Goal: Information Seeking & Learning: Learn about a topic

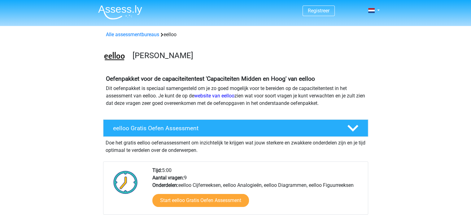
drag, startPoint x: 316, startPoint y: 104, endPoint x: 160, endPoint y: 83, distance: 157.6
click at [161, 83] on div "Oefenpakket voor de capaciteitentest 'Capaciteiten Midden en Hoog' van eelloo D…" at bounding box center [235, 93] width 265 height 37
click at [107, 77] on b "Oefenpakket voor de capaciteitentest 'Capaciteiten Midden en Hoog' van eelloo" at bounding box center [210, 78] width 209 height 7
drag, startPoint x: 71, startPoint y: 72, endPoint x: 351, endPoint y: 105, distance: 282.7
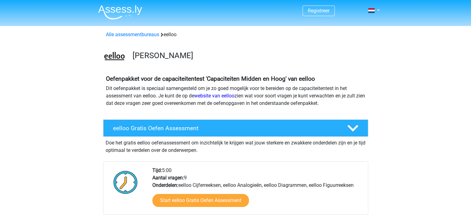
click at [351, 105] on p "Dit oefenpakket is speciaal samengesteld om je zo goed mogelijk voor te bereide…" at bounding box center [236, 96] width 260 height 22
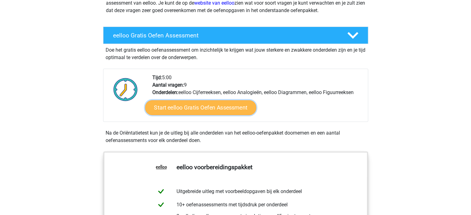
click at [222, 104] on link "Start eelloo Gratis Oefen Assessment" at bounding box center [200, 107] width 111 height 15
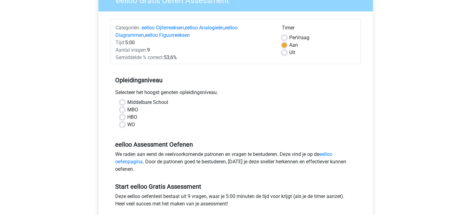
scroll to position [62, 0]
click at [127, 118] on label "HBO" at bounding box center [132, 116] width 10 height 7
click at [124, 118] on input "HBO" at bounding box center [122, 116] width 5 height 6
radio input "true"
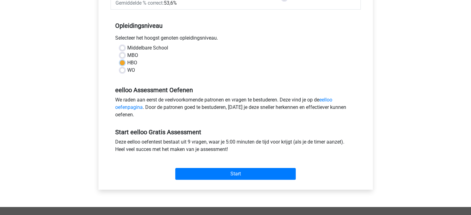
scroll to position [155, 0]
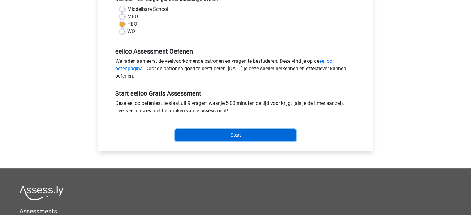
click at [223, 134] on input "Start" at bounding box center [235, 135] width 120 height 12
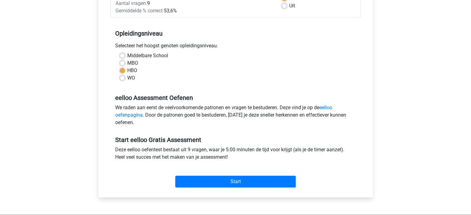
scroll to position [124, 0]
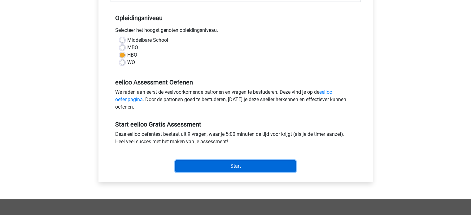
click at [235, 167] on input "Start" at bounding box center [235, 166] width 120 height 12
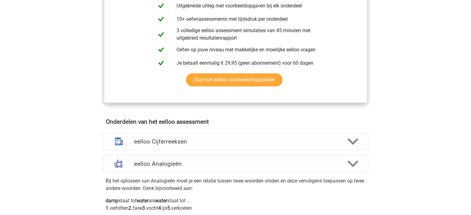
scroll to position [372, 0]
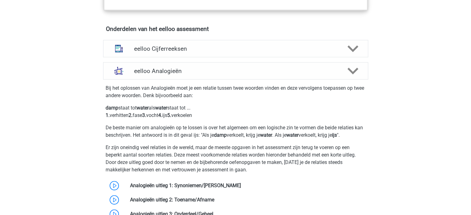
click at [178, 43] on div "eelloo Cijferreeksen Er zijn grofweg zes verschillende soorten patronen te herk…" at bounding box center [235, 48] width 289 height 22
click at [179, 51] on h4 "eelloo Cijferreeksen" at bounding box center [235, 48] width 203 height 7
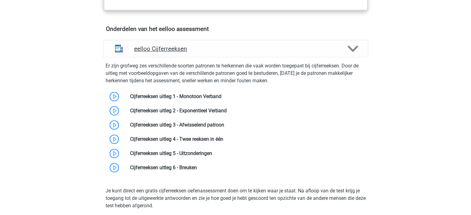
click at [217, 57] on div "eelloo Cijferreeksen" at bounding box center [235, 48] width 265 height 17
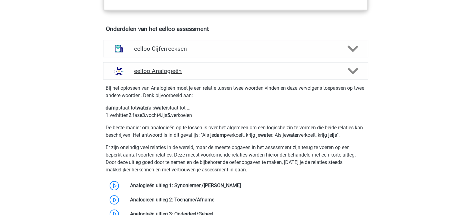
click at [201, 78] on div "eelloo Analogieën" at bounding box center [235, 70] width 265 height 17
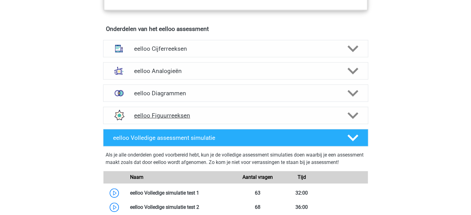
click at [225, 117] on h4 "eelloo Figuurreeksen" at bounding box center [235, 115] width 203 height 7
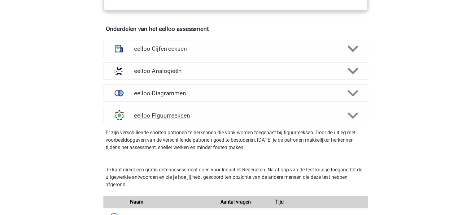
click at [354, 118] on icon at bounding box center [353, 115] width 11 height 11
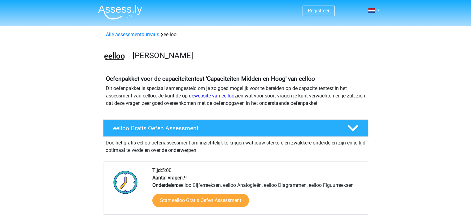
scroll to position [93, 0]
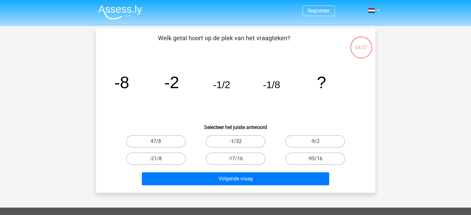
click at [240, 143] on label "-1/32" at bounding box center [236, 141] width 60 height 12
click at [239, 143] on input "-1/32" at bounding box center [237, 144] width 4 height 4
radio input "true"
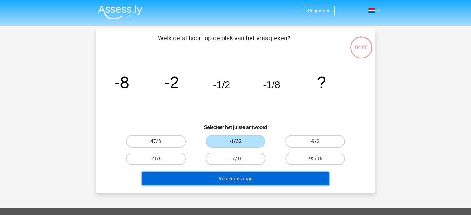
click at [243, 176] on button "Volgende vraag" at bounding box center [235, 179] width 187 height 13
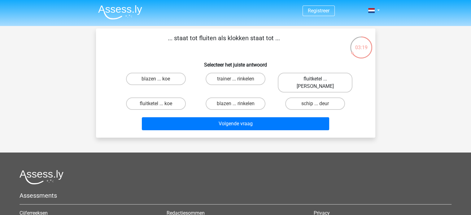
click at [320, 78] on label "fluitketel ... luiden" at bounding box center [315, 83] width 75 height 20
click at [319, 79] on input "fluitketel ... luiden" at bounding box center [317, 81] width 4 height 4
radio input "true"
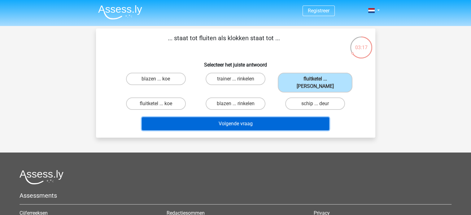
click at [264, 117] on button "Volgende vraag" at bounding box center [235, 123] width 187 height 13
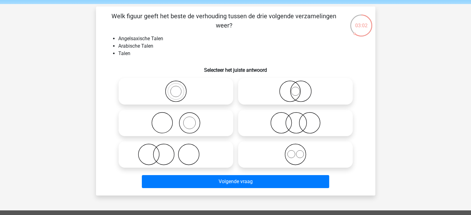
scroll to position [31, 0]
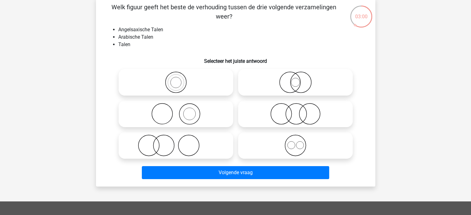
drag, startPoint x: 116, startPoint y: 8, endPoint x: 274, endPoint y: 15, distance: 157.5
click at [274, 15] on p "Welk figuur geeft het beste de verhouding tussen de drie volgende verzamelingen…" at bounding box center [224, 11] width 236 height 19
click at [96, 22] on div "Welk figuur geeft het beste de verhouding tussen de drie volgende verzamelingen…" at bounding box center [235, 92] width 279 height 189
click at [303, 85] on icon at bounding box center [296, 83] width 110 height 22
click at [300, 79] on input "radio" at bounding box center [298, 77] width 4 height 4
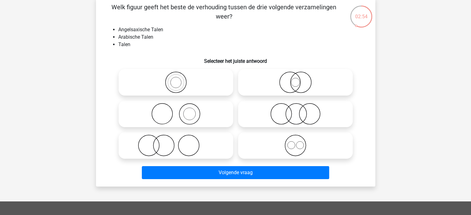
radio input "true"
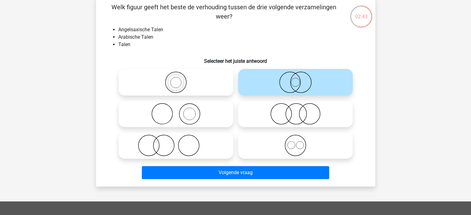
click at [302, 143] on icon at bounding box center [296, 146] width 110 height 22
click at [300, 142] on input "radio" at bounding box center [298, 140] width 4 height 4
radio input "true"
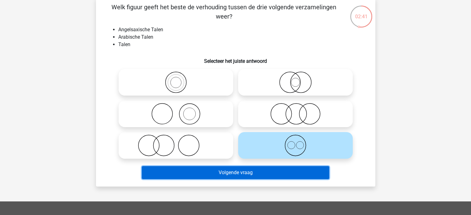
click at [255, 176] on button "Volgende vraag" at bounding box center [235, 172] width 187 height 13
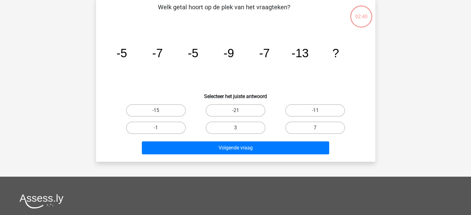
scroll to position [28, 0]
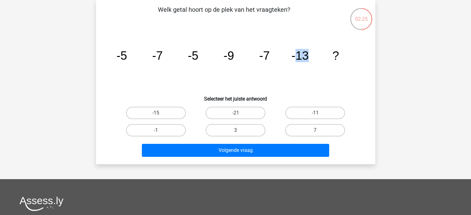
drag, startPoint x: 296, startPoint y: 54, endPoint x: 312, endPoint y: 54, distance: 16.4
click at [312, 54] on icon "image/svg+xml -5 -7 -5 -9 -7 -13 ?" at bounding box center [236, 59] width 250 height 63
click at [313, 55] on icon "image/svg+xml -5 -7 -5 -9 -7 -13 ?" at bounding box center [236, 59] width 250 height 63
click at [233, 105] on div "-21" at bounding box center [236, 112] width 80 height 17
click at [233, 110] on label "-21" at bounding box center [236, 113] width 60 height 12
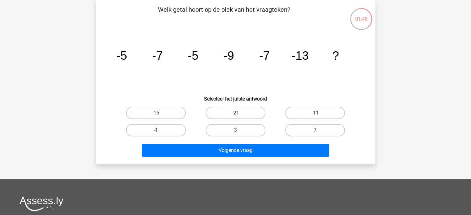
click at [235, 113] on input "-21" at bounding box center [237, 115] width 4 height 4
radio input "true"
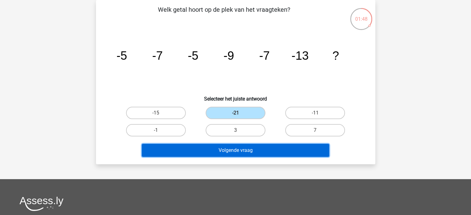
click at [239, 147] on button "Volgende vraag" at bounding box center [235, 150] width 187 height 13
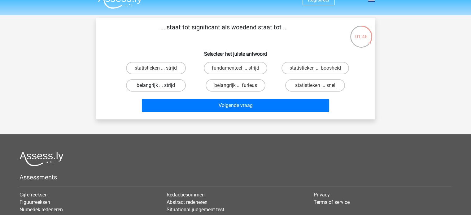
scroll to position [0, 0]
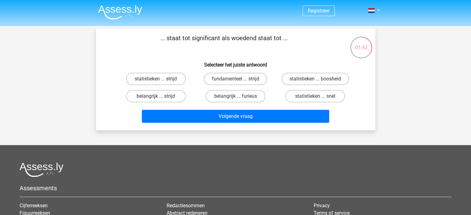
drag, startPoint x: 232, startPoint y: 37, endPoint x: 284, endPoint y: 35, distance: 52.4
click at [284, 35] on p "... staat tot significant als woedend staat tot ..." at bounding box center [224, 42] width 236 height 19
click at [248, 96] on label "belangrijk ... furieus" at bounding box center [236, 96] width 60 height 12
click at [239, 96] on input "belangrijk ... furieus" at bounding box center [237, 98] width 4 height 4
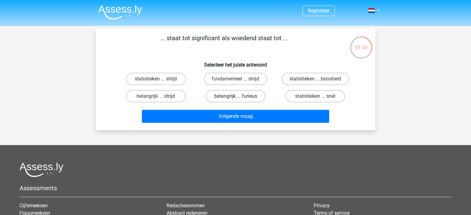
radio input "true"
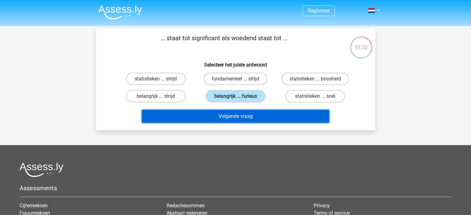
click at [247, 110] on button "Volgende vraag" at bounding box center [235, 116] width 187 height 13
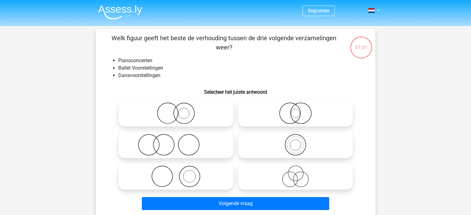
scroll to position [28, 0]
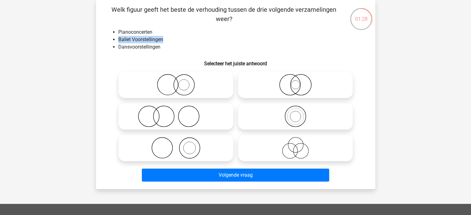
drag, startPoint x: 119, startPoint y: 39, endPoint x: 173, endPoint y: 40, distance: 54.2
click at [173, 40] on li "Ballet Voorstellingen" at bounding box center [241, 39] width 247 height 7
click at [169, 46] on li "Dansvoorstellingen" at bounding box center [241, 46] width 247 height 7
drag, startPoint x: 136, startPoint y: 39, endPoint x: 120, endPoint y: 32, distance: 18.0
click at [120, 32] on ul "Pianoconcerten Ballet Voorstellingen Dansvoorstellingen" at bounding box center [236, 39] width 260 height 22
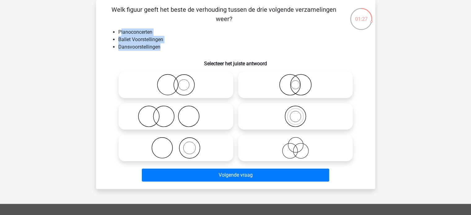
click at [120, 32] on li "Pianoconcerten" at bounding box center [241, 31] width 247 height 7
drag, startPoint x: 117, startPoint y: 32, endPoint x: 175, endPoint y: 50, distance: 60.8
click at [175, 50] on ul "Pianoconcerten Ballet Voorstellingen Dansvoorstellingen" at bounding box center [236, 39] width 260 height 22
click at [175, 50] on li "Dansvoorstellingen" at bounding box center [241, 46] width 247 height 7
click at [187, 116] on icon at bounding box center [176, 117] width 110 height 22
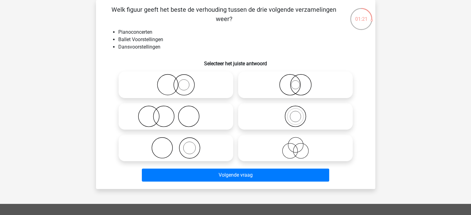
click at [180, 113] on input "radio" at bounding box center [178, 111] width 4 height 4
radio input "true"
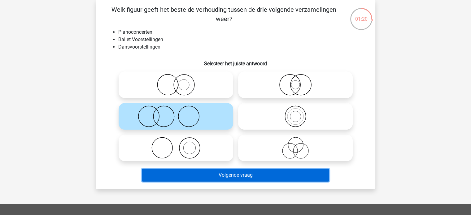
click at [273, 178] on button "Volgende vraag" at bounding box center [235, 175] width 187 height 13
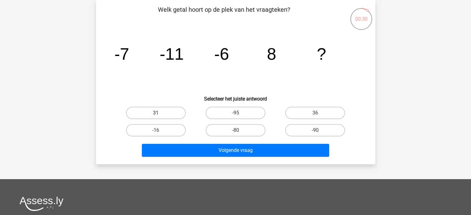
click at [168, 112] on label "31" at bounding box center [156, 113] width 60 height 12
click at [160, 113] on input "31" at bounding box center [158, 115] width 4 height 4
radio input "true"
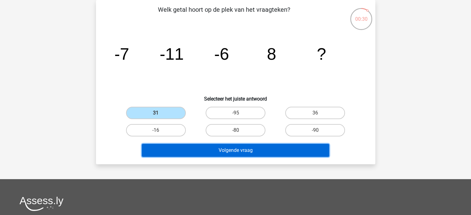
click at [242, 149] on button "Volgende vraag" at bounding box center [235, 150] width 187 height 13
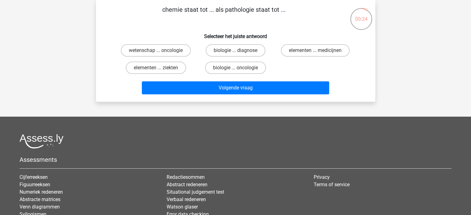
drag, startPoint x: 229, startPoint y: 10, endPoint x: 256, endPoint y: 10, distance: 27.0
click at [256, 10] on p "chemie staat tot ... als pathologie staat tot ..." at bounding box center [224, 14] width 236 height 19
drag, startPoint x: 244, startPoint y: 11, endPoint x: 271, endPoint y: 12, distance: 26.7
click at [271, 12] on p "chemie staat tot ... als pathologie staat tot ..." at bounding box center [224, 14] width 236 height 19
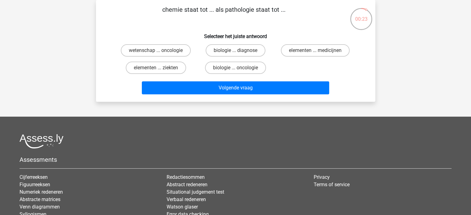
click at [271, 12] on p "chemie staat tot ... als pathologie staat tot ..." at bounding box center [224, 14] width 236 height 19
click at [187, 50] on label "wetenschap ... oncologie" at bounding box center [156, 50] width 70 height 12
click at [160, 50] on input "wetenschap ... oncologie" at bounding box center [158, 52] width 4 height 4
radio input "true"
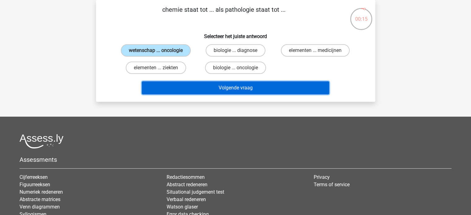
click at [252, 89] on button "Volgende vraag" at bounding box center [235, 87] width 187 height 13
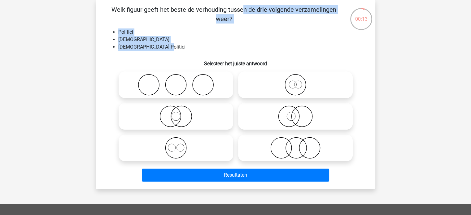
drag, startPoint x: 119, startPoint y: 12, endPoint x: 191, endPoint y: 50, distance: 81.5
click at [191, 50] on div "Welk figuur geeft het beste de verhouding tussen de drie volgende verzamelingen…" at bounding box center [236, 94] width 274 height 179
click at [89, 34] on div "00:13 Vraag 9 van de 9 Categorie: eelloo gratis assessment Welk figuur geeft he…" at bounding box center [236, 94] width 294 height 189
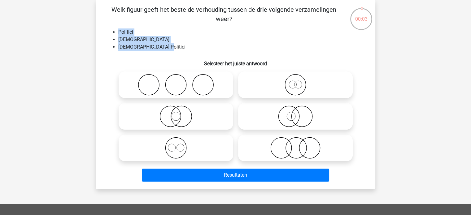
drag, startPoint x: 118, startPoint y: 32, endPoint x: 174, endPoint y: 47, distance: 57.7
click at [174, 47] on ul "Politici Nederlanders Nederlandse Politici" at bounding box center [236, 39] width 260 height 22
click at [174, 47] on li "Nederlandse Politici" at bounding box center [241, 46] width 247 height 7
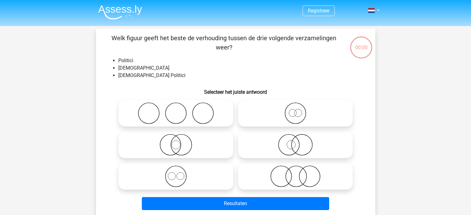
scroll to position [28, 0]
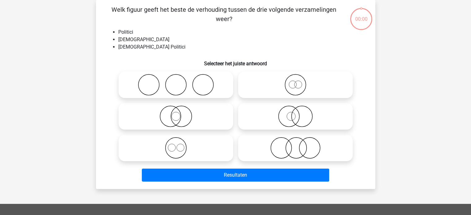
click at [182, 117] on icon at bounding box center [176, 117] width 110 height 22
click at [180, 113] on input "radio" at bounding box center [178, 111] width 4 height 4
radio input "true"
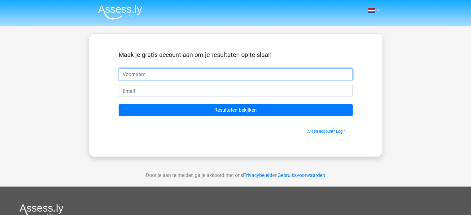
click at [236, 77] on input "text" at bounding box center [236, 74] width 234 height 12
type input "dario"
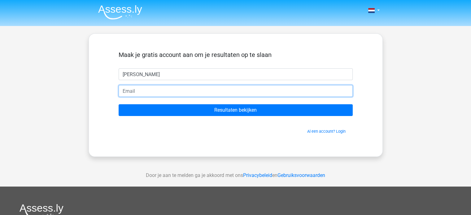
click at [186, 94] on input "email" at bounding box center [236, 91] width 234 height 12
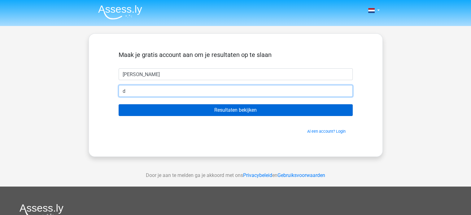
type input "dario.mulder@gmail.com"
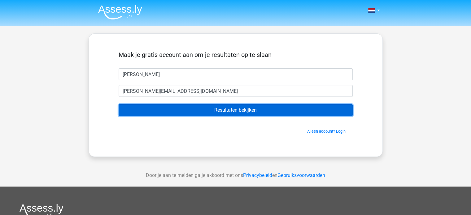
click at [213, 111] on input "Resultaten bekijken" at bounding box center [236, 110] width 234 height 12
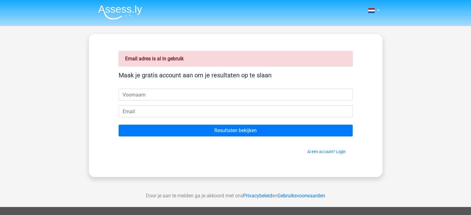
click at [155, 92] on input "text" at bounding box center [236, 95] width 234 height 12
type input "dar"
click at [321, 153] on link "Al een account? Login" at bounding box center [326, 152] width 38 height 5
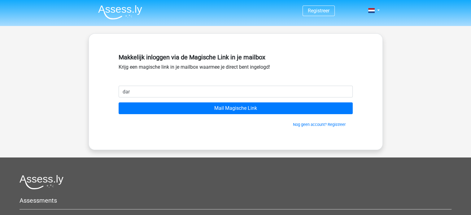
type input "[PERSON_NAME][EMAIL_ADDRESS][DOMAIN_NAME]"
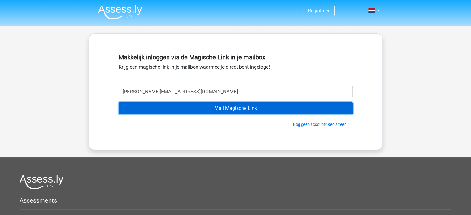
click at [224, 109] on input "Mail Magische Link" at bounding box center [236, 109] width 234 height 12
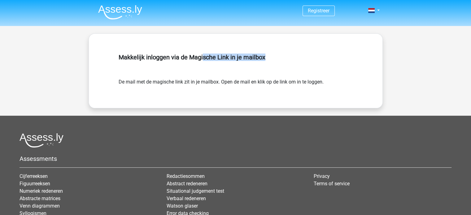
drag, startPoint x: 219, startPoint y: 71, endPoint x: 288, endPoint y: 71, distance: 69.1
click at [288, 71] on div "Makkelijk inloggen via de Magische Link in je mailbox" at bounding box center [236, 64] width 234 height 27
drag, startPoint x: 243, startPoint y: 81, endPoint x: 298, endPoint y: 86, distance: 54.8
click at [295, 86] on div "Makkelijk inloggen via de Magische Link in je mailbox De mail met de magische l…" at bounding box center [236, 71] width 264 height 45
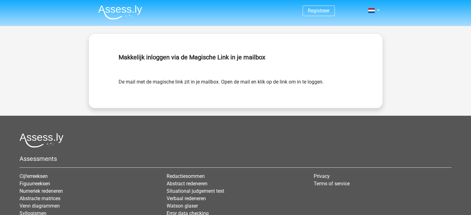
click at [303, 86] on div "Makkelijk inloggen via de Magische Link in je mailbox De mail met de magische l…" at bounding box center [236, 71] width 264 height 45
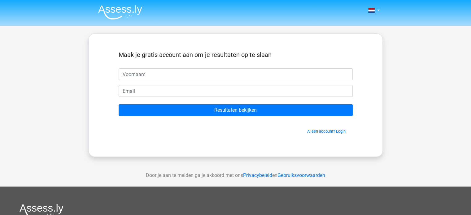
click at [118, 11] on img at bounding box center [120, 12] width 44 height 15
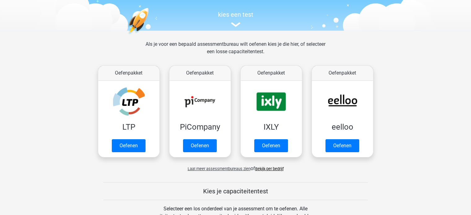
scroll to position [62, 0]
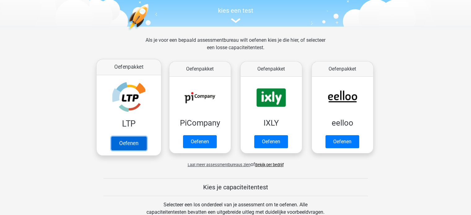
click at [126, 146] on link "Oefenen" at bounding box center [128, 144] width 35 height 14
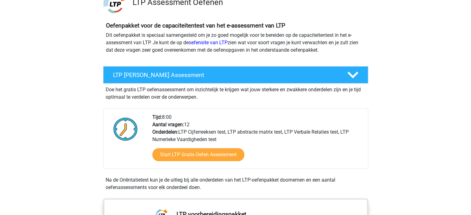
scroll to position [93, 0]
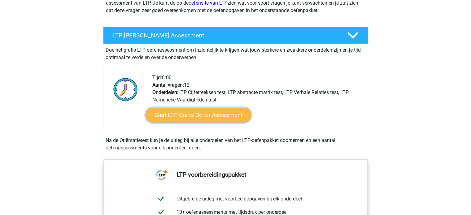
click at [190, 117] on link "Start LTP Gratis Oefen Assessment" at bounding box center [198, 115] width 106 height 15
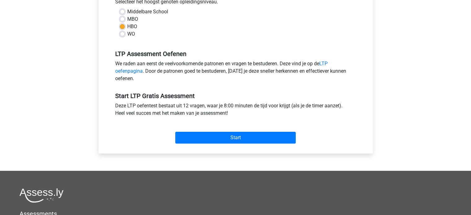
scroll to position [186, 0]
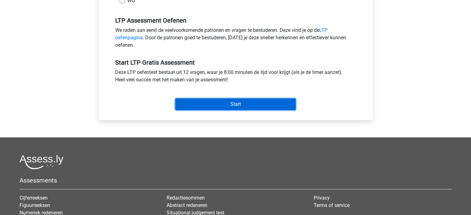
click at [229, 101] on input "Start" at bounding box center [235, 105] width 120 height 12
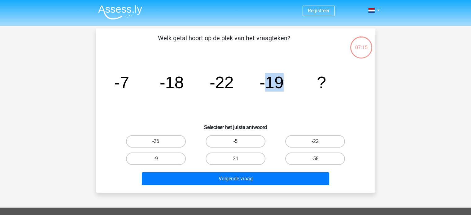
drag, startPoint x: 262, startPoint y: 85, endPoint x: 281, endPoint y: 87, distance: 18.8
click at [281, 87] on tspan "-19" at bounding box center [272, 82] width 24 height 19
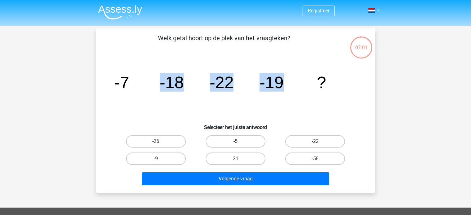
drag, startPoint x: 171, startPoint y: 86, endPoint x: 287, endPoint y: 93, distance: 116.1
click at [287, 93] on icon "image/svg+xml -7 -18 -22 -19 ?" at bounding box center [236, 88] width 250 height 63
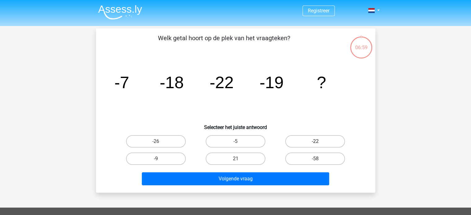
click at [306, 137] on label "-22" at bounding box center [315, 141] width 60 height 12
click at [315, 142] on input "-22" at bounding box center [317, 144] width 4 height 4
radio input "true"
click at [173, 158] on label "-9" at bounding box center [156, 159] width 60 height 12
click at [160, 159] on input "-9" at bounding box center [158, 161] width 4 height 4
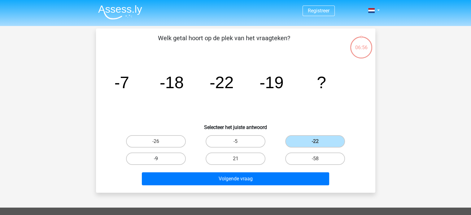
radio input "true"
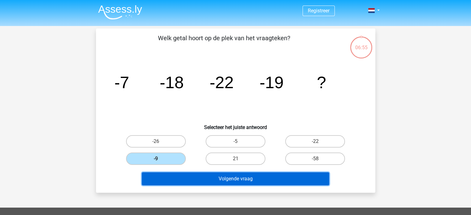
click at [245, 179] on button "Volgende vraag" at bounding box center [235, 179] width 187 height 13
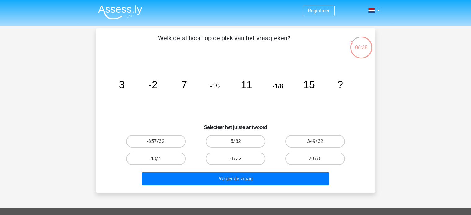
click at [241, 158] on label "-1/32" at bounding box center [236, 159] width 60 height 12
click at [239, 159] on input "-1/32" at bounding box center [237, 161] width 4 height 4
radio input "true"
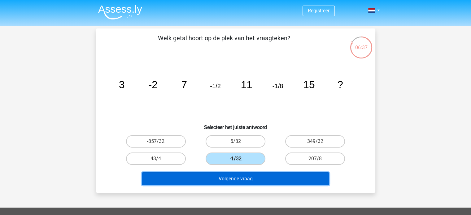
click at [239, 177] on button "Volgende vraag" at bounding box center [235, 179] width 187 height 13
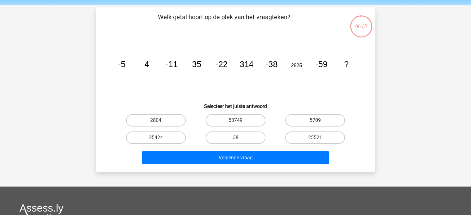
scroll to position [28, 0]
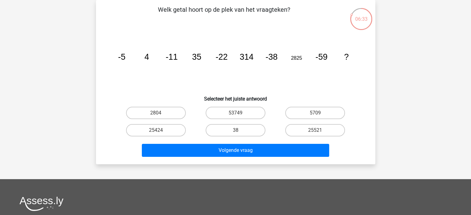
drag, startPoint x: 206, startPoint y: 14, endPoint x: 322, endPoint y: 21, distance: 116.1
click at [322, 21] on p "Welk getal hoort op de plek van het vraagteken?" at bounding box center [224, 14] width 236 height 19
click at [179, 132] on label "25424" at bounding box center [156, 130] width 60 height 12
click at [160, 132] on input "25424" at bounding box center [158, 132] width 4 height 4
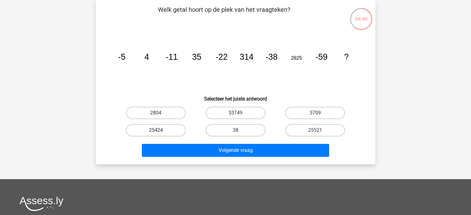
radio input "true"
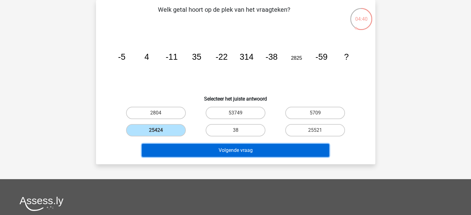
click at [233, 151] on button "Volgende vraag" at bounding box center [235, 150] width 187 height 13
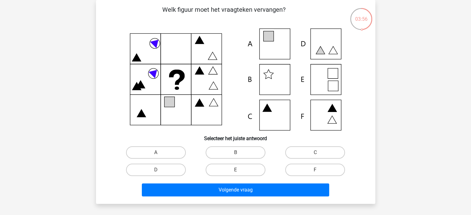
click at [180, 51] on icon at bounding box center [236, 79] width 250 height 102
click at [271, 121] on icon at bounding box center [236, 79] width 250 height 102
click at [296, 153] on label "C" at bounding box center [315, 153] width 60 height 12
click at [315, 153] on input "C" at bounding box center [317, 155] width 4 height 4
radio input "true"
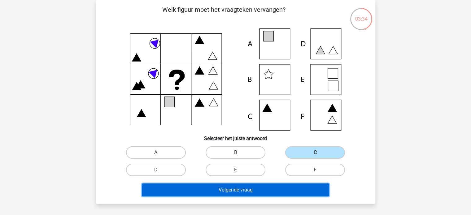
click at [242, 191] on button "Volgende vraag" at bounding box center [235, 190] width 187 height 13
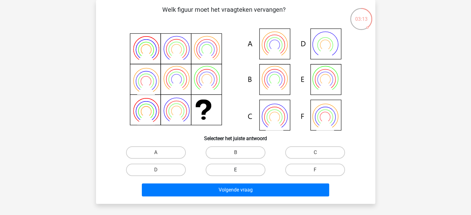
click at [230, 173] on label "E" at bounding box center [236, 170] width 60 height 12
click at [235, 173] on input "E" at bounding box center [237, 172] width 4 height 4
radio input "true"
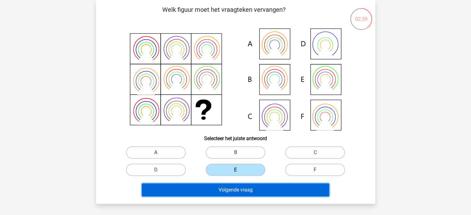
click at [225, 186] on button "Volgende vraag" at bounding box center [235, 190] width 187 height 13
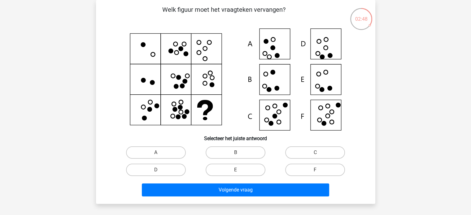
click at [115, 81] on icon at bounding box center [236, 79] width 250 height 102
click at [280, 112] on icon at bounding box center [236, 79] width 250 height 102
click at [309, 154] on label "C" at bounding box center [315, 153] width 60 height 12
click at [315, 154] on input "C" at bounding box center [317, 155] width 4 height 4
radio input "true"
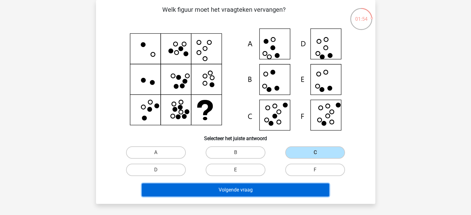
click at [288, 186] on button "Volgende vraag" at bounding box center [235, 190] width 187 height 13
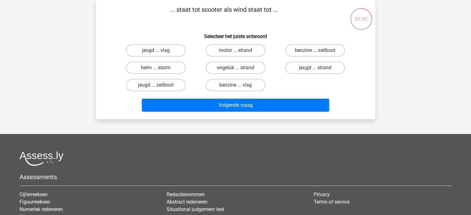
drag, startPoint x: 237, startPoint y: 8, endPoint x: 246, endPoint y: 10, distance: 9.1
click at [246, 10] on p "... staat tot scooter als wind staat tot ..." at bounding box center [224, 14] width 236 height 19
click at [252, 16] on p "... staat tot scooter als wind staat tot ..." at bounding box center [224, 14] width 236 height 19
drag, startPoint x: 227, startPoint y: 6, endPoint x: 265, endPoint y: 6, distance: 37.8
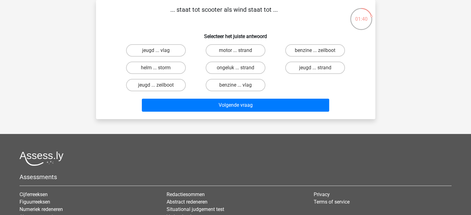
click at [265, 6] on p "... staat tot scooter als wind staat tot ..." at bounding box center [224, 14] width 236 height 19
click at [354, 82] on div "jeugd ... vlag motor ... strand benzine ... zeilboot helm ... storm ongeluk ...…" at bounding box center [235, 68] width 239 height 52
click at [316, 50] on input "benzine ... zeilboot" at bounding box center [317, 52] width 4 height 4
radio input "true"
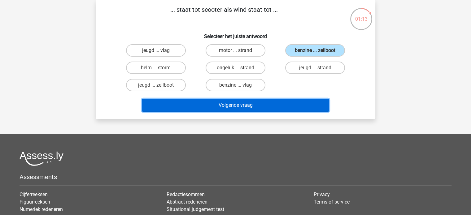
click at [253, 103] on button "Volgende vraag" at bounding box center [235, 105] width 187 height 13
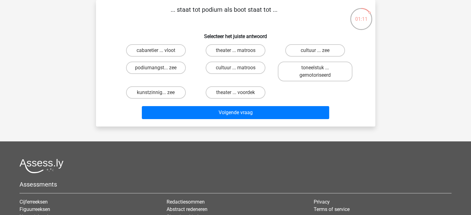
drag, startPoint x: 184, startPoint y: 10, endPoint x: 293, endPoint y: 6, distance: 109.4
click at [293, 6] on p "... staat tot podium als boot staat tot ..." at bounding box center [224, 14] width 236 height 19
drag, startPoint x: 301, startPoint y: 6, endPoint x: 167, endPoint y: 8, distance: 134.1
click at [167, 8] on p "... staat tot podium als boot staat tot ..." at bounding box center [224, 14] width 236 height 19
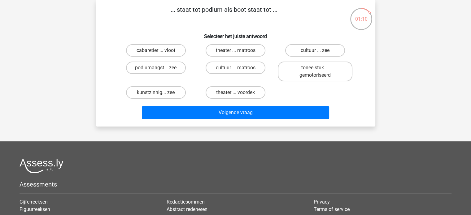
click at [167, 8] on p "... staat tot podium als boot staat tot ..." at bounding box center [224, 14] width 236 height 19
drag, startPoint x: 230, startPoint y: 9, endPoint x: 316, endPoint y: 16, distance: 85.8
click at [316, 16] on p "... staat tot podium als boot staat tot ..." at bounding box center [224, 14] width 236 height 19
drag, startPoint x: 236, startPoint y: 10, endPoint x: 253, endPoint y: 9, distance: 17.0
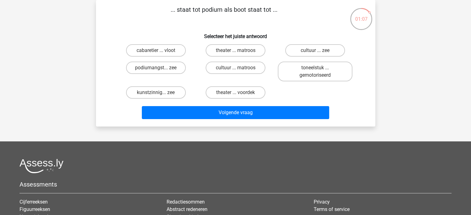
click at [253, 9] on p "... staat tot podium als boot staat tot ..." at bounding box center [224, 14] width 236 height 19
click at [236, 51] on input "theater ... matroos" at bounding box center [237, 52] width 4 height 4
radio input "true"
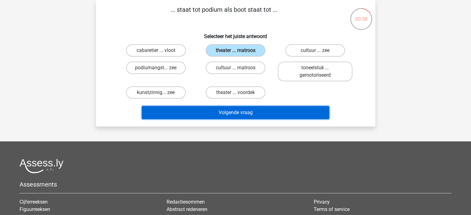
click at [233, 113] on button "Volgende vraag" at bounding box center [235, 112] width 187 height 13
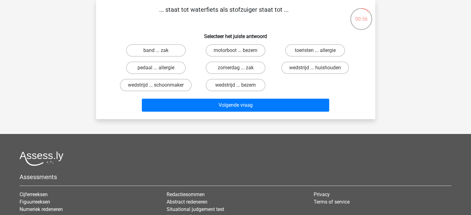
drag, startPoint x: 169, startPoint y: 11, endPoint x: 262, endPoint y: 7, distance: 93.9
click at [257, 7] on p "... staat tot waterfiets als stofzuiger staat tot ..." at bounding box center [224, 14] width 236 height 19
click at [262, 7] on p "... staat tot waterfiets als stofzuiger staat tot ..." at bounding box center [224, 14] width 236 height 19
drag, startPoint x: 171, startPoint y: 11, endPoint x: 293, endPoint y: 9, distance: 122.1
click at [293, 9] on p "... staat tot waterfiets als stofzuiger staat tot ..." at bounding box center [224, 14] width 236 height 19
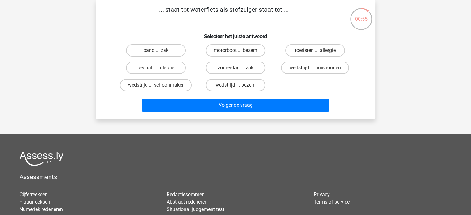
click at [293, 9] on p "... staat tot waterfiets als stofzuiger staat tot ..." at bounding box center [224, 14] width 236 height 19
drag, startPoint x: 256, startPoint y: 8, endPoint x: 266, endPoint y: 8, distance: 9.9
click at [266, 8] on p "... staat tot waterfiets als stofzuiger staat tot ..." at bounding box center [224, 14] width 236 height 19
drag, startPoint x: 233, startPoint y: 7, endPoint x: 258, endPoint y: 8, distance: 25.7
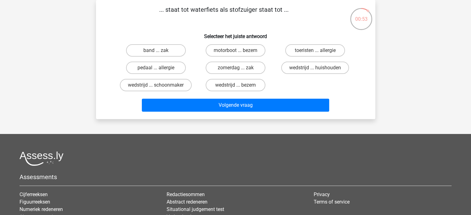
click at [258, 8] on p "... staat tot waterfiets als stofzuiger staat tot ..." at bounding box center [224, 14] width 236 height 19
drag, startPoint x: 248, startPoint y: 11, endPoint x: 268, endPoint y: 13, distance: 20.6
click at [268, 13] on p "... staat tot waterfiets als stofzuiger staat tot ..." at bounding box center [224, 14] width 236 height 19
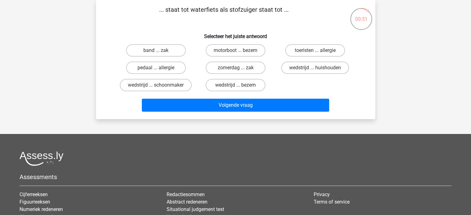
drag, startPoint x: 195, startPoint y: 10, endPoint x: 263, endPoint y: 10, distance: 67.8
click at [263, 10] on p "... staat tot waterfiets als stofzuiger staat tot ..." at bounding box center [224, 14] width 236 height 19
drag, startPoint x: 194, startPoint y: 7, endPoint x: 224, endPoint y: 7, distance: 29.7
click at [222, 7] on p "... staat tot waterfiets als stofzuiger staat tot ..." at bounding box center [224, 14] width 236 height 19
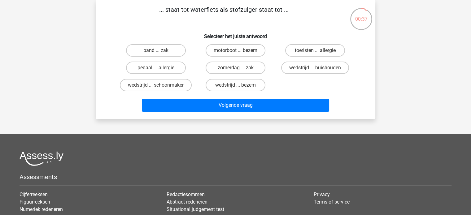
click at [224, 7] on p "... staat tot waterfiets als stofzuiger staat tot ..." at bounding box center [224, 14] width 236 height 19
drag, startPoint x: 164, startPoint y: 11, endPoint x: 318, endPoint y: 9, distance: 154.9
click at [318, 9] on p "... staat tot waterfiets als stofzuiger staat tot ..." at bounding box center [224, 14] width 236 height 19
click at [318, 10] on p "... staat tot waterfiets als stofzuiger staat tot ..." at bounding box center [224, 14] width 236 height 19
drag, startPoint x: 264, startPoint y: 8, endPoint x: 187, endPoint y: 8, distance: 77.1
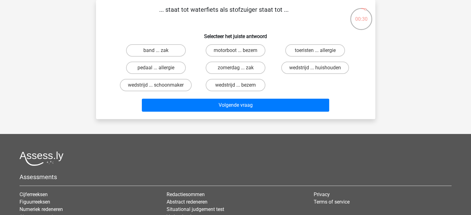
click at [188, 8] on p "... staat tot waterfiets als stofzuiger staat tot ..." at bounding box center [224, 14] width 236 height 19
click at [186, 8] on p "... staat tot waterfiets als stofzuiger staat tot ..." at bounding box center [224, 14] width 236 height 19
drag, startPoint x: 177, startPoint y: 5, endPoint x: 285, endPoint y: 12, distance: 108.0
click at [285, 12] on p "... staat tot waterfiets als stofzuiger staat tot ..." at bounding box center [224, 14] width 236 height 19
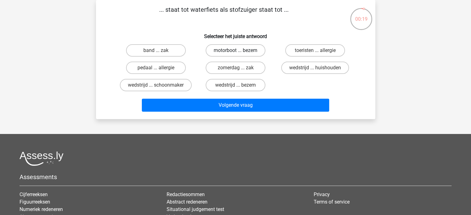
click at [242, 52] on label "motorboot ... bezem" at bounding box center [236, 50] width 60 height 12
click at [239, 52] on input "motorboot ... bezem" at bounding box center [237, 52] width 4 height 4
radio input "true"
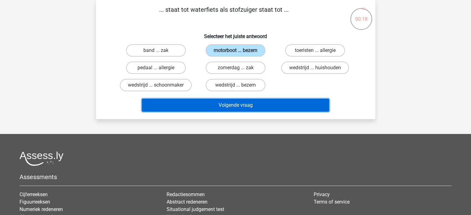
click at [239, 103] on button "Volgende vraag" at bounding box center [235, 105] width 187 height 13
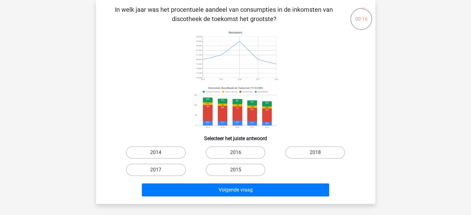
drag, startPoint x: 125, startPoint y: 10, endPoint x: 288, endPoint y: 23, distance: 163.4
click at [288, 23] on p "In welk jaar was het procentuele aandeel van consumpties in de inkomsten van di…" at bounding box center [224, 14] width 236 height 19
drag, startPoint x: 213, startPoint y: 12, endPoint x: 290, endPoint y: 19, distance: 77.1
click at [290, 19] on p "In welk jaar was het procentuele aandeel van consumpties in de inkomsten van di…" at bounding box center [224, 14] width 236 height 19
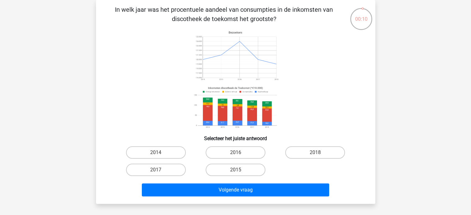
click at [290, 19] on p "In welk jaar was het procentuele aandeel van consumpties in de inkomsten van di…" at bounding box center [224, 14] width 236 height 19
click at [243, 151] on label "2016" at bounding box center [236, 153] width 60 height 12
click at [239, 153] on input "2016" at bounding box center [237, 155] width 4 height 4
radio input "true"
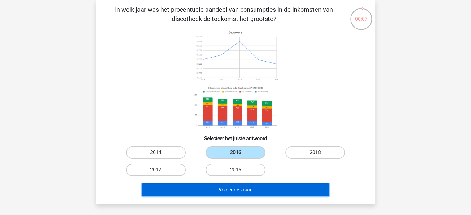
click at [239, 191] on button "Volgende vraag" at bounding box center [235, 190] width 187 height 13
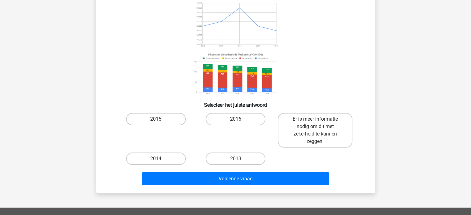
scroll to position [31, 0]
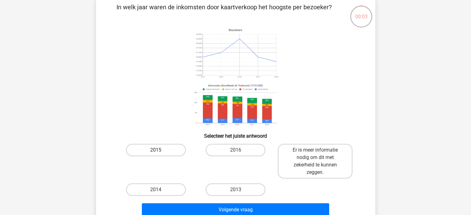
click at [167, 151] on label "2015" at bounding box center [156, 150] width 60 height 12
click at [160, 151] on input "2015" at bounding box center [158, 152] width 4 height 4
radio input "true"
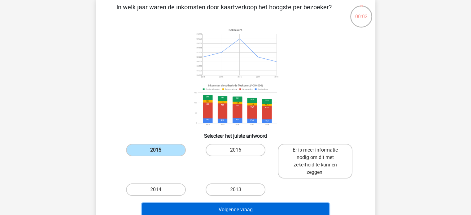
click at [227, 212] on button "Volgende vraag" at bounding box center [235, 210] width 187 height 13
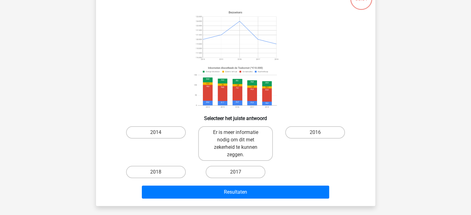
scroll to position [59, 0]
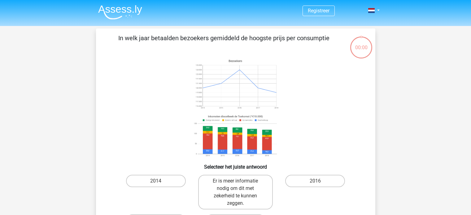
scroll to position [28, 0]
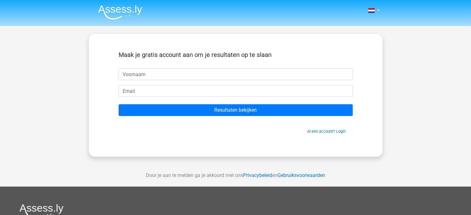
click at [180, 71] on input "text" at bounding box center [236, 74] width 234 height 12
type input "dario"
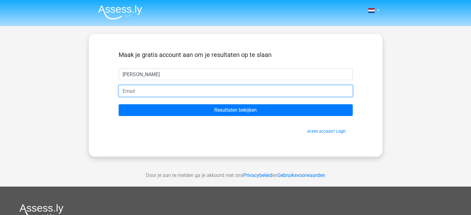
click at [151, 90] on input "email" at bounding box center [236, 91] width 234 height 12
type input "dario.mulder@gmail.com"
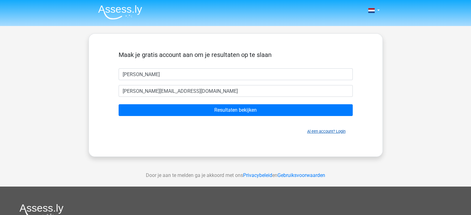
click at [326, 131] on link "Al een account? Login" at bounding box center [326, 131] width 38 height 5
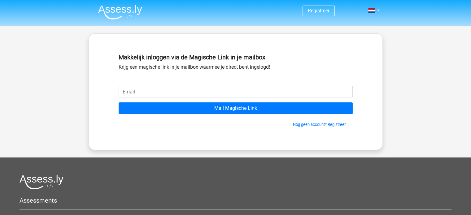
click at [170, 89] on input "email" at bounding box center [236, 92] width 234 height 12
type input "[PERSON_NAME][EMAIL_ADDRESS][DOMAIN_NAME]"
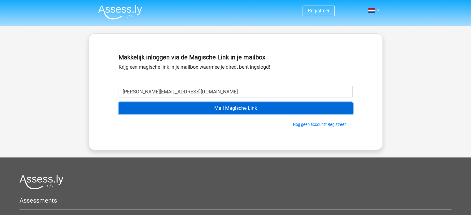
click at [239, 112] on input "Mail Magische Link" at bounding box center [236, 109] width 234 height 12
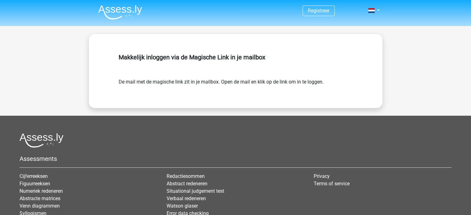
click at [110, 9] on img at bounding box center [120, 12] width 44 height 15
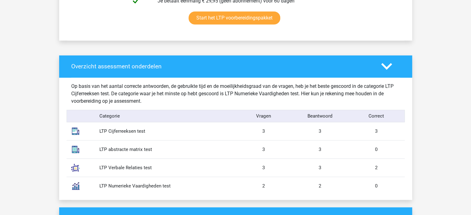
scroll to position [527, 0]
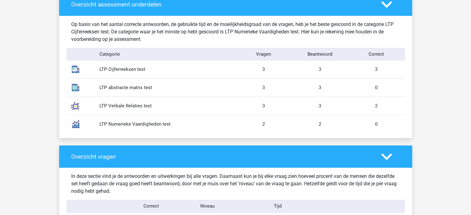
drag, startPoint x: 253, startPoint y: 90, endPoint x: 420, endPoint y: 93, distance: 167.3
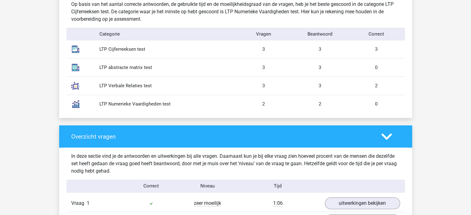
scroll to position [558, 0]
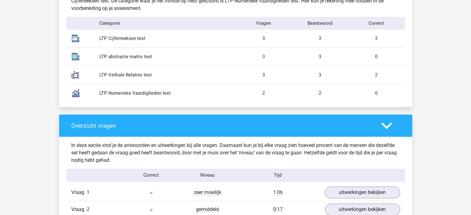
drag, startPoint x: 99, startPoint y: 57, endPoint x: 228, endPoint y: 58, distance: 128.9
click at [228, 58] on div "LTP abstracte matrix test" at bounding box center [165, 56] width 141 height 7
drag, startPoint x: 228, startPoint y: 58, endPoint x: 260, endPoint y: 54, distance: 32.5
click at [228, 58] on div "LTP abstracte matrix test" at bounding box center [165, 56] width 141 height 7
drag, startPoint x: 265, startPoint y: 54, endPoint x: 442, endPoint y: 65, distance: 177.2
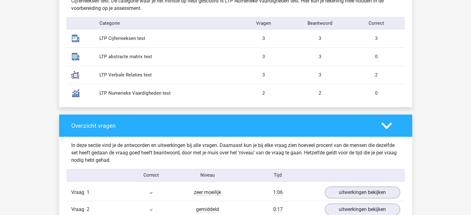
drag, startPoint x: 239, startPoint y: 69, endPoint x: 393, endPoint y: 76, distance: 154.4
click at [392, 76] on div "LTP Verbale Relaties test 3 3 2" at bounding box center [236, 75] width 338 height 18
click at [393, 76] on div "2" at bounding box center [376, 75] width 56 height 7
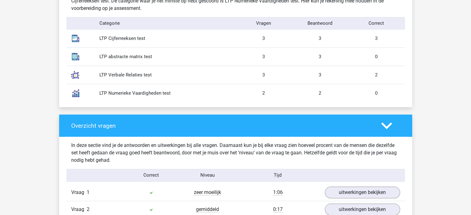
drag, startPoint x: 393, startPoint y: 76, endPoint x: 230, endPoint y: 65, distance: 163.0
click at [234, 66] on div "LTP Verbale Relaties test 3 3 2" at bounding box center [236, 75] width 338 height 18
click at [230, 66] on div "LTP Verbale Relaties test 3 3 2" at bounding box center [236, 75] width 338 height 18
drag, startPoint x: 237, startPoint y: 92, endPoint x: 413, endPoint y: 90, distance: 176.0
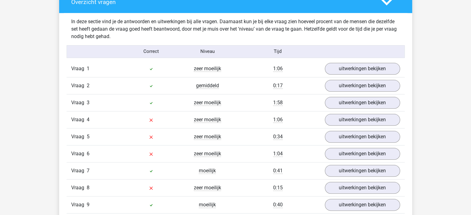
scroll to position [712, 0]
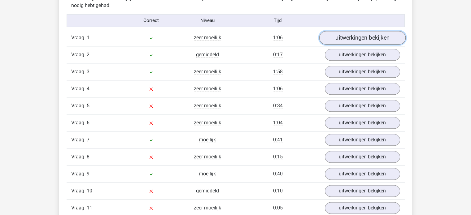
click at [339, 40] on link "uitwerkingen bekijken" at bounding box center [362, 38] width 86 height 14
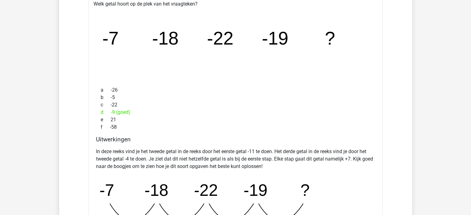
scroll to position [774, 0]
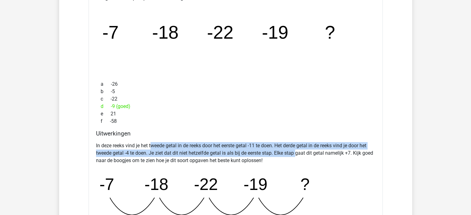
drag, startPoint x: 158, startPoint y: 147, endPoint x: 298, endPoint y: 155, distance: 139.6
click at [298, 155] on p "In deze reeks vind je het tweede getal in de reeks door het eerste getal -11 te…" at bounding box center [235, 153] width 279 height 22
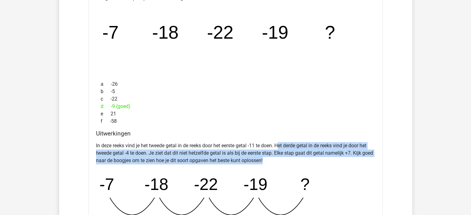
drag, startPoint x: 280, startPoint y: 144, endPoint x: 293, endPoint y: 162, distance: 22.4
click at [293, 162] on p "In deze reeks vind je het tweede getal in de reeks door het eerste getal -11 te…" at bounding box center [235, 153] width 279 height 22
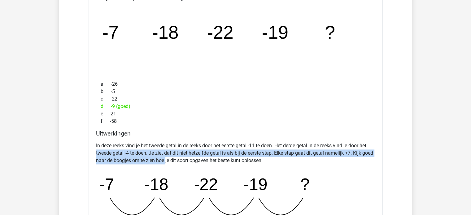
drag, startPoint x: 94, startPoint y: 154, endPoint x: 185, endPoint y: 156, distance: 90.2
click at [185, 156] on div "Uitwerkingen In deze reeks vind je het tweede getal in de reeks door het eerste…" at bounding box center [236, 197] width 284 height 135
click at [185, 156] on p "In deze reeks vind je het tweede getal in de reeks door het eerste getal -11 te…" at bounding box center [235, 153] width 279 height 22
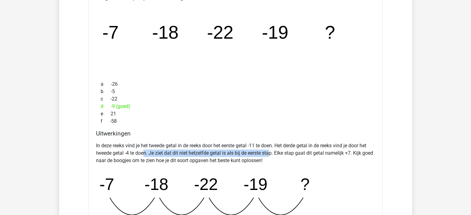
drag, startPoint x: 167, startPoint y: 151, endPoint x: 271, endPoint y: 156, distance: 104.2
click at [271, 156] on p "In deze reeks vind je het tweede getal in de reeks door het eerste getal -11 te…" at bounding box center [235, 153] width 279 height 22
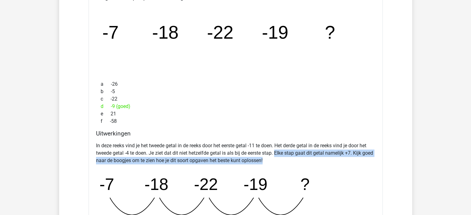
drag, startPoint x: 277, startPoint y: 151, endPoint x: 294, endPoint y: 163, distance: 20.9
click at [294, 163] on p "In deze reeks vind je het tweede getal in de reeks door het eerste getal -11 te…" at bounding box center [235, 153] width 279 height 22
drag, startPoint x: 275, startPoint y: 149, endPoint x: 286, endPoint y: 160, distance: 16.0
click at [286, 160] on p "In deze reeks vind je het tweede getal in de reeks door het eerste getal -11 te…" at bounding box center [235, 153] width 279 height 22
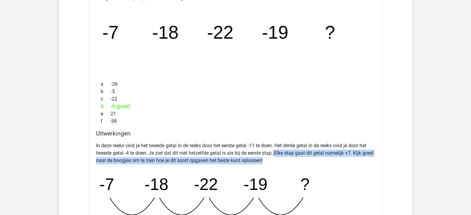
click at [286, 160] on p "In deze reeks vind je het tweede getal in de reeks door het eerste getal -11 te…" at bounding box center [235, 153] width 279 height 22
drag, startPoint x: 89, startPoint y: 161, endPoint x: 287, endPoint y: 163, distance: 197.3
click at [287, 163] on div "Welk getal hoort op de plek van het vraagteken? image/svg+xml -7 -18 -22 -19 ? …" at bounding box center [236, 143] width 294 height 302
click at [287, 163] on p "In deze reeks vind je het tweede getal in de reeks door het eerste getal -11 te…" at bounding box center [235, 153] width 279 height 22
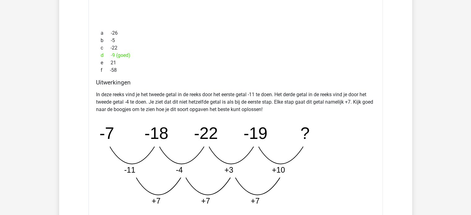
scroll to position [836, 0]
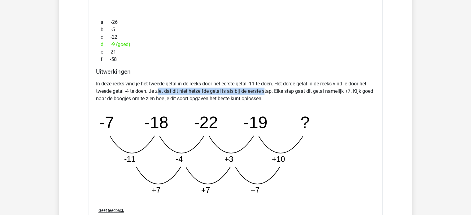
drag, startPoint x: 165, startPoint y: 90, endPoint x: 269, endPoint y: 91, distance: 104.1
click at [266, 91] on p "In deze reeks vind je het tweede getal in de reeks door het eerste getal -11 te…" at bounding box center [235, 91] width 279 height 22
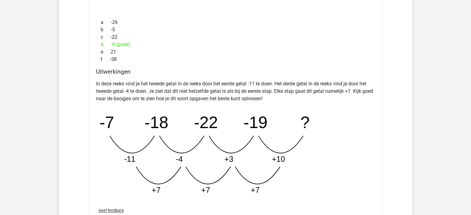
click at [269, 91] on p "In deze reeks vind je het tweede getal in de reeks door het eerste getal -11 te…" at bounding box center [235, 91] width 279 height 22
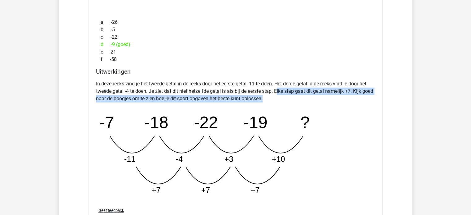
drag, startPoint x: 284, startPoint y: 89, endPoint x: 315, endPoint y: 100, distance: 32.2
click at [315, 100] on p "In deze reeks vind je het tweede getal in de reeks door het eerste getal -11 te…" at bounding box center [235, 91] width 279 height 22
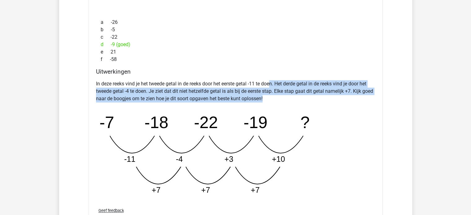
click at [292, 96] on p "In deze reeks vind je het tweede getal in de reeks door het eerste getal -11 te…" at bounding box center [235, 91] width 279 height 22
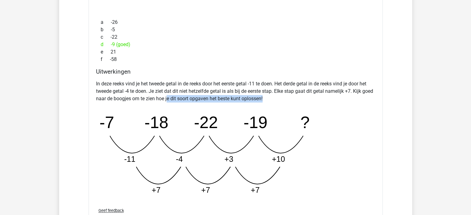
drag, startPoint x: 250, startPoint y: 95, endPoint x: 152, endPoint y: 95, distance: 97.3
click at [155, 95] on p "In deze reeks vind je het tweede getal in de reeks door het eerste getal -11 te…" at bounding box center [235, 91] width 279 height 22
click at [152, 95] on p "In deze reeks vind je het tweede getal in de reeks door het eerste getal -11 te…" at bounding box center [235, 91] width 279 height 22
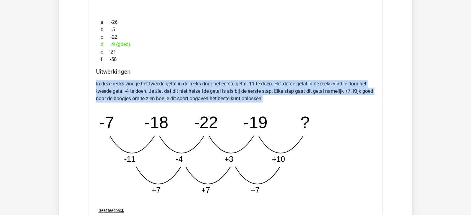
drag, startPoint x: 113, startPoint y: 83, endPoint x: 331, endPoint y: 99, distance: 219.0
click at [331, 99] on div "Welk getal hoort op de plek van het vraagteken? image/svg+xml -7 -18 -22 -19 ? …" at bounding box center [236, 81] width 294 height 302
click at [331, 99] on p "In deze reeks vind je het tweede getal in de reeks door het eerste getal -11 te…" at bounding box center [235, 91] width 279 height 22
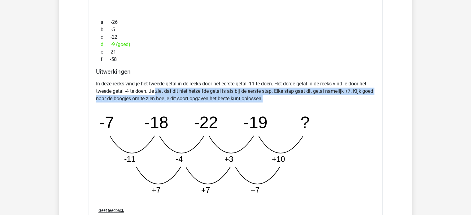
drag, startPoint x: 217, startPoint y: 94, endPoint x: 109, endPoint y: 81, distance: 108.7
click at [116, 83] on p "In deze reeks vind je het tweede getal in de reeks door het eerste getal -11 te…" at bounding box center [235, 91] width 279 height 22
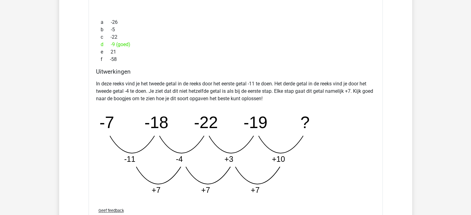
click at [109, 81] on p "In deze reeks vind je het tweede getal in de reeks door het eerste getal -11 te…" at bounding box center [235, 91] width 279 height 22
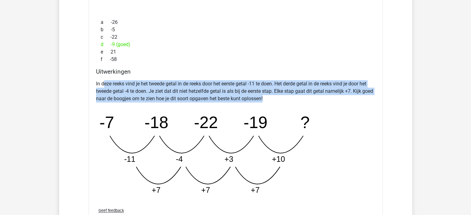
drag, startPoint x: 103, startPoint y: 79, endPoint x: 304, endPoint y: 99, distance: 201.7
click at [296, 99] on p "In deze reeks vind je het tweede getal in de reeks door het eerste getal -11 te…" at bounding box center [235, 91] width 279 height 22
click at [305, 99] on p "In deze reeks vind je het tweede getal in de reeks door het eerste getal -11 te…" at bounding box center [235, 91] width 279 height 22
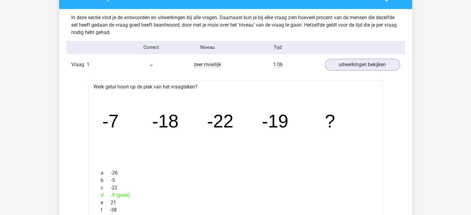
scroll to position [650, 0]
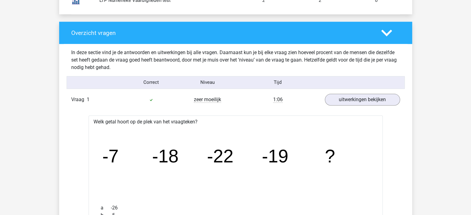
click at [290, 82] on div "Tijd" at bounding box center [277, 82] width 85 height 7
drag, startPoint x: 367, startPoint y: 77, endPoint x: 370, endPoint y: 87, distance: 10.1
click at [367, 77] on div "Correct Niveau Tijd" at bounding box center [236, 82] width 338 height 13
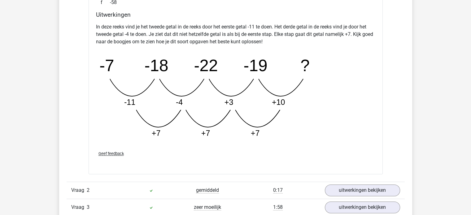
scroll to position [867, 0]
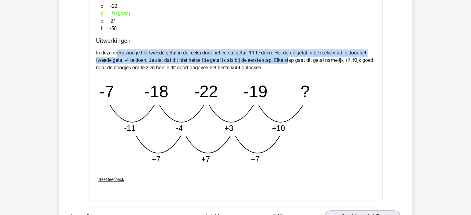
drag, startPoint x: 118, startPoint y: 49, endPoint x: 292, endPoint y: 61, distance: 174.8
click at [292, 61] on p "In deze reeks vind je het tweede getal in de reeks door het eerste getal -11 te…" at bounding box center [235, 60] width 279 height 22
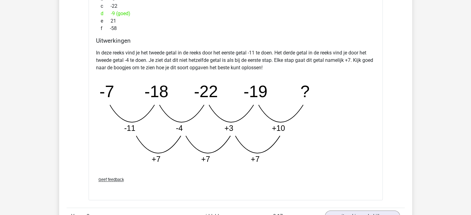
click at [294, 62] on p "In deze reeks vind je het tweede getal in de reeks door het eerste getal -11 te…" at bounding box center [235, 60] width 279 height 22
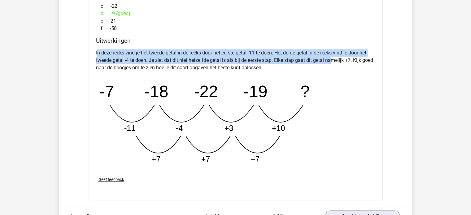
drag, startPoint x: 98, startPoint y: 52, endPoint x: 338, endPoint y: 66, distance: 239.8
click at [336, 64] on p "In deze reeks vind je het tweede getal in de reeks door het eerste getal -11 te…" at bounding box center [235, 60] width 279 height 22
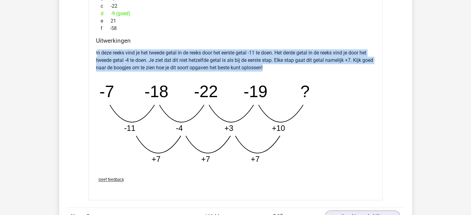
click at [340, 68] on p "In deze reeks vind je het tweede getal in de reeks door het eerste getal -11 te…" at bounding box center [235, 60] width 279 height 22
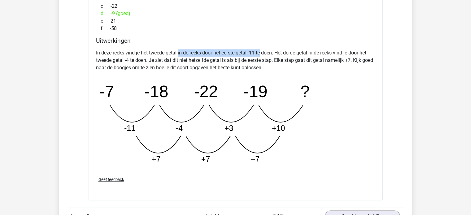
drag, startPoint x: 179, startPoint y: 51, endPoint x: 264, endPoint y: 54, distance: 84.3
click at [264, 54] on p "In deze reeks vind je het tweede getal in de reeks door het eerste getal -11 te…" at bounding box center [235, 60] width 279 height 22
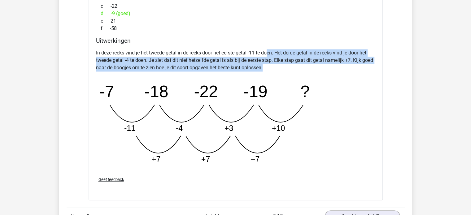
drag, startPoint x: 269, startPoint y: 49, endPoint x: 313, endPoint y: 63, distance: 45.4
click at [313, 63] on p "In deze reeks vind je het tweede getal in de reeks door het eerste getal -11 te…" at bounding box center [235, 60] width 279 height 22
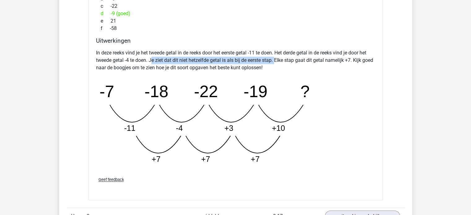
drag, startPoint x: 153, startPoint y: 57, endPoint x: 278, endPoint y: 62, distance: 124.3
click at [278, 62] on p "In deze reeks vind je het tweede getal in de reeks door het eerste getal -11 te…" at bounding box center [235, 60] width 279 height 22
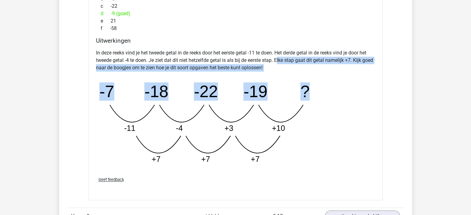
drag, startPoint x: 279, startPoint y: 61, endPoint x: 318, endPoint y: 74, distance: 41.2
click at [318, 74] on div "In deze reeks vind je het tweede getal in de reeks door het eerste getal -11 te…" at bounding box center [235, 109] width 279 height 125
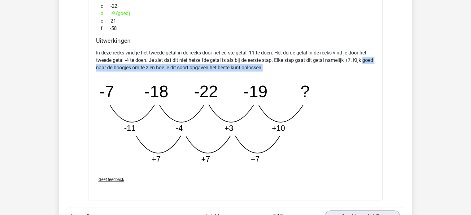
drag, startPoint x: 90, startPoint y: 65, endPoint x: 290, endPoint y: 70, distance: 199.9
click at [287, 70] on div "Welk getal hoort op de plek van het vraagteken? image/svg+xml -7 -18 -22 -19 ? …" at bounding box center [236, 50] width 294 height 302
click at [290, 70] on p "In deze reeks vind je het tweede getal in de reeks door het eerste getal -11 te…" at bounding box center [235, 60] width 279 height 22
drag, startPoint x: 286, startPoint y: 61, endPoint x: 320, endPoint y: 64, distance: 34.9
click at [319, 64] on p "In deze reeks vind je het tweede getal in de reeks door het eerste getal -11 te…" at bounding box center [235, 60] width 279 height 22
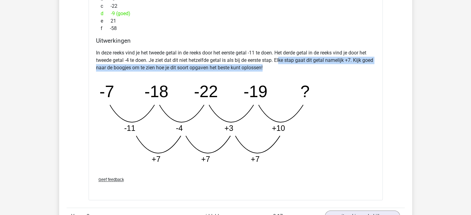
click at [320, 64] on p "In deze reeks vind je het tweede getal in de reeks door het eerste getal -11 te…" at bounding box center [235, 60] width 279 height 22
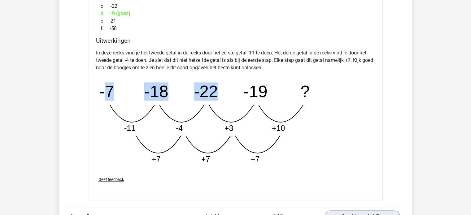
drag, startPoint x: 129, startPoint y: 89, endPoint x: 217, endPoint y: 94, distance: 87.2
click at [217, 94] on g "-7 -18 -22 -19 ? -11 -4 +3 +10 +7 +7 +7" at bounding box center [204, 122] width 210 height 81
click at [217, 94] on tspan "-22" at bounding box center [206, 91] width 24 height 18
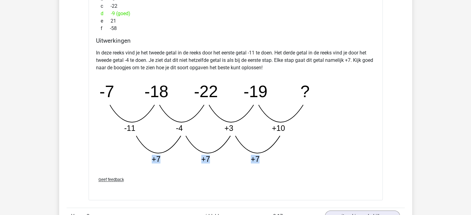
drag, startPoint x: 155, startPoint y: 160, endPoint x: 270, endPoint y: 160, distance: 114.9
click at [270, 160] on icon "image/svg+xml -7 -18 -22 -19 ? -11 -4 +3 +10 +7 +7 +7" at bounding box center [220, 123] width 248 height 93
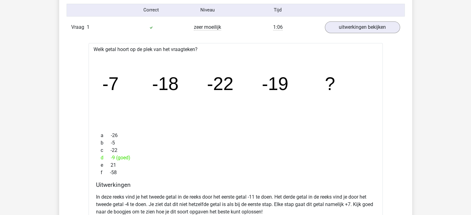
scroll to position [712, 0]
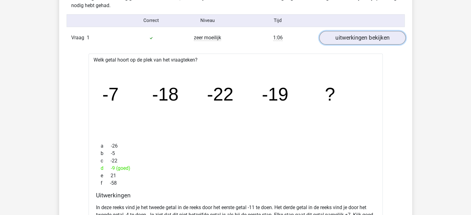
click at [366, 40] on link "uitwerkingen bekijken" at bounding box center [362, 38] width 86 height 14
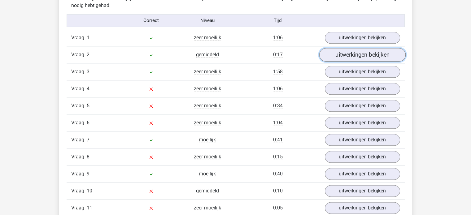
click at [354, 57] on link "uitwerkingen bekijken" at bounding box center [362, 55] width 86 height 14
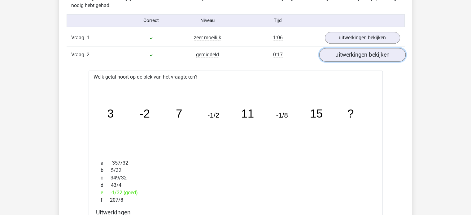
click at [357, 57] on link "uitwerkingen bekijken" at bounding box center [362, 55] width 86 height 14
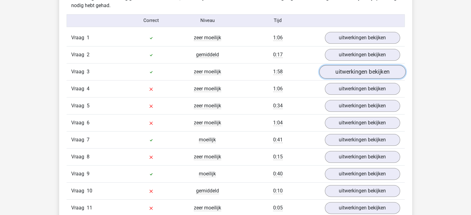
click at [357, 72] on link "uitwerkingen bekijken" at bounding box center [362, 72] width 86 height 14
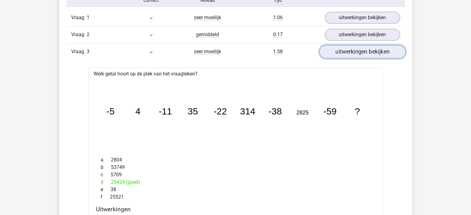
scroll to position [743, 0]
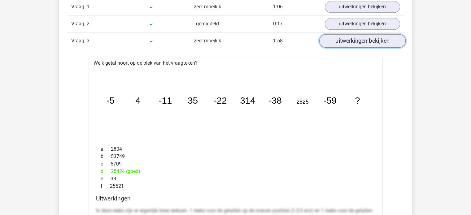
click at [358, 42] on link "uitwerkingen bekijken" at bounding box center [362, 41] width 86 height 14
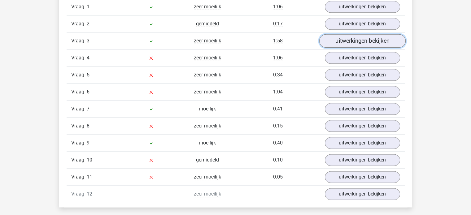
click at [358, 42] on link "uitwerkingen bekijken" at bounding box center [362, 41] width 86 height 14
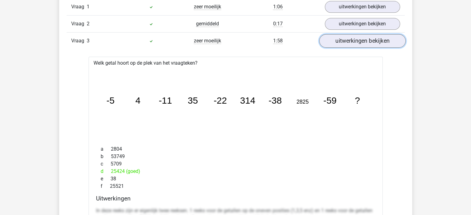
click at [350, 37] on link "uitwerkingen bekijken" at bounding box center [362, 41] width 86 height 14
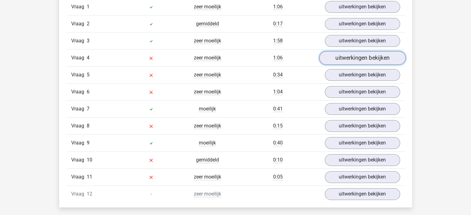
click at [357, 60] on link "uitwerkingen bekijken" at bounding box center [362, 58] width 86 height 14
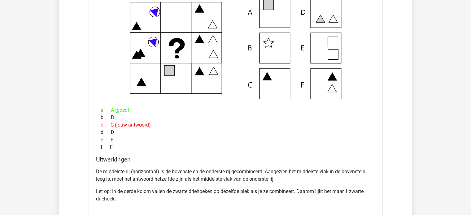
scroll to position [867, 0]
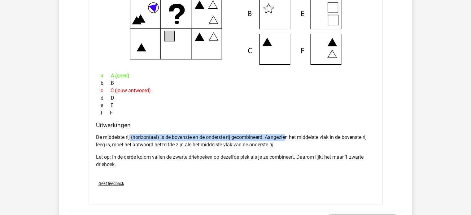
drag, startPoint x: 134, startPoint y: 131, endPoint x: 287, endPoint y: 137, distance: 153.5
click at [287, 137] on div "De middelste rij (horizontaal) is de bovenste en de onderste rij gecombineerd. …" at bounding box center [235, 153] width 279 height 45
click at [287, 137] on p "De middelste rij (horizontaal) is de bovenste en de onderste rij gecombineerd. …" at bounding box center [235, 141] width 279 height 15
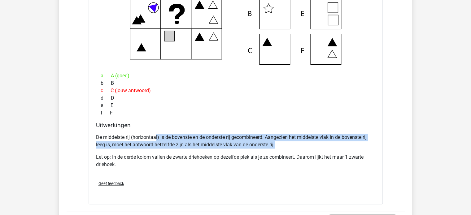
drag, startPoint x: 156, startPoint y: 135, endPoint x: 294, endPoint y: 146, distance: 138.0
click at [294, 146] on p "De middelste rij (horizontaal) is de bovenste en de onderste rij gecombineerd. …" at bounding box center [235, 141] width 279 height 15
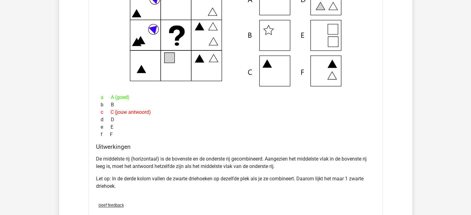
scroll to position [836, 0]
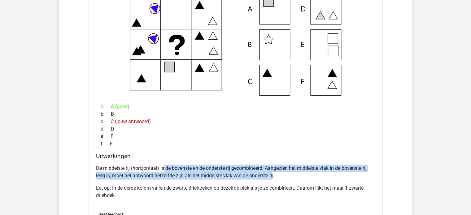
drag, startPoint x: 166, startPoint y: 169, endPoint x: 280, endPoint y: 174, distance: 113.5
click at [279, 174] on p "De middelste rij (horizontaal) is de bovenste en de onderste rij gecombineerd. …" at bounding box center [235, 172] width 279 height 15
click at [280, 174] on p "De middelste rij (horizontaal) is de bovenste en de onderste rij gecombineerd. …" at bounding box center [235, 172] width 279 height 15
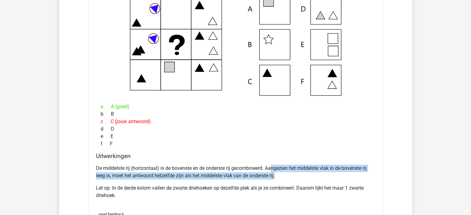
drag, startPoint x: 272, startPoint y: 166, endPoint x: 278, endPoint y: 172, distance: 8.8
click at [278, 172] on p "De middelste rij (horizontaal) is de bovenste en de onderste rij gecombineerd. …" at bounding box center [235, 172] width 279 height 15
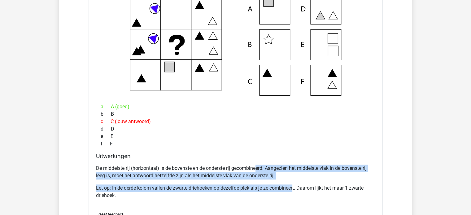
drag, startPoint x: 257, startPoint y: 165, endPoint x: 295, endPoint y: 180, distance: 40.8
click at [295, 180] on div "De middelste rij (horizontaal) is de bovenste en de onderste rij gecombineerd. …" at bounding box center [235, 184] width 279 height 45
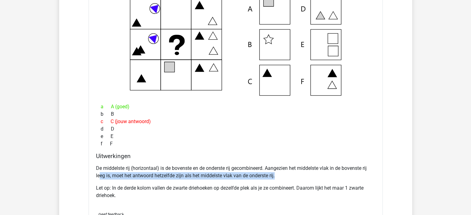
drag, startPoint x: 133, startPoint y: 176, endPoint x: 300, endPoint y: 176, distance: 167.3
click at [300, 176] on p "De middelste rij (horizontaal) is de bovenste en de onderste rij gecombineerd. …" at bounding box center [235, 172] width 279 height 15
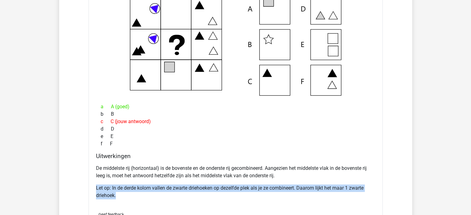
drag, startPoint x: 145, startPoint y: 189, endPoint x: 208, endPoint y: 195, distance: 63.8
click at [199, 194] on div "Welk figuur moet het vraagteken vervangen? a A (goed) b B c C (jouw antwoord) d…" at bounding box center [236, 108] width 294 height 255
click at [209, 195] on p "Let op: In de derde kolom vallen de zwarte driehoeken op dezelfde plek als je z…" at bounding box center [235, 192] width 279 height 15
drag, startPoint x: 100, startPoint y: 188, endPoint x: 197, endPoint y: 193, distance: 96.8
click at [192, 193] on p "Let op: In de derde kolom vallen de zwarte driehoeken op dezelfde plek als je z…" at bounding box center [235, 192] width 279 height 15
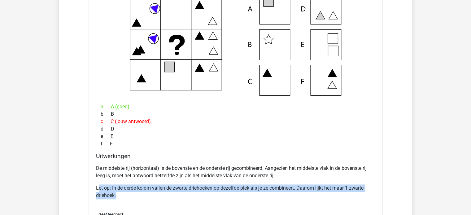
click at [197, 193] on p "Let op: In de derde kolom vallen de zwarte driehoeken op dezelfde plek als je z…" at bounding box center [235, 192] width 279 height 15
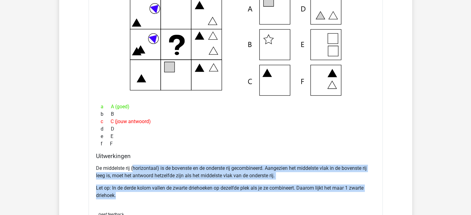
drag, startPoint x: 206, startPoint y: 191, endPoint x: 116, endPoint y: 152, distance: 97.5
click at [120, 154] on div "Uitwerkingen De middelste rij (horizontaal) is de bovenste en de onderste rij g…" at bounding box center [236, 180] width 284 height 54
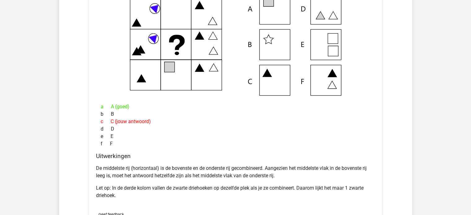
click at [102, 147] on div "a A (goed) b B c C (jouw antwoord) d D e E f F" at bounding box center [235, 126] width 279 height 50
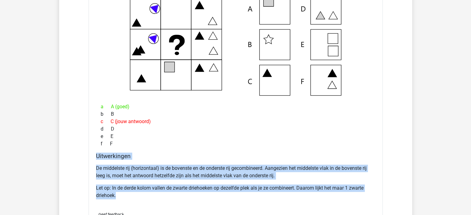
drag, startPoint x: 73, startPoint y: 152, endPoint x: 196, endPoint y: 192, distance: 129.5
click at [196, 192] on div "Vraag 1 zeer moeilijk 1:06 uitwerkingen bekijken Welk getal hoort op de plek va…" at bounding box center [235, 143] width 329 height 474
click at [196, 192] on p "Let op: In de derde kolom vallen de zwarte driehoeken op dezelfde plek als je z…" at bounding box center [235, 192] width 279 height 15
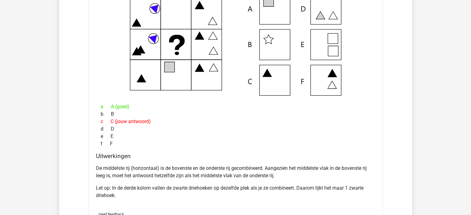
drag, startPoint x: 204, startPoint y: 194, endPoint x: 133, endPoint y: 174, distance: 74.2
click at [133, 174] on div "De middelste rij (horizontaal) is de bovenste en de onderste rij gecombineerd. …" at bounding box center [235, 184] width 279 height 45
click at [105, 167] on p "De middelste rij (horizontaal) is de bovenste en de onderste rij gecombineerd. …" at bounding box center [235, 172] width 279 height 15
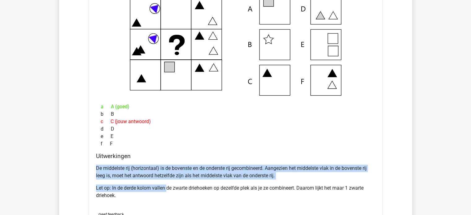
drag, startPoint x: 90, startPoint y: 164, endPoint x: 172, endPoint y: 184, distance: 84.1
click at [169, 183] on div "Welk figuur moet het vraagteken vervangen? a A (goed) b B c C (jouw antwoord) d…" at bounding box center [236, 108] width 294 height 255
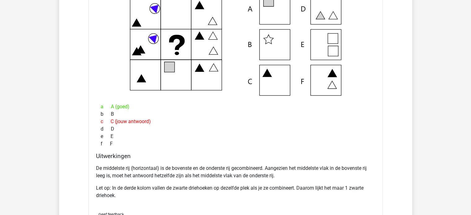
click at [172, 185] on p "Let op: In de derde kolom vallen de zwarte driehoeken op dezelfde plek als je z…" at bounding box center [235, 192] width 279 height 15
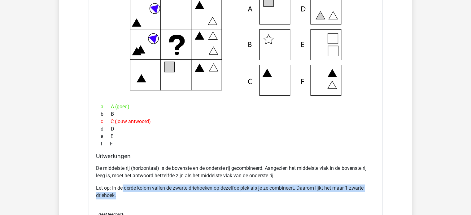
drag, startPoint x: 122, startPoint y: 183, endPoint x: 202, endPoint y: 193, distance: 80.8
click at [202, 193] on p "Let op: In de derde kolom vallen de zwarte driehoeken op dezelfde plek als je z…" at bounding box center [235, 192] width 279 height 15
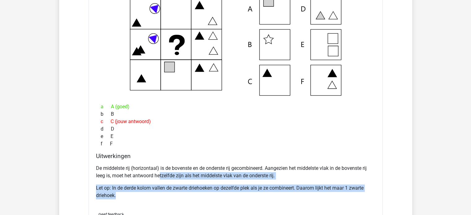
drag, startPoint x: 214, startPoint y: 192, endPoint x: 160, endPoint y: 177, distance: 56.8
click at [160, 177] on div "De middelste rij (horizontaal) is de bovenste en de onderste rij gecombineerd. …" at bounding box center [235, 184] width 279 height 45
click at [160, 177] on p "De middelste rij (horizontaal) is de bovenste en de onderste rij gecombineerd. …" at bounding box center [235, 172] width 279 height 15
drag, startPoint x: 130, startPoint y: 172, endPoint x: 268, endPoint y: 205, distance: 141.5
click at [259, 203] on div "De middelste rij (horizontaal) is de bovenste en de onderste rij gecombineerd. …" at bounding box center [235, 184] width 279 height 45
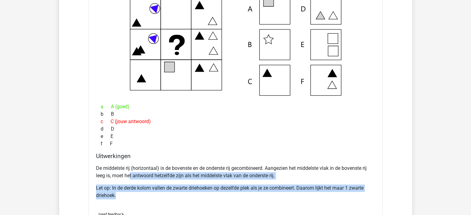
click at [268, 205] on div "De middelste rij (horizontaal) is de bovenste en de onderste rij gecombineerd. …" at bounding box center [235, 184] width 279 height 45
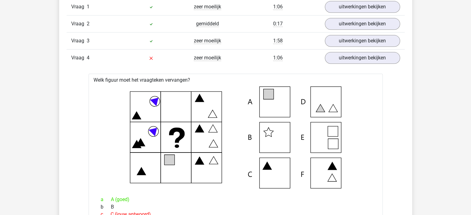
scroll to position [743, 0]
click at [364, 57] on link "uitwerkingen bekijken" at bounding box center [362, 58] width 86 height 14
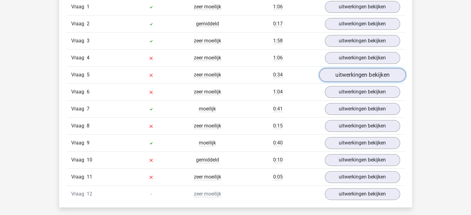
click at [365, 77] on link "uitwerkingen bekijken" at bounding box center [362, 75] width 86 height 14
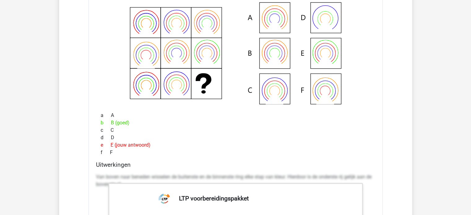
scroll to position [774, 0]
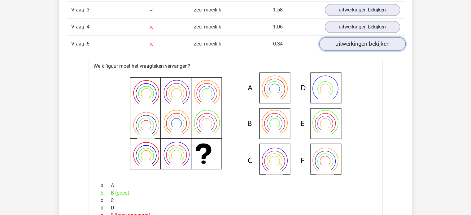
click at [361, 43] on link "uitwerkingen bekijken" at bounding box center [362, 44] width 86 height 14
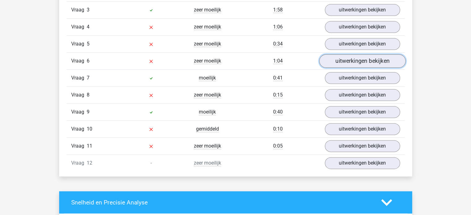
click at [358, 60] on link "uitwerkingen bekijken" at bounding box center [362, 61] width 86 height 14
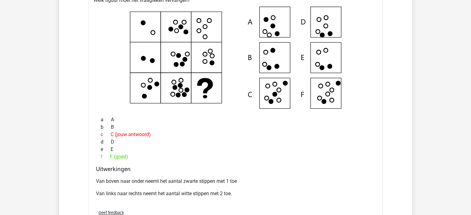
scroll to position [867, 0]
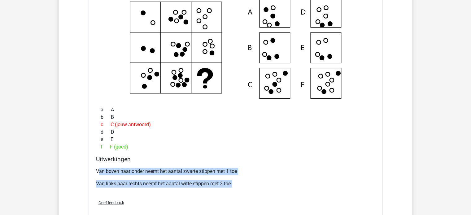
drag, startPoint x: 100, startPoint y: 169, endPoint x: 295, endPoint y: 188, distance: 195.7
click at [295, 188] on div "Van boven naar onder neemt het aantal zwarte stippen met 1 toe Van links naar r…" at bounding box center [235, 180] width 279 height 30
drag, startPoint x: 93, startPoint y: 158, endPoint x: 308, endPoint y: 188, distance: 217.5
click at [308, 188] on div "Vraag 1 zeer moeilijk 1:06 uitwerkingen bekijken Welk getal hoort op de plek va…" at bounding box center [235, 104] width 329 height 459
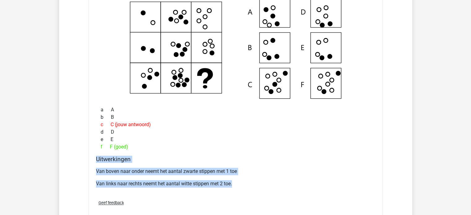
click at [308, 188] on div "Van boven naar onder neemt het aantal zwarte stippen met 1 toe Van links naar r…" at bounding box center [235, 180] width 279 height 30
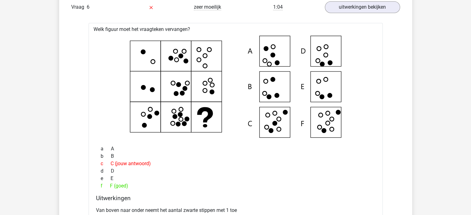
scroll to position [743, 0]
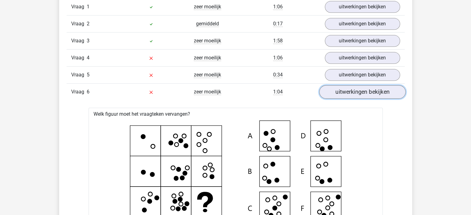
click at [375, 94] on link "uitwerkingen bekijken" at bounding box center [362, 92] width 86 height 14
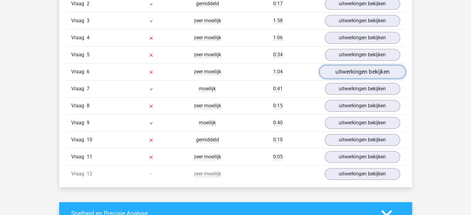
scroll to position [774, 0]
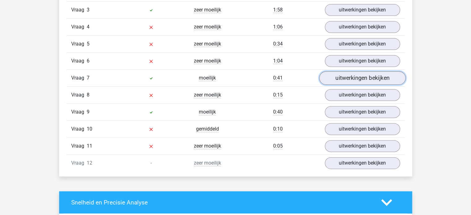
click at [368, 72] on link "uitwerkingen bekijken" at bounding box center [362, 78] width 86 height 14
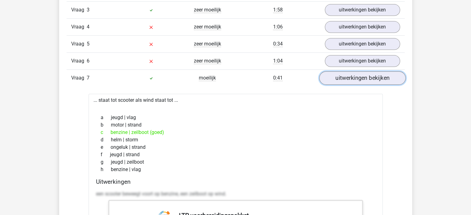
click at [368, 74] on link "uitwerkingen bekijken" at bounding box center [362, 78] width 86 height 14
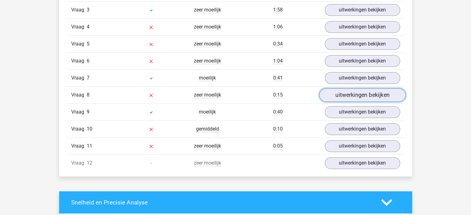
click at [364, 88] on link "uitwerkingen bekijken" at bounding box center [362, 95] width 86 height 14
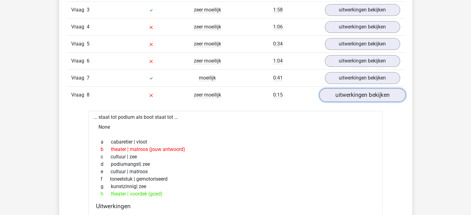
click at [364, 90] on link "uitwerkingen bekijken" at bounding box center [362, 95] width 86 height 14
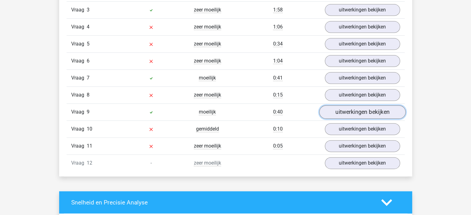
click at [360, 110] on link "uitwerkingen bekijken" at bounding box center [362, 112] width 86 height 14
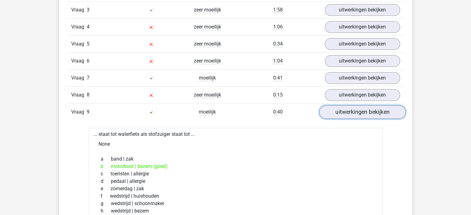
scroll to position [805, 0]
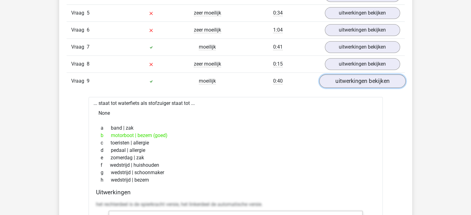
click at [372, 82] on link "uitwerkingen bekijken" at bounding box center [362, 81] width 86 height 14
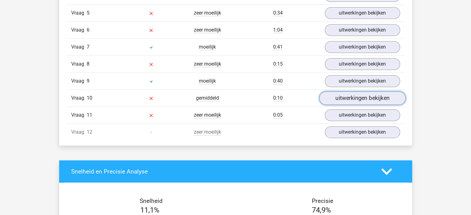
click at [362, 99] on link "uitwerkingen bekijken" at bounding box center [362, 98] width 86 height 14
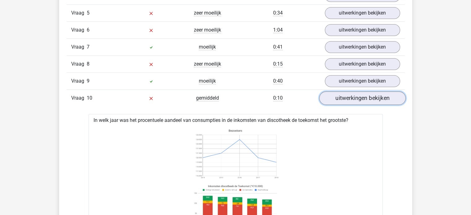
click at [362, 99] on link "uitwerkingen bekijken" at bounding box center [362, 98] width 86 height 14
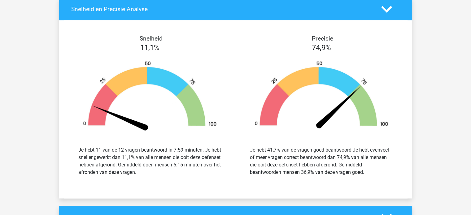
scroll to position [960, 0]
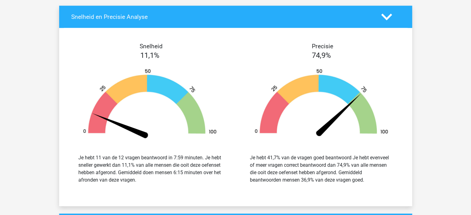
click at [391, 17] on icon at bounding box center [386, 16] width 11 height 11
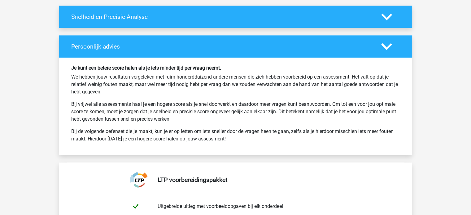
click at [389, 13] on polygon at bounding box center [386, 16] width 11 height 7
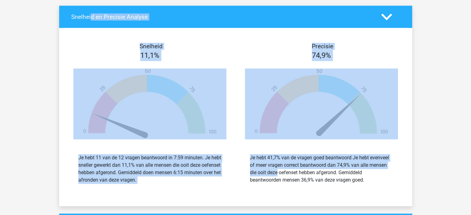
drag, startPoint x: 92, startPoint y: 24, endPoint x: 386, endPoint y: 167, distance: 327.4
click at [386, 166] on div "Snelheid en Precisie Analyse Snelheid 11,1% Je hebt 11 van de 12 vragen beantwo…" at bounding box center [235, 106] width 353 height 201
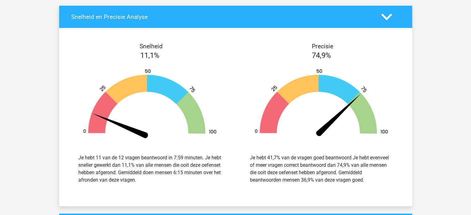
click at [386, 167] on div "Je hebt 41,7% van de vragen goed beantwoord Je hebt evenveel of meer vragen cor…" at bounding box center [321, 169] width 143 height 30
drag, startPoint x: 230, startPoint y: 128, endPoint x: 91, endPoint y: 56, distance: 156.6
click at [120, 67] on div "Snelheid 11,1% Je hebt 11 van de 12 vragen beantwoord in 7:59 minuten. Je hebt …" at bounding box center [235, 117] width 353 height 164
click at [87, 55] on div "11,1%" at bounding box center [150, 55] width 172 height 11
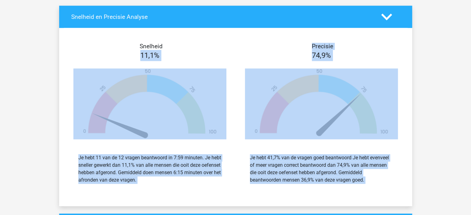
drag, startPoint x: 242, startPoint y: 108, endPoint x: 366, endPoint y: 182, distance: 144.3
click at [366, 182] on div "Snelheid 11,1% Je hebt 11 van de 12 vragen beantwoord in 7:59 minuten. Je hebt …" at bounding box center [235, 117] width 353 height 164
click at [366, 182] on div "Je hebt 41,7% van de vragen goed beantwoord Je hebt evenveel of meer vragen cor…" at bounding box center [321, 169] width 162 height 45
drag, startPoint x: 376, startPoint y: 179, endPoint x: 80, endPoint y: 60, distance: 319.5
click at [81, 62] on div "Snelheid 11,1% Je hebt 11 van de 12 vragen beantwoord in 7:59 minuten. Je hebt …" at bounding box center [235, 117] width 353 height 164
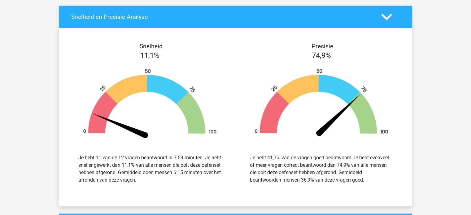
click at [75, 58] on div "11,1%" at bounding box center [150, 55] width 172 height 11
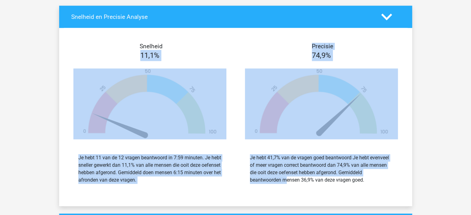
drag, startPoint x: 80, startPoint y: 58, endPoint x: 387, endPoint y: 172, distance: 327.4
click at [387, 172] on div "Snelheid 11,1% Je hebt 11 van de 12 vragen beantwoord in 7:59 minuten. Je hebt …" at bounding box center [235, 117] width 353 height 164
click at [387, 172] on div "Je hebt 41,7% van de vragen goed beantwoord Je hebt evenveel of meer vragen cor…" at bounding box center [321, 169] width 143 height 30
drag, startPoint x: 295, startPoint y: 156, endPoint x: 120, endPoint y: 60, distance: 199.5
click at [152, 84] on div "Snelheid 11,1% Je hebt 11 van de 12 vragen beantwoord in 7:59 minuten. Je hebt …" at bounding box center [235, 117] width 353 height 164
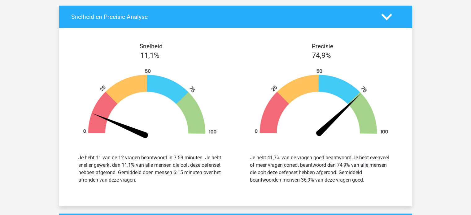
click at [115, 61] on div at bounding box center [150, 104] width 162 height 86
drag, startPoint x: 102, startPoint y: 52, endPoint x: 388, endPoint y: 197, distance: 321.4
click at [387, 197] on div "Snelheid 11,1% Je hebt 11 van de 12 vragen beantwoord in 7:59 minuten. Je hebt …" at bounding box center [236, 117] width 344 height 178
click at [388, 197] on div "Snelheid 11,1% Je hebt 11 van de 12 vragen beantwoord in 7:59 minuten. Je hebt …" at bounding box center [236, 117] width 344 height 178
drag, startPoint x: 247, startPoint y: 157, endPoint x: 413, endPoint y: 182, distance: 167.8
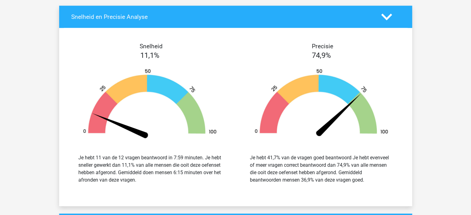
drag, startPoint x: 342, startPoint y: 148, endPoint x: 370, endPoint y: 178, distance: 41.2
click at [370, 178] on div "Je hebt 41,7% van de vragen goed beantwoord Je hebt evenveel of meer vragen cor…" at bounding box center [321, 169] width 162 height 45
click at [370, 178] on div "Je hebt 41,7% van de vragen goed beantwoord Je hebt evenveel of meer vragen cor…" at bounding box center [321, 169] width 143 height 30
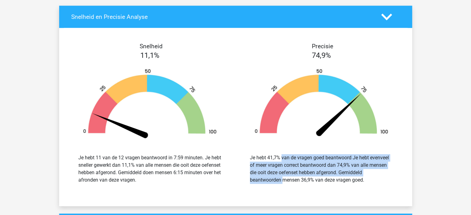
drag, startPoint x: 266, startPoint y: 159, endPoint x: 387, endPoint y: 181, distance: 122.4
click at [386, 180] on div "Je hebt 41,7% van de vragen goed beantwoord Je hebt evenveel of meer vragen cor…" at bounding box center [321, 169] width 143 height 30
click at [387, 181] on div "Je hebt 41,7% van de vragen goed beantwoord Je hebt evenveel of meer vragen cor…" at bounding box center [321, 169] width 143 height 30
drag, startPoint x: 385, startPoint y: 174, endPoint x: 273, endPoint y: 154, distance: 114.6
click at [273, 154] on div "Je hebt 41,7% van de vragen goed beantwoord Je hebt evenveel of meer vragen cor…" at bounding box center [321, 169] width 143 height 30
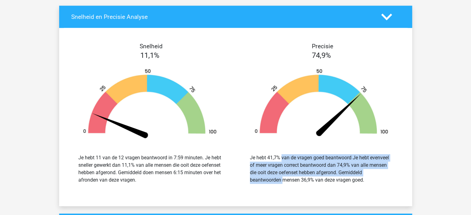
drag, startPoint x: 204, startPoint y: 155, endPoint x: 378, endPoint y: 186, distance: 177.1
click at [372, 184] on div "Snelheid 11,1% Je hebt 11 van de 12 vragen beantwoord in 7:59 minuten. Je hebt …" at bounding box center [235, 117] width 353 height 164
click at [379, 186] on div "Je hebt 41,7% van de vragen goed beantwoord Je hebt evenveel of meer vragen cor…" at bounding box center [321, 169] width 162 height 45
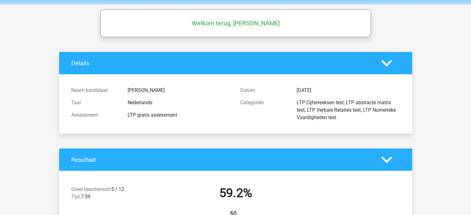
scroll to position [0, 0]
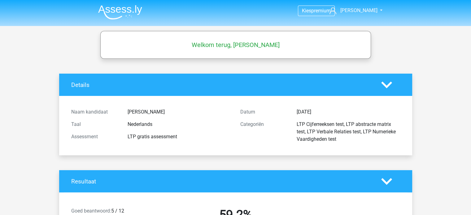
click at [116, 10] on img at bounding box center [120, 12] width 44 height 15
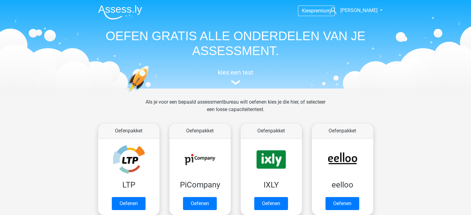
scroll to position [124, 0]
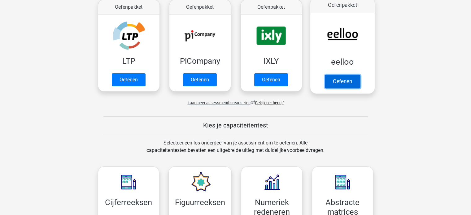
click at [347, 80] on link "Oefenen" at bounding box center [342, 82] width 35 height 14
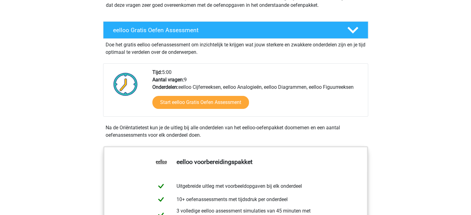
scroll to position [124, 0]
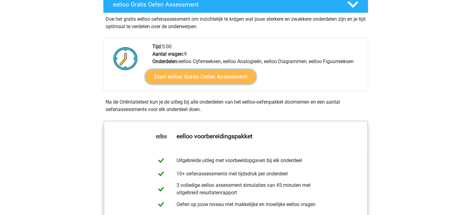
click at [183, 79] on link "Start eelloo Gratis Oefen Assessment" at bounding box center [200, 76] width 111 height 15
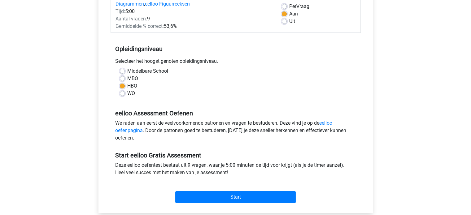
scroll to position [217, 0]
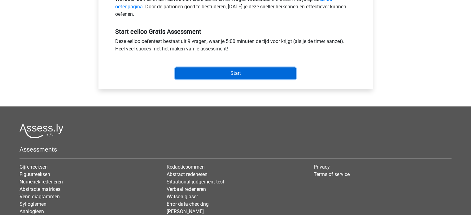
click at [245, 74] on input "Start" at bounding box center [235, 74] width 120 height 12
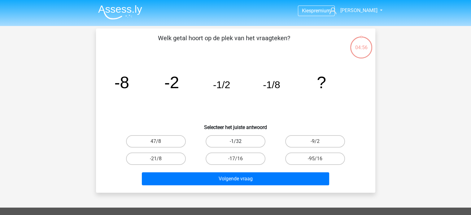
click at [242, 143] on label "-1/32" at bounding box center [236, 141] width 60 height 12
click at [239, 143] on input "-1/32" at bounding box center [237, 144] width 4 height 4
radio input "true"
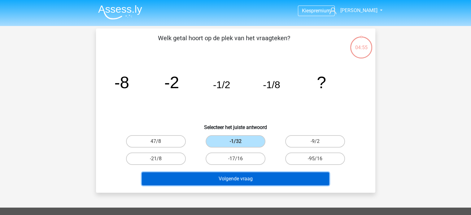
click at [242, 178] on button "Volgende vraag" at bounding box center [235, 179] width 187 height 13
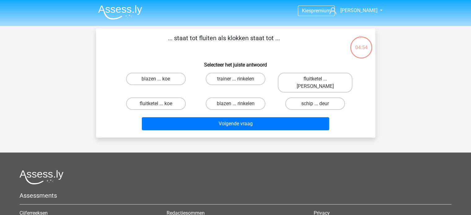
drag, startPoint x: 176, startPoint y: 38, endPoint x: 311, endPoint y: 37, distance: 135.4
click at [311, 37] on p "... staat tot fluiten als klokken staat tot ..." at bounding box center [224, 42] width 236 height 19
drag, startPoint x: 187, startPoint y: 37, endPoint x: 260, endPoint y: 38, distance: 72.8
click at [260, 38] on p "... staat tot fluiten als klokken staat tot ..." at bounding box center [224, 42] width 236 height 19
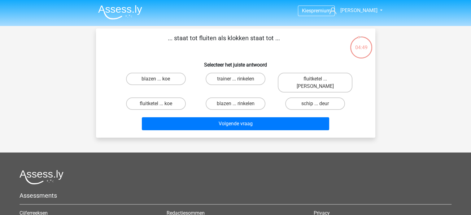
click at [260, 38] on p "... staat tot fluiten als klokken staat tot ..." at bounding box center [224, 42] width 236 height 19
drag, startPoint x: 238, startPoint y: 38, endPoint x: 250, endPoint y: 38, distance: 12.4
click at [246, 38] on p "... staat tot fluiten als klokken staat tot ..." at bounding box center [224, 42] width 236 height 19
click at [255, 38] on p "... staat tot fluiten als klokken staat tot ..." at bounding box center [224, 42] width 236 height 19
click at [322, 79] on label "fluitketel ... [PERSON_NAME]" at bounding box center [315, 83] width 75 height 20
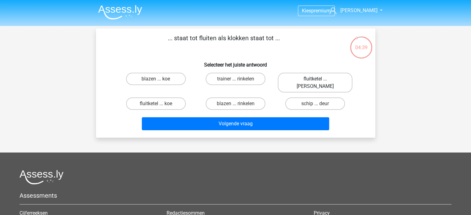
click at [319, 79] on input "fluitketel ... [PERSON_NAME]" at bounding box center [317, 81] width 4 height 4
radio input "true"
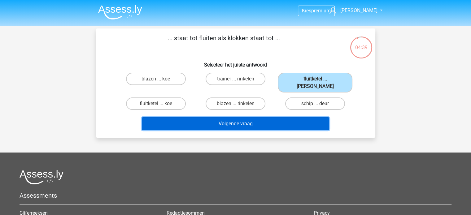
click at [278, 117] on button "Volgende vraag" at bounding box center [235, 123] width 187 height 13
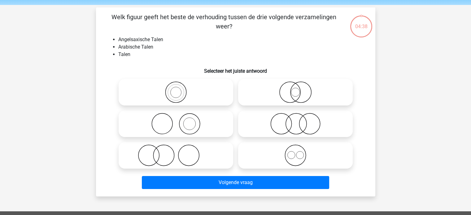
scroll to position [28, 0]
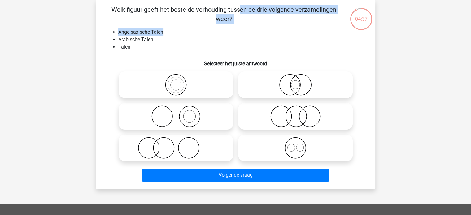
drag, startPoint x: 198, startPoint y: 21, endPoint x: 244, endPoint y: 29, distance: 46.7
click at [244, 29] on div "Welk figuur geeft het beste de verhouding tussen de drie volgende verzamelingen…" at bounding box center [236, 94] width 274 height 179
click at [244, 30] on li "Angelsaxische Talen" at bounding box center [241, 31] width 247 height 7
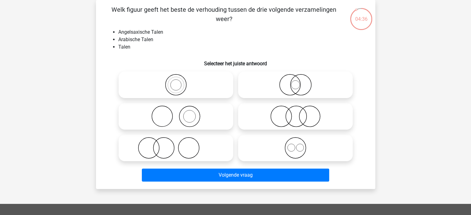
drag, startPoint x: 128, startPoint y: 20, endPoint x: 219, endPoint y: 53, distance: 97.3
click at [211, 50] on div "Welk figuur geeft het beste de verhouding tussen de drie volgende verzamelingen…" at bounding box center [236, 94] width 274 height 179
click at [219, 53] on div "Welk figuur geeft het beste de verhouding tussen de drie volgende verzamelingen…" at bounding box center [236, 94] width 274 height 179
click at [304, 147] on icon at bounding box center [296, 148] width 110 height 22
click at [300, 145] on input "radio" at bounding box center [298, 143] width 4 height 4
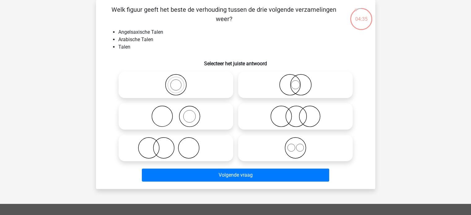
radio input "true"
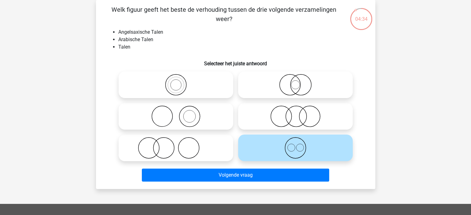
click at [279, 182] on div "Volgende vraag" at bounding box center [235, 176] width 239 height 15
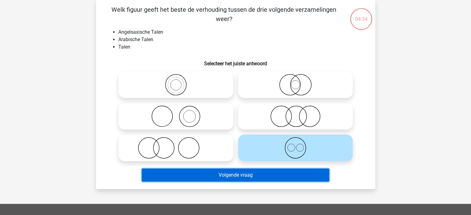
click at [279, 180] on button "Volgende vraag" at bounding box center [235, 175] width 187 height 13
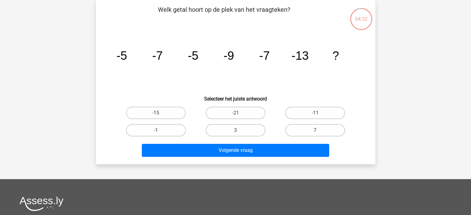
drag, startPoint x: 122, startPoint y: 55, endPoint x: 224, endPoint y: 55, distance: 101.6
click at [219, 55] on div "image/svg+xml -5 -7 -5 -9 -7 -13 ?" at bounding box center [236, 59] width 260 height 63
click at [232, 55] on tspan "-9" at bounding box center [228, 55] width 11 height 13
drag, startPoint x: 199, startPoint y: 49, endPoint x: 344, endPoint y: 55, distance: 145.4
click at [343, 55] on icon "image/svg+xml -5 -7 -5 -9 -7 -13 ?" at bounding box center [236, 59] width 250 height 63
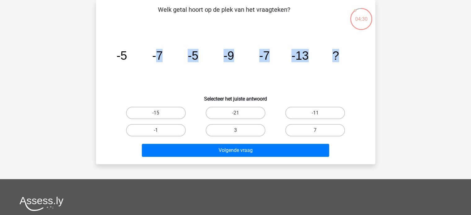
click at [344, 55] on icon "image/svg+xml -5 -7 -5 -9 -7 -13 ?" at bounding box center [236, 59] width 250 height 63
drag, startPoint x: 157, startPoint y: 56, endPoint x: 162, endPoint y: 56, distance: 4.6
click at [162, 56] on tspan "-7" at bounding box center [157, 55] width 11 height 13
drag, startPoint x: 233, startPoint y: 54, endPoint x: 251, endPoint y: 54, distance: 17.7
click at [251, 54] on icon "image/svg+xml -5 -7 -5 -9 -7 -13 ?" at bounding box center [236, 59] width 250 height 63
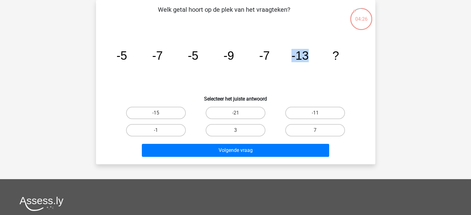
drag, startPoint x: 299, startPoint y: 56, endPoint x: 317, endPoint y: 58, distance: 17.8
click at [317, 58] on icon "image/svg+xml -5 -7 -5 -9 -7 -13 ?" at bounding box center [236, 59] width 250 height 63
drag, startPoint x: 127, startPoint y: 55, endPoint x: 353, endPoint y: 66, distance: 226.7
click at [353, 66] on div "Welk getal hoort op de plek van het vraagteken? image/svg+xml -5 -7 -5 -9 -7 -1…" at bounding box center [236, 82] width 274 height 155
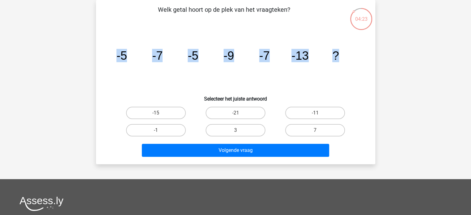
click at [353, 66] on icon "image/svg+xml -5 -7 -5 -9 -7 -13 ?" at bounding box center [236, 59] width 250 height 63
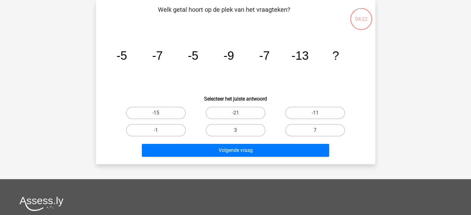
click at [285, 63] on icon "image/svg+xml -5 -7 -5 -9 -7 -13 ?" at bounding box center [236, 59] width 250 height 63
drag, startPoint x: 62, startPoint y: 43, endPoint x: 339, endPoint y: 63, distance: 277.0
click at [339, 63] on div "Kies premium Dario dario.mulder@gmail.com" at bounding box center [235, 157] width 471 height 371
click at [339, 63] on icon "image/svg+xml -5 -7 -5 -9 -7 -13 ?" at bounding box center [236, 59] width 250 height 63
drag, startPoint x: 291, startPoint y: 56, endPoint x: 324, endPoint y: 58, distance: 32.9
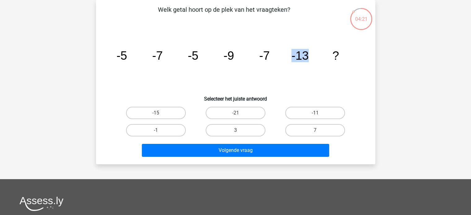
click at [324, 58] on icon "image/svg+xml -5 -7 -5 -9 -7 -13 ?" at bounding box center [236, 59] width 250 height 63
drag, startPoint x: 290, startPoint y: 55, endPoint x: 306, endPoint y: 57, distance: 16.6
click at [306, 57] on icon "image/svg+xml -5 -7 -5 -9 -7 -13 ?" at bounding box center [236, 59] width 250 height 63
click at [306, 57] on tspan "-13" at bounding box center [299, 55] width 17 height 13
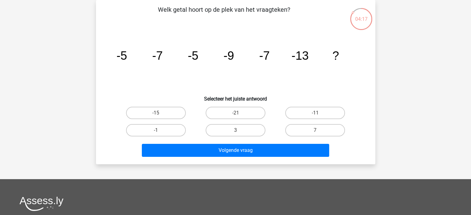
click at [236, 55] on icon "image/svg+xml -5 -7 -5 -9 -7 -13 ?" at bounding box center [236, 59] width 250 height 63
drag, startPoint x: 150, startPoint y: 55, endPoint x: 171, endPoint y: 55, distance: 20.8
click at [171, 55] on icon "image/svg+xml -5 -7 -5 -9 -7 -13 ?" at bounding box center [236, 59] width 250 height 63
drag, startPoint x: 225, startPoint y: 55, endPoint x: 240, endPoint y: 55, distance: 14.9
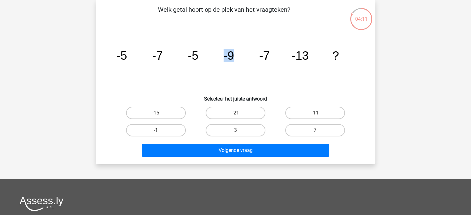
click at [240, 55] on icon "image/svg+xml -5 -7 -5 -9 -7 -13 ?" at bounding box center [236, 59] width 250 height 63
click at [244, 56] on icon "image/svg+xml -5 -7 -5 -9 -7 -13 ?" at bounding box center [236, 59] width 250 height 63
click at [365, 63] on div "image/svg+xml -5 -7 -5 -9 -7 -13 ?" at bounding box center [236, 59] width 260 height 63
drag, startPoint x: 299, startPoint y: 63, endPoint x: 306, endPoint y: 63, distance: 7.7
click at [306, 63] on icon "image/svg+xml -5 -7 -5 -9 -7 -13 ?" at bounding box center [236, 59] width 250 height 63
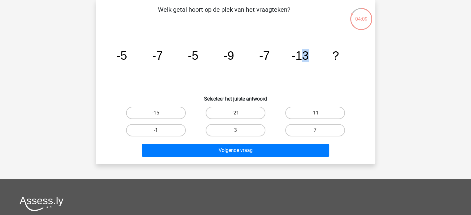
click at [306, 63] on icon "image/svg+xml -5 -7 -5 -9 -7 -13 ?" at bounding box center [236, 59] width 250 height 63
drag, startPoint x: 295, startPoint y: 56, endPoint x: 307, endPoint y: 57, distance: 12.4
click at [306, 57] on tspan "-13" at bounding box center [299, 55] width 17 height 13
click at [308, 58] on tspan "-13" at bounding box center [299, 55] width 17 height 13
drag, startPoint x: 155, startPoint y: 57, endPoint x: 330, endPoint y: 69, distance: 174.8
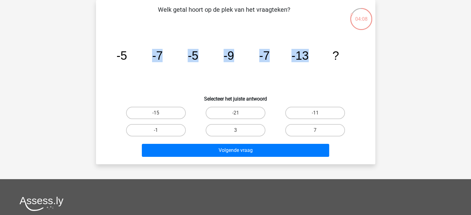
click at [330, 69] on icon "image/svg+xml -5 -7 -5 -9 -7 -13 ?" at bounding box center [236, 59] width 250 height 63
drag, startPoint x: 160, startPoint y: 56, endPoint x: 172, endPoint y: 56, distance: 12.1
click at [172, 56] on icon "image/svg+xml -5 -7 -5 -9 -7 -13 ?" at bounding box center [236, 59] width 250 height 63
click at [224, 57] on tspan "-9" at bounding box center [228, 55] width 11 height 13
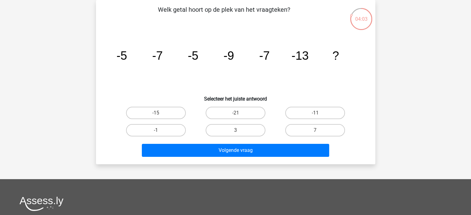
click at [269, 53] on icon "image/svg+xml -5 -7 -5 -9 -7 -13 ?" at bounding box center [236, 59] width 250 height 63
drag, startPoint x: 295, startPoint y: 53, endPoint x: 318, endPoint y: 60, distance: 24.0
click at [318, 60] on icon "image/svg+xml -5 -7 -5 -9 -7 -13 ?" at bounding box center [236, 59] width 250 height 63
click at [173, 112] on label "-15" at bounding box center [156, 113] width 60 height 12
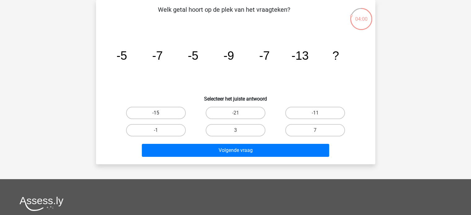
click at [160, 113] on input "-15" at bounding box center [158, 115] width 4 height 4
radio input "true"
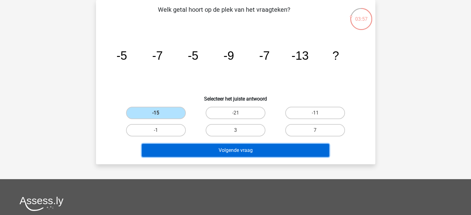
click at [270, 150] on button "Volgende vraag" at bounding box center [235, 150] width 187 height 13
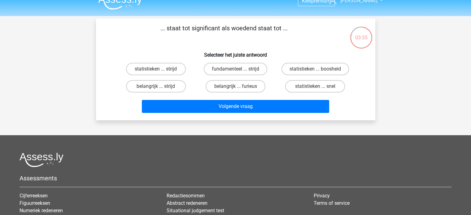
scroll to position [0, 0]
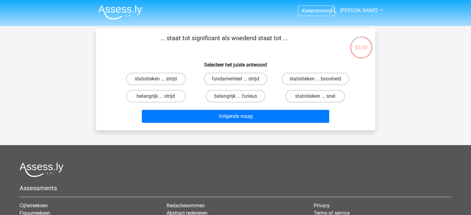
drag, startPoint x: 198, startPoint y: 38, endPoint x: 290, endPoint y: 37, distance: 92.0
click at [290, 37] on p "... staat tot significant als woedend staat tot ..." at bounding box center [224, 42] width 236 height 19
click at [291, 37] on p "... staat tot significant als woedend staat tot ..." at bounding box center [224, 42] width 236 height 19
drag, startPoint x: 232, startPoint y: 32, endPoint x: 266, endPoint y: 37, distance: 34.5
click at [266, 37] on div "... staat tot significant als woedend staat tot ... Selecteer het juiste antwoo…" at bounding box center [235, 79] width 279 height 102
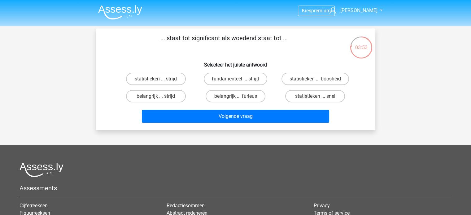
click at [266, 37] on p "... staat tot significant als woedend staat tot ..." at bounding box center [224, 42] width 236 height 19
drag, startPoint x: 186, startPoint y: 39, endPoint x: 268, endPoint y: 39, distance: 82.4
click at [267, 39] on p "... staat tot significant als woedend staat tot ..." at bounding box center [224, 42] width 236 height 19
click at [269, 39] on p "... staat tot significant als woedend staat tot ..." at bounding box center [224, 42] width 236 height 19
click at [281, 40] on p "... staat tot significant als woedend staat tot ..." at bounding box center [224, 42] width 236 height 19
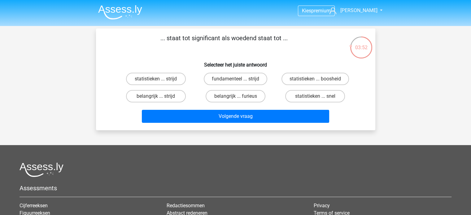
click at [289, 40] on p "... staat tot significant als woedend staat tot ..." at bounding box center [224, 42] width 236 height 19
click at [241, 94] on label "belangrijk ... furieus" at bounding box center [236, 96] width 60 height 12
click at [239, 96] on input "belangrijk ... furieus" at bounding box center [237, 98] width 4 height 4
radio input "true"
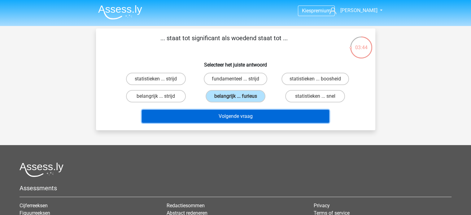
click at [241, 118] on button "Volgende vraag" at bounding box center [235, 116] width 187 height 13
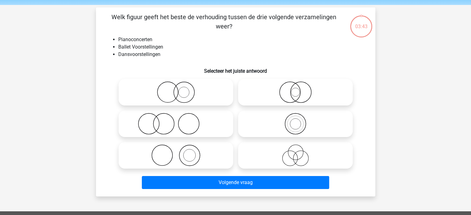
scroll to position [28, 0]
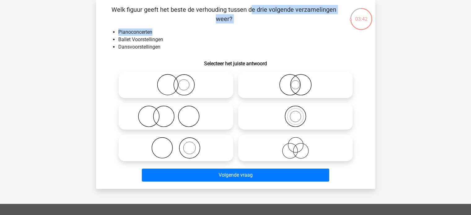
drag, startPoint x: 125, startPoint y: 14, endPoint x: 180, endPoint y: 46, distance: 63.0
click at [178, 44] on div "Welk figuur geeft het beste de verhouding tussen de drie volgende verzamelingen…" at bounding box center [236, 94] width 274 height 179
click at [180, 46] on li "Dansvoorstellingen" at bounding box center [241, 46] width 247 height 7
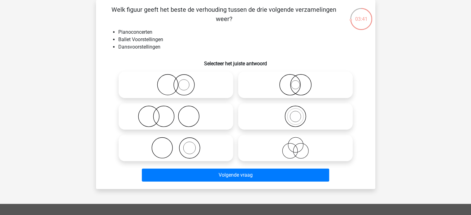
click at [200, 120] on icon at bounding box center [176, 117] width 110 height 22
click at [180, 113] on input "radio" at bounding box center [178, 111] width 4 height 4
radio input "true"
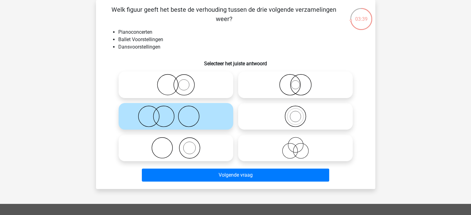
click at [200, 120] on icon at bounding box center [176, 117] width 110 height 22
click at [180, 113] on input "radio" at bounding box center [178, 111] width 4 height 4
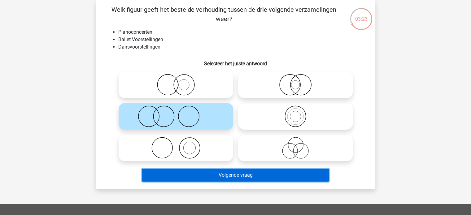
click at [245, 177] on button "Volgende vraag" at bounding box center [235, 175] width 187 height 13
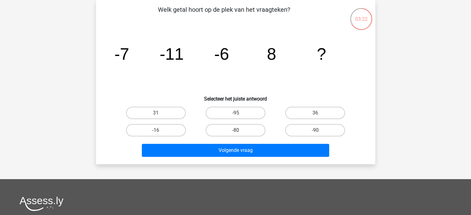
drag, startPoint x: 66, startPoint y: 46, endPoint x: 330, endPoint y: 51, distance: 264.6
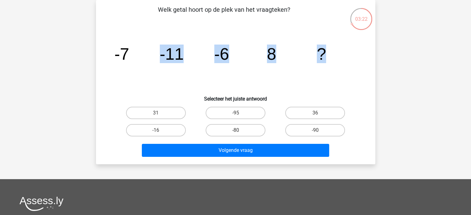
click at [330, 51] on div "Kies premium Dario [EMAIL_ADDRESS][PERSON_NAME][DOMAIN_NAME]" at bounding box center [235, 157] width 471 height 371
click at [330, 51] on icon "image/svg+xml -7 -11 -6 8 ?" at bounding box center [236, 59] width 250 height 63
drag, startPoint x: 148, startPoint y: 7, endPoint x: 328, endPoint y: 20, distance: 180.5
click at [327, 20] on p "Welk getal hoort op de plek van het vraagteken?" at bounding box center [224, 14] width 236 height 19
click at [328, 20] on p "Welk getal hoort op de plek van het vraagteken?" at bounding box center [224, 14] width 236 height 19
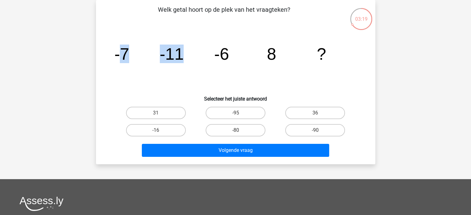
drag, startPoint x: 117, startPoint y: 57, endPoint x: 206, endPoint y: 55, distance: 88.6
click at [206, 55] on icon "image/svg+xml -7 -11 -6 8 ?" at bounding box center [236, 59] width 250 height 63
drag, startPoint x: 191, startPoint y: 54, endPoint x: 245, endPoint y: 53, distance: 53.9
click at [245, 53] on icon "image/svg+xml -7 -11 -6 8 ?" at bounding box center [236, 59] width 250 height 63
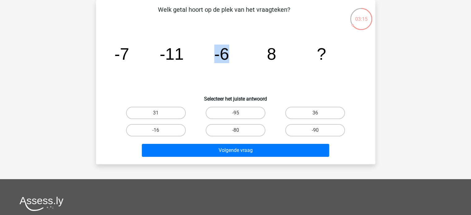
click at [245, 53] on icon "image/svg+xml -7 -11 -6 8 ?" at bounding box center [236, 59] width 250 height 63
drag, startPoint x: 155, startPoint y: 48, endPoint x: 194, endPoint y: 53, distance: 39.6
click at [194, 53] on icon "image/svg+xml -7 -11 -6 8 ?" at bounding box center [236, 59] width 250 height 63
drag, startPoint x: 205, startPoint y: 58, endPoint x: 247, endPoint y: 58, distance: 41.8
click at [247, 58] on icon "image/svg+xml -7 -11 -6 8 ?" at bounding box center [236, 59] width 250 height 63
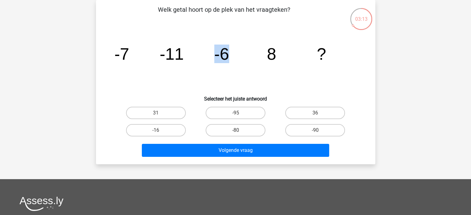
click at [247, 58] on icon "image/svg+xml -7 -11 -6 8 ?" at bounding box center [236, 59] width 250 height 63
drag, startPoint x: 154, startPoint y: 55, endPoint x: 217, endPoint y: 56, distance: 63.5
click at [217, 56] on icon "image/svg+xml -7 -11 -6 8 ?" at bounding box center [236, 59] width 250 height 63
click at [217, 56] on tspan "-6" at bounding box center [221, 54] width 15 height 19
drag, startPoint x: 176, startPoint y: 52, endPoint x: 187, endPoint y: 54, distance: 11.4
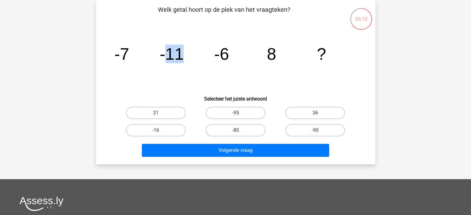
click at [187, 54] on icon "image/svg+xml -7 -11 -6 8 ?" at bounding box center [236, 59] width 250 height 63
drag, startPoint x: 229, startPoint y: 55, endPoint x: 258, endPoint y: 59, distance: 29.4
click at [258, 59] on icon "image/svg+xml -7 -11 -6 8 ?" at bounding box center [236, 59] width 250 height 63
drag, startPoint x: 268, startPoint y: 56, endPoint x: 298, endPoint y: 55, distance: 29.8
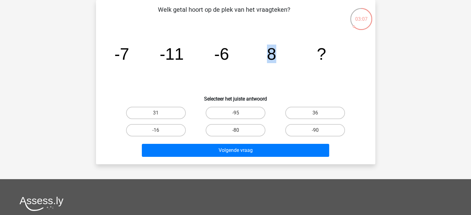
click at [298, 55] on icon "image/svg+xml -7 -11 -6 8 ?" at bounding box center [236, 59] width 250 height 63
drag, startPoint x: 197, startPoint y: 52, endPoint x: 245, endPoint y: 55, distance: 48.1
click at [245, 55] on icon "image/svg+xml -7 -11 -6 8 ?" at bounding box center [236, 59] width 250 height 63
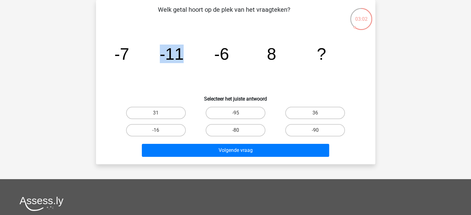
drag, startPoint x: 168, startPoint y: 55, endPoint x: 209, endPoint y: 57, distance: 41.2
click at [209, 57] on icon "image/svg+xml -7 -11 -6 8 ?" at bounding box center [236, 59] width 250 height 63
click at [234, 57] on icon "image/svg+xml -7 -11 -6 8 ?" at bounding box center [236, 59] width 250 height 63
drag, startPoint x: 205, startPoint y: 55, endPoint x: 239, endPoint y: 55, distance: 34.4
click at [239, 55] on icon "image/svg+xml -7 -11 -6 8 ?" at bounding box center [236, 59] width 250 height 63
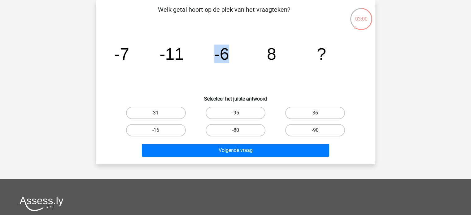
click at [239, 55] on icon "image/svg+xml -7 -11 -6 8 ?" at bounding box center [236, 59] width 250 height 63
drag, startPoint x: 170, startPoint y: 57, endPoint x: 209, endPoint y: 57, distance: 39.0
click at [209, 57] on icon "image/svg+xml -7 -11 -6 8 ?" at bounding box center [236, 59] width 250 height 63
drag, startPoint x: 214, startPoint y: 55, endPoint x: 257, endPoint y: 57, distance: 43.1
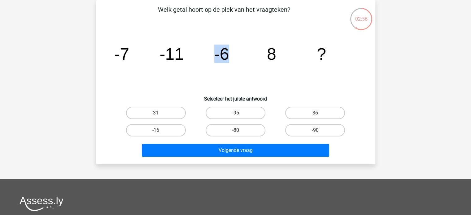
click at [257, 57] on icon "image/svg+xml -7 -11 -6 8 ?" at bounding box center [236, 59] width 250 height 63
click at [260, 57] on icon "image/svg+xml -7 -11 -6 8 ?" at bounding box center [236, 59] width 250 height 63
drag, startPoint x: 260, startPoint y: 57, endPoint x: 281, endPoint y: 56, distance: 20.5
click at [281, 56] on icon "image/svg+xml -7 -11 -6 8 ?" at bounding box center [236, 59] width 250 height 63
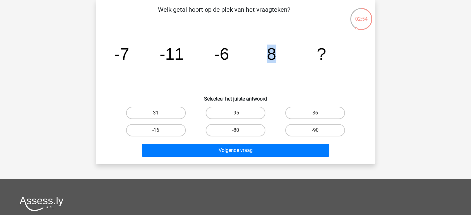
click at [281, 56] on icon "image/svg+xml -7 -11 -6 8 ?" at bounding box center [236, 59] width 250 height 63
drag, startPoint x: 258, startPoint y: 53, endPoint x: 279, endPoint y: 55, distance: 21.4
click at [279, 55] on icon "image/svg+xml -7 -11 -6 8 ?" at bounding box center [236, 59] width 250 height 63
drag, startPoint x: 142, startPoint y: 48, endPoint x: 192, endPoint y: 55, distance: 50.3
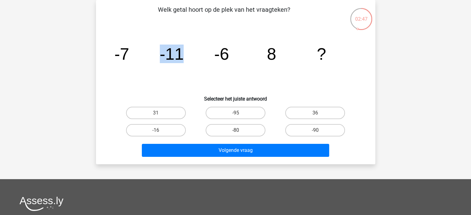
click at [192, 55] on icon "image/svg+xml -7 -11 -6 8 ?" at bounding box center [236, 59] width 250 height 63
drag, startPoint x: 203, startPoint y: 54, endPoint x: 247, endPoint y: 57, distance: 44.1
click at [247, 57] on icon "image/svg+xml -7 -11 -6 8 ?" at bounding box center [236, 59] width 250 height 63
drag, startPoint x: 264, startPoint y: 57, endPoint x: 302, endPoint y: 57, distance: 38.4
click at [302, 57] on icon "image/svg+xml -7 -11 -6 8 ?" at bounding box center [236, 59] width 250 height 63
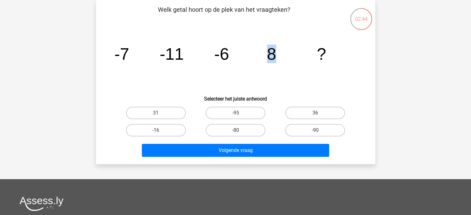
click at [302, 57] on icon "image/svg+xml -7 -11 -6 8 ?" at bounding box center [236, 59] width 250 height 63
drag, startPoint x: 271, startPoint y: 60, endPoint x: 280, endPoint y: 60, distance: 9.3
click at [280, 60] on icon "image/svg+xml -7 -11 -6 8 ?" at bounding box center [236, 59] width 250 height 63
drag, startPoint x: 281, startPoint y: 60, endPoint x: 266, endPoint y: 61, distance: 14.3
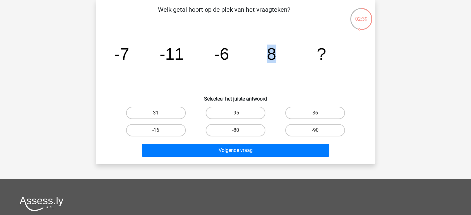
click at [267, 61] on icon "image/svg+xml -7 -11 -6 8 ?" at bounding box center [236, 59] width 250 height 63
click at [267, 61] on tspan "8" at bounding box center [271, 54] width 9 height 19
drag, startPoint x: 275, startPoint y: 61, endPoint x: 280, endPoint y: 61, distance: 5.0
click at [280, 61] on icon "image/svg+xml -7 -11 -6 8 ?" at bounding box center [236, 59] width 250 height 63
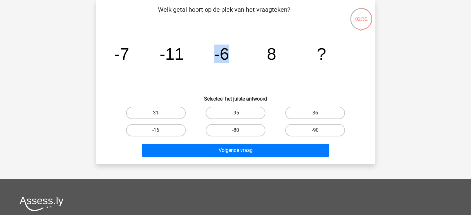
drag, startPoint x: 205, startPoint y: 50, endPoint x: 241, endPoint y: 57, distance: 36.5
click at [241, 57] on icon "image/svg+xml -7 -11 -6 8 ?" at bounding box center [236, 59] width 250 height 63
drag, startPoint x: 302, startPoint y: 54, endPoint x: 136, endPoint y: 41, distance: 166.8
click at [136, 41] on icon "image/svg+xml -7 -11 -6 8 ?" at bounding box center [236, 59] width 250 height 63
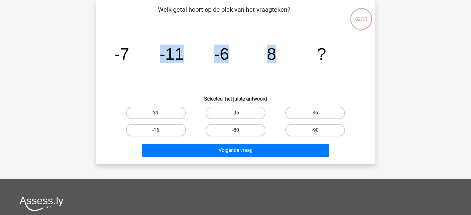
click at [136, 41] on icon "image/svg+xml -7 -11 -6 8 ?" at bounding box center [236, 59] width 250 height 63
drag, startPoint x: 116, startPoint y: 43, endPoint x: 289, endPoint y: 59, distance: 173.0
click at [289, 59] on icon "image/svg+xml -7 -11 -6 8 ?" at bounding box center [236, 59] width 250 height 63
drag, startPoint x: 212, startPoint y: 60, endPoint x: 291, endPoint y: 56, distance: 79.1
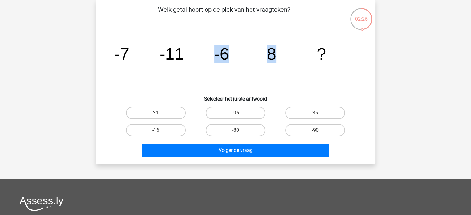
click at [291, 56] on icon "image/svg+xml -7 -11 -6 8 ?" at bounding box center [236, 59] width 250 height 63
click at [307, 115] on label "36" at bounding box center [315, 113] width 60 height 12
click at [315, 115] on input "36" at bounding box center [317, 115] width 4 height 4
radio input "true"
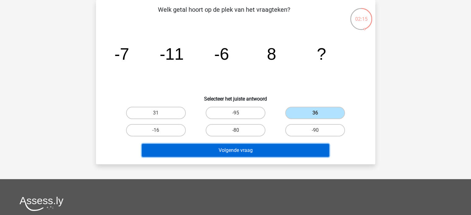
click at [284, 150] on button "Volgende vraag" at bounding box center [235, 150] width 187 height 13
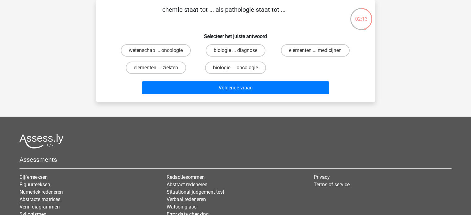
drag, startPoint x: 170, startPoint y: 9, endPoint x: 333, endPoint y: 20, distance: 162.7
click at [333, 20] on p "chemie staat tot ... als pathologie staat tot ..." at bounding box center [224, 14] width 236 height 19
click at [238, 68] on input "biologie ... oncologie" at bounding box center [237, 70] width 4 height 4
radio input "true"
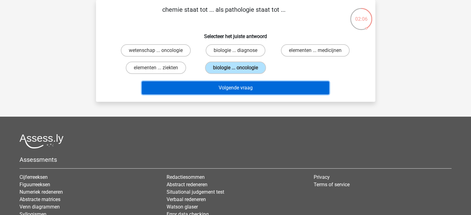
click at [235, 90] on button "Volgende vraag" at bounding box center [235, 87] width 187 height 13
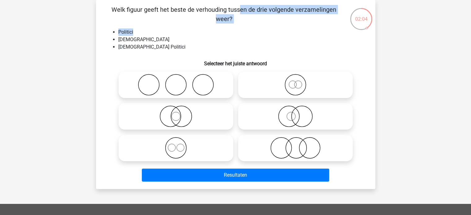
drag, startPoint x: 116, startPoint y: 6, endPoint x: 296, endPoint y: 27, distance: 181.8
click at [296, 27] on div "Welk figuur geeft het beste de verhouding tussen de drie volgende verzamelingen…" at bounding box center [236, 94] width 274 height 179
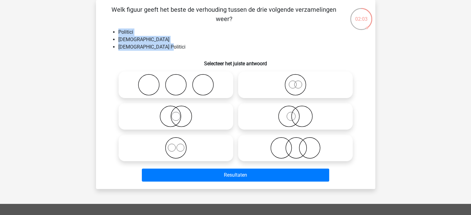
drag, startPoint x: 107, startPoint y: 34, endPoint x: 170, endPoint y: 53, distance: 66.0
click at [168, 52] on div "Welk figuur geeft het beste de verhouding tussen de drie volgende verzamelingen…" at bounding box center [236, 94] width 274 height 179
click at [170, 53] on div "Welk figuur geeft het beste de verhouding tussen de drie volgende verzamelingen…" at bounding box center [236, 94] width 274 height 179
drag, startPoint x: 117, startPoint y: 41, endPoint x: 171, endPoint y: 39, distance: 53.6
click at [171, 39] on ul "Politici Nederlanders Nederlandse Politici" at bounding box center [236, 39] width 260 height 22
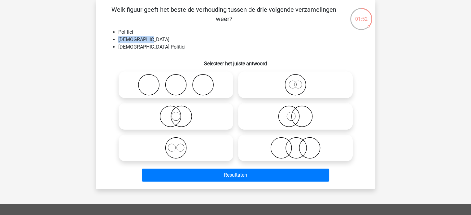
click at [171, 39] on li "Nederlanders" at bounding box center [241, 39] width 247 height 7
drag, startPoint x: 118, startPoint y: 33, endPoint x: 148, endPoint y: 31, distance: 29.8
click at [148, 31] on ul "Politici Nederlanders Nederlandse Politici" at bounding box center [236, 39] width 260 height 22
click at [148, 31] on li "Politici" at bounding box center [241, 31] width 247 height 7
click at [187, 116] on icon at bounding box center [176, 117] width 110 height 22
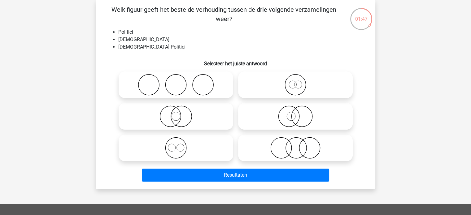
click at [180, 113] on input "radio" at bounding box center [178, 111] width 4 height 4
radio input "true"
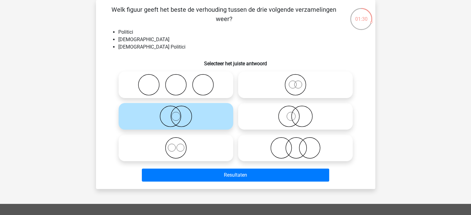
click at [309, 118] on icon at bounding box center [296, 117] width 110 height 22
click at [300, 113] on input "radio" at bounding box center [298, 111] width 4 height 4
radio input "true"
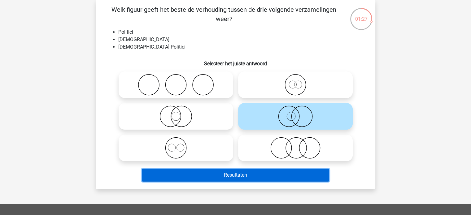
click at [261, 171] on button "Resultaten" at bounding box center [235, 175] width 187 height 13
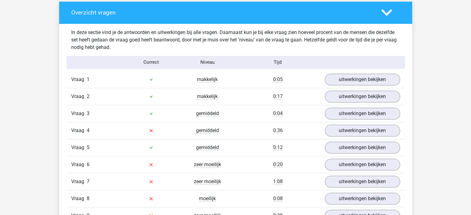
scroll to position [650, 0]
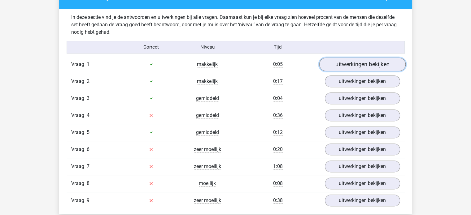
click at [346, 62] on link "uitwerkingen bekijken" at bounding box center [362, 65] width 86 height 14
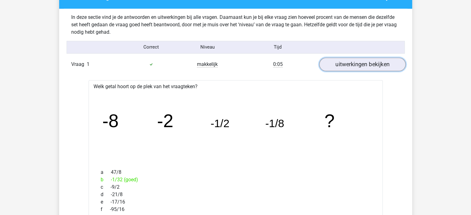
click at [357, 63] on link "uitwerkingen bekijken" at bounding box center [362, 65] width 86 height 14
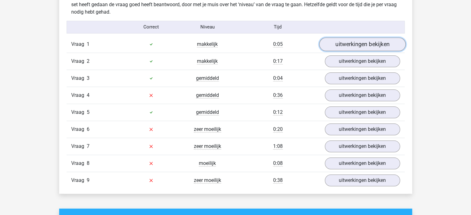
scroll to position [681, 0]
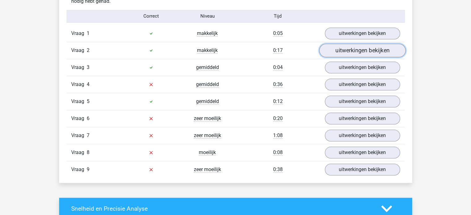
click at [362, 53] on link "uitwerkingen bekijken" at bounding box center [362, 51] width 86 height 14
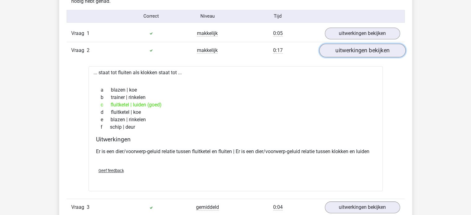
click at [365, 52] on link "uitwerkingen bekijken" at bounding box center [362, 51] width 86 height 14
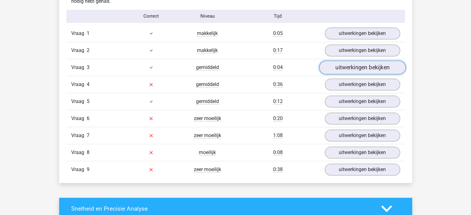
click at [367, 68] on link "uitwerkingen bekijken" at bounding box center [362, 68] width 86 height 14
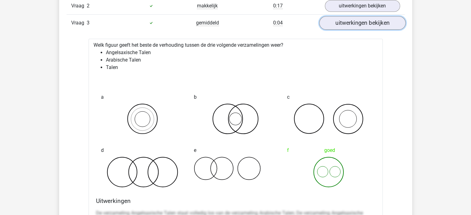
scroll to position [712, 0]
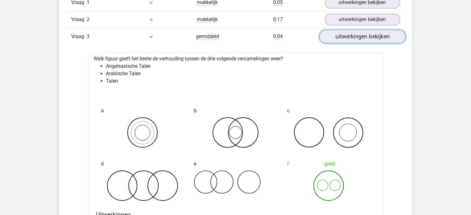
click at [360, 37] on link "uitwerkingen bekijken" at bounding box center [362, 37] width 86 height 14
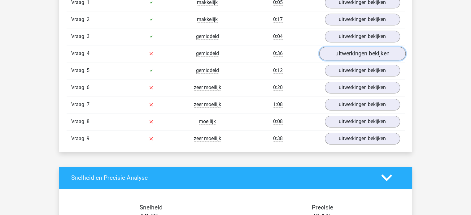
click at [353, 52] on link "uitwerkingen bekijken" at bounding box center [362, 54] width 86 height 14
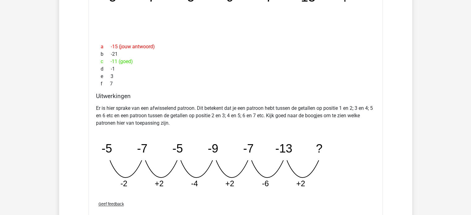
scroll to position [836, 0]
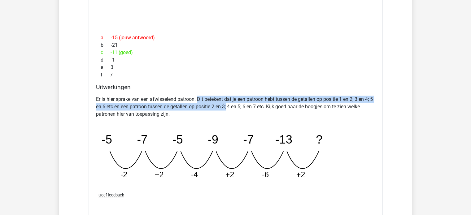
drag, startPoint x: 198, startPoint y: 94, endPoint x: 233, endPoint y: 108, distance: 36.9
click at [231, 106] on p "Er is hier sprake van een afwisselend patroon. Dit betekent dat je een patroon …" at bounding box center [235, 107] width 279 height 22
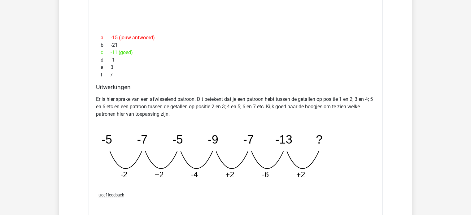
click at [233, 108] on p "Er is hier sprake van een afwisselend patroon. Dit betekent dat je een patroon …" at bounding box center [235, 107] width 279 height 22
drag, startPoint x: 193, startPoint y: 174, endPoint x: 210, endPoint y: 177, distance: 17.2
click at [210, 177] on icon "image/svg+xml -5 -7 -5 -9 -7 -13 ? -2 +2 -4 +2 -6 +2" at bounding box center [220, 154] width 248 height 62
drag, startPoint x: 221, startPoint y: 173, endPoint x: 245, endPoint y: 177, distance: 24.9
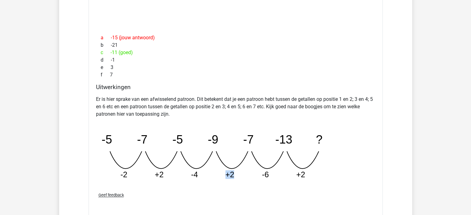
click at [245, 177] on icon "image/svg+xml -5 -7 -5 -9 -7 -13 ? -2 +2 -4 +2 -6 +2" at bounding box center [220, 154] width 248 height 62
drag, startPoint x: 256, startPoint y: 178, endPoint x: 311, endPoint y: 178, distance: 55.4
click at [311, 178] on icon "image/svg+xml -5 -7 -5 -9 -7 -13 ? -2 +2 -4 +2 -6 +2" at bounding box center [220, 154] width 248 height 62
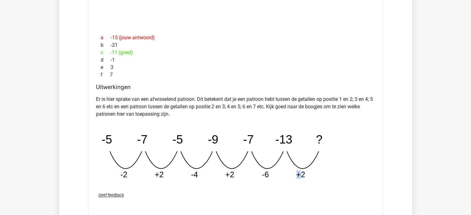
drag, startPoint x: 298, startPoint y: 174, endPoint x: 307, endPoint y: 175, distance: 8.8
click at [306, 175] on icon "image/svg+xml -5 -7 -5 -9 -7 -13 ? -2 +2 -4 +2 -6 +2" at bounding box center [220, 154] width 248 height 62
click at [307, 175] on icon "image/svg+xml -5 -7 -5 -9 -7 -13 ? -2 +2 -4 +2 -6 +2" at bounding box center [220, 154] width 248 height 62
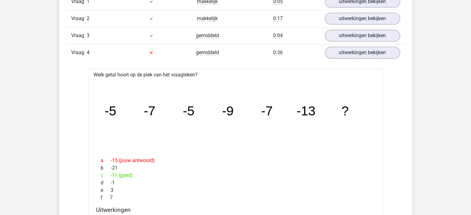
scroll to position [712, 0]
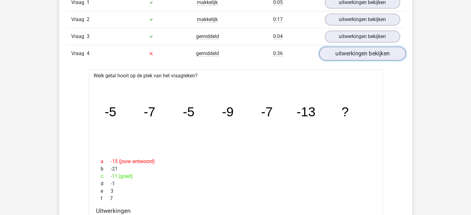
click at [347, 53] on link "uitwerkingen bekijken" at bounding box center [362, 54] width 86 height 14
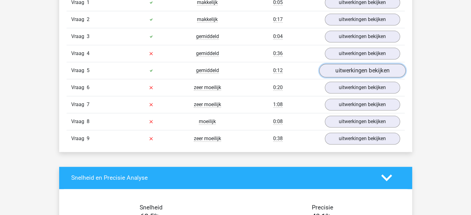
click at [365, 72] on link "uitwerkingen bekijken" at bounding box center [362, 71] width 86 height 14
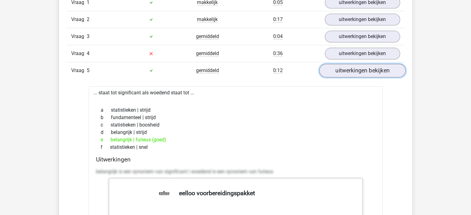
click at [365, 70] on link "uitwerkingen bekijken" at bounding box center [362, 71] width 86 height 14
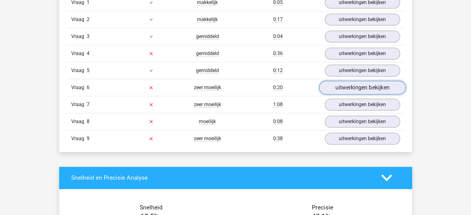
click at [359, 86] on link "uitwerkingen bekijken" at bounding box center [362, 88] width 86 height 14
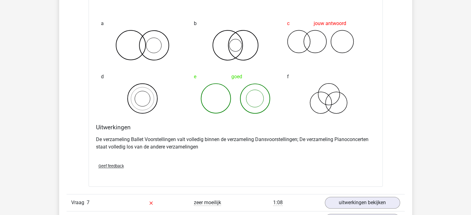
scroll to position [898, 0]
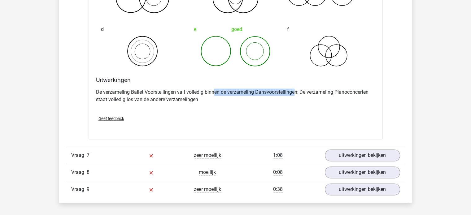
drag, startPoint x: 250, startPoint y: 86, endPoint x: 309, endPoint y: 96, distance: 60.0
click at [309, 96] on div "De verzameling Ballet Voorstellingen valt volledig binnen de verzameling Dansvo…" at bounding box center [235, 98] width 279 height 25
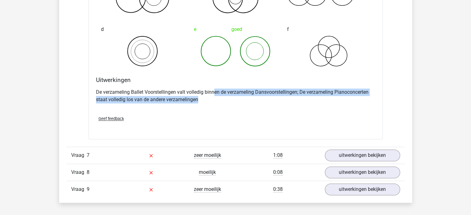
click at [310, 96] on p "De verzameling Ballet Voorstellingen valt volledig binnen de verzameling Dansvo…" at bounding box center [235, 96] width 279 height 15
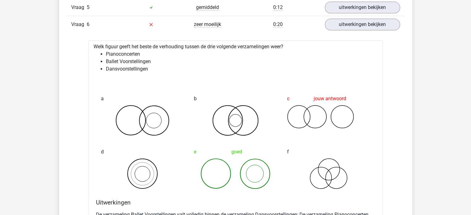
scroll to position [712, 0]
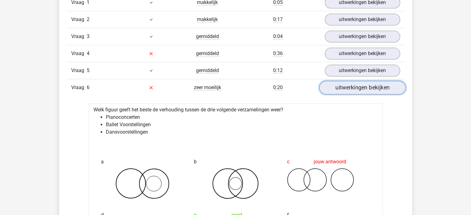
click at [344, 83] on link "uitwerkingen bekijken" at bounding box center [362, 88] width 86 height 14
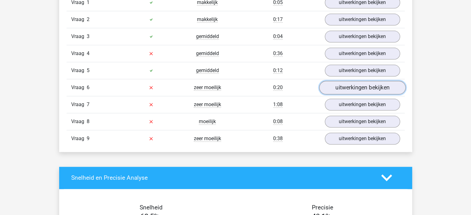
click at [346, 84] on link "uitwerkingen bekijken" at bounding box center [362, 88] width 86 height 14
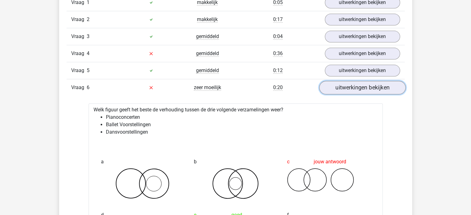
click at [346, 84] on link "uitwerkingen bekijken" at bounding box center [362, 88] width 86 height 14
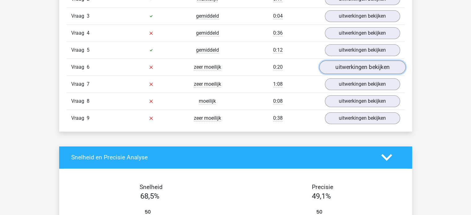
scroll to position [743, 0]
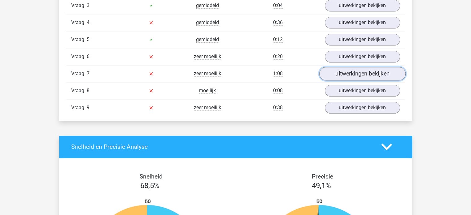
click at [352, 74] on link "uitwerkingen bekijken" at bounding box center [362, 74] width 86 height 14
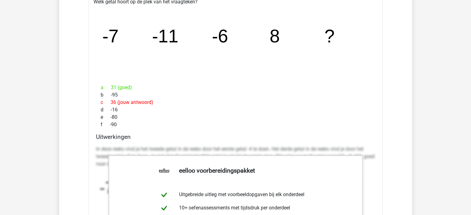
scroll to position [774, 0]
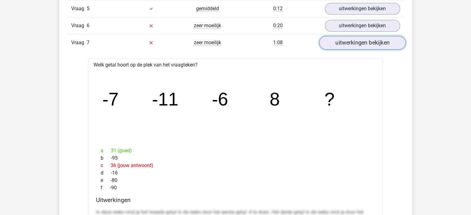
click at [363, 40] on link "uitwerkingen bekijken" at bounding box center [362, 43] width 86 height 14
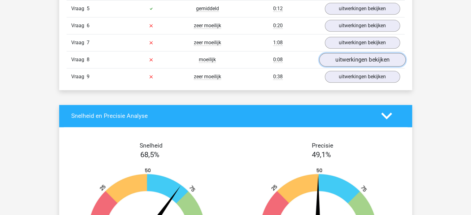
click at [358, 60] on link "uitwerkingen bekijken" at bounding box center [362, 60] width 86 height 14
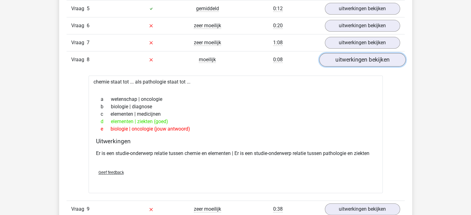
click at [358, 60] on link "uitwerkingen bekijken" at bounding box center [362, 60] width 86 height 14
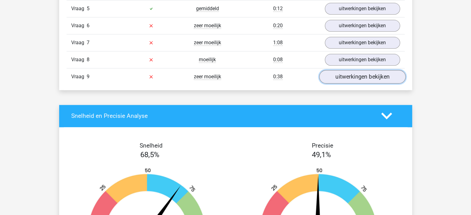
click at [356, 79] on link "uitwerkingen bekijken" at bounding box center [362, 77] width 86 height 14
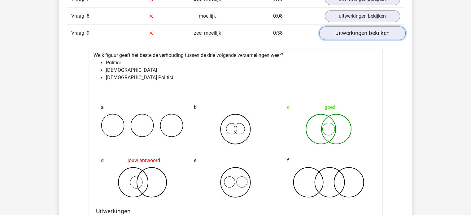
scroll to position [867, 0]
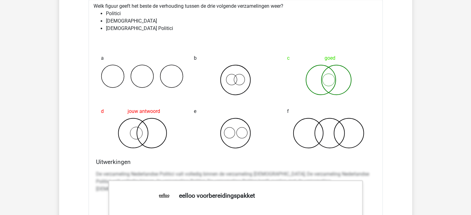
click at [334, 76] on icon at bounding box center [328, 79] width 83 height 31
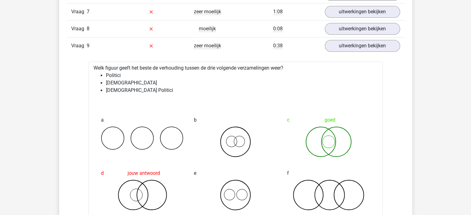
scroll to position [743, 0]
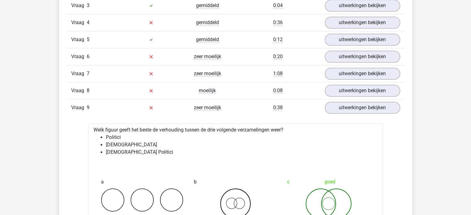
click at [349, 99] on div "Vraag 9 zeer moeilijk 0:38 uitwerkingen bekijken" at bounding box center [236, 107] width 338 height 17
click at [349, 103] on link "uitwerkingen bekijken" at bounding box center [362, 108] width 86 height 14
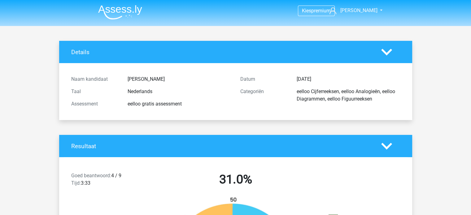
scroll to position [124, 0]
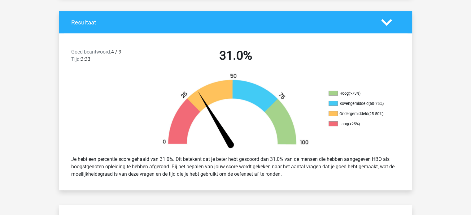
drag, startPoint x: 121, startPoint y: 57, endPoint x: 357, endPoint y: 186, distance: 269.3
click at [357, 186] on div "Goed beantwoord: 4 / 9 Tijd: 3:33 31.0% Hoog (>75%) Bovengemiddeld (50-75%) Ond…" at bounding box center [236, 111] width 344 height 157
drag, startPoint x: 363, startPoint y: 181, endPoint x: 72, endPoint y: 58, distance: 315.9
click at [73, 58] on div "Goed beantwoord: 4 / 9 Tijd: 3:33 31.0% Hoog (>75%) Bovengemiddeld (50-75%) Ond…" at bounding box center [236, 111] width 344 height 157
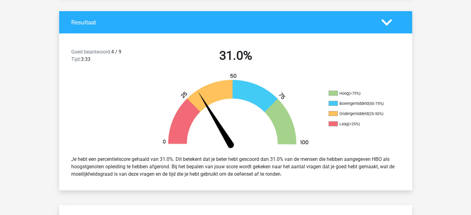
click at [72, 58] on span "Tijd:" at bounding box center [76, 59] width 10 height 6
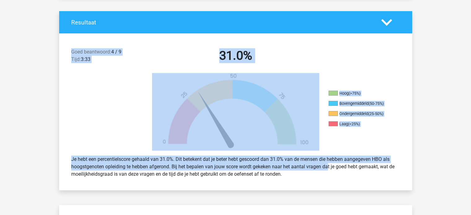
drag, startPoint x: 69, startPoint y: 55, endPoint x: 312, endPoint y: 168, distance: 267.7
click at [311, 167] on div "Goed beantwoord: 4 / 9 Tijd: 3:33 31.0% Hoog (>75%) Bovengemiddeld (50-75%) Ond…" at bounding box center [236, 111] width 344 height 157
click at [312, 168] on div "Je hebt een percentielscore gehaald van 31.0%. Dit betekent dat je beter hebt g…" at bounding box center [236, 166] width 338 height 27
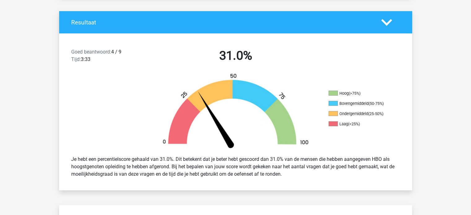
scroll to position [0, 0]
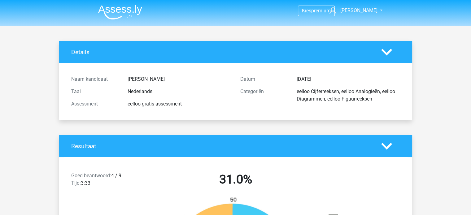
click at [127, 13] on img at bounding box center [120, 12] width 44 height 15
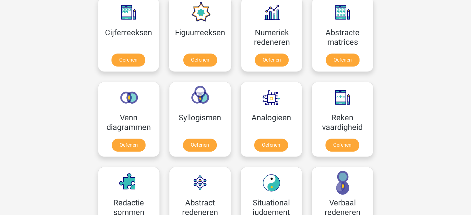
scroll to position [341, 0]
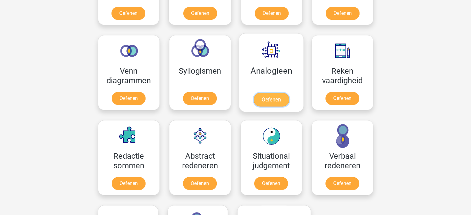
click at [273, 96] on link "Oefenen" at bounding box center [270, 100] width 35 height 14
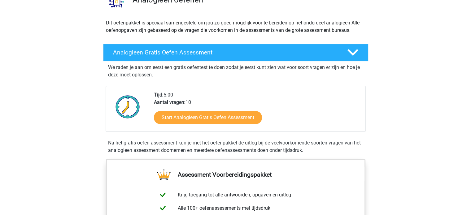
scroll to position [62, 0]
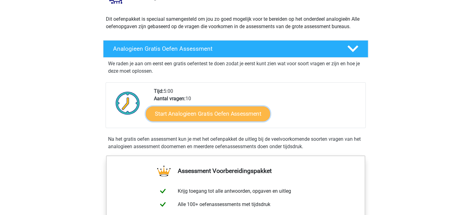
click at [251, 108] on link "Start Analogieen Gratis Oefen Assessment" at bounding box center [208, 113] width 124 height 15
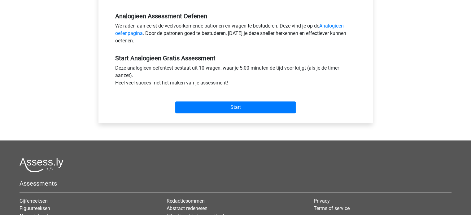
scroll to position [186, 0]
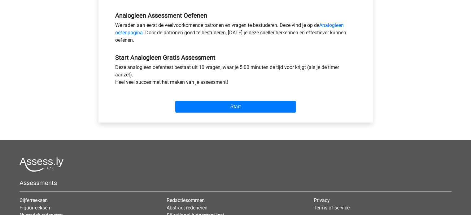
click at [247, 100] on div "Start" at bounding box center [236, 102] width 250 height 22
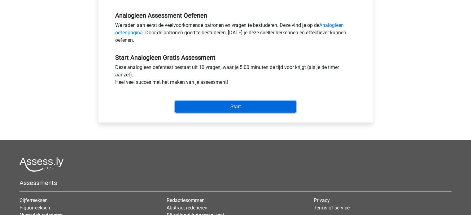
click at [247, 103] on input "Start" at bounding box center [235, 107] width 120 height 12
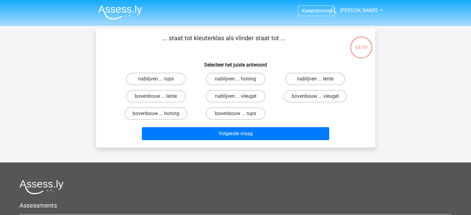
drag, startPoint x: 221, startPoint y: 37, endPoint x: 297, endPoint y: 37, distance: 76.5
click at [297, 37] on p "... staat tot kleuterklas als vlinder staat tot ..." at bounding box center [224, 42] width 236 height 19
drag, startPoint x: 138, startPoint y: 41, endPoint x: 327, endPoint y: 40, distance: 189.6
click at [327, 40] on p "... staat tot kleuterklas als vlinder staat tot ..." at bounding box center [224, 42] width 236 height 19
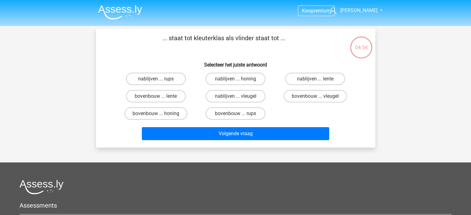
click at [327, 40] on p "... staat tot kleuterklas als vlinder staat tot ..." at bounding box center [224, 42] width 236 height 19
drag, startPoint x: 123, startPoint y: 32, endPoint x: 302, endPoint y: 48, distance: 180.3
click at [299, 48] on div "... staat tot kleuterklas als vlinder staat tot ... Selecteer het juiste antwoo…" at bounding box center [235, 87] width 279 height 119
click at [302, 48] on p "... staat tot kleuterklas als vlinder staat tot ..." at bounding box center [224, 42] width 236 height 19
drag, startPoint x: 238, startPoint y: 37, endPoint x: 271, endPoint y: 39, distance: 33.2
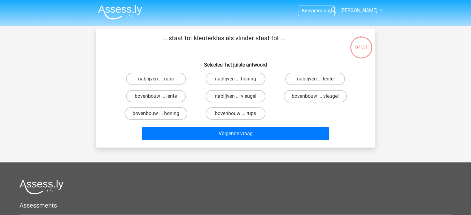
click at [270, 39] on p "... staat tot kleuterklas als vlinder staat tot ..." at bounding box center [224, 42] width 236 height 19
click at [271, 39] on p "... staat tot kleuterklas als vlinder staat tot ..." at bounding box center [224, 42] width 236 height 19
drag, startPoint x: 233, startPoint y: 38, endPoint x: 252, endPoint y: 38, distance: 18.9
click at [252, 38] on p "... staat tot kleuterklas als vlinder staat tot ..." at bounding box center [224, 42] width 236 height 19
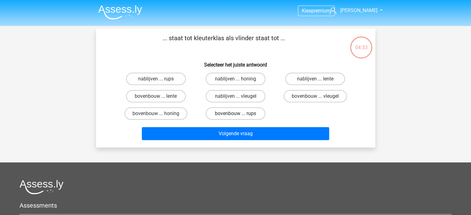
click at [231, 114] on label "bovenbouw ... rups" at bounding box center [236, 113] width 60 height 12
click at [235, 114] on input "bovenbouw ... rups" at bounding box center [237, 116] width 4 height 4
radio input "true"
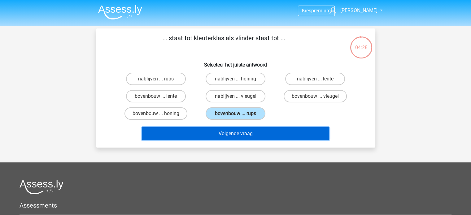
click at [244, 135] on button "Volgende vraag" at bounding box center [235, 133] width 187 height 13
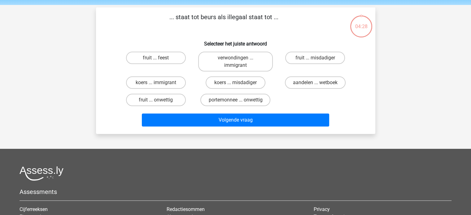
scroll to position [28, 0]
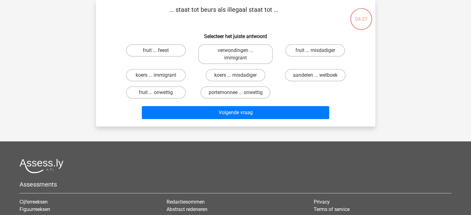
drag, startPoint x: 174, startPoint y: 7, endPoint x: 272, endPoint y: 8, distance: 98.2
click at [272, 8] on p "... staat tot beurs als illegaal staat tot ..." at bounding box center [224, 14] width 236 height 19
drag, startPoint x: 222, startPoint y: 8, endPoint x: 193, endPoint y: 2, distance: 29.6
click at [203, 5] on p "... staat tot beurs als illegaal staat tot ..." at bounding box center [224, 14] width 236 height 19
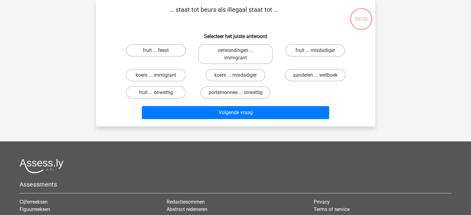
click at [193, 2] on div "... staat tot beurs als illegaal staat tot ... Selecteer het juiste antwoord fr…" at bounding box center [235, 63] width 279 height 127
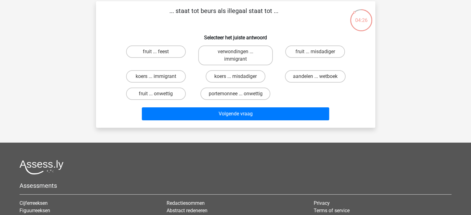
drag, startPoint x: 189, startPoint y: 2, endPoint x: 313, endPoint y: 11, distance: 123.6
click at [313, 11] on div "... staat tot beurs als illegaal staat tot ... Selecteer het juiste antwoord fr…" at bounding box center [235, 64] width 279 height 127
click at [337, 14] on p "... staat tot beurs als illegaal staat tot ..." at bounding box center [224, 15] width 236 height 19
drag, startPoint x: 226, startPoint y: 10, endPoint x: 243, endPoint y: 11, distance: 16.8
click at [239, 11] on p "... staat tot beurs als illegaal staat tot ..." at bounding box center [224, 15] width 236 height 19
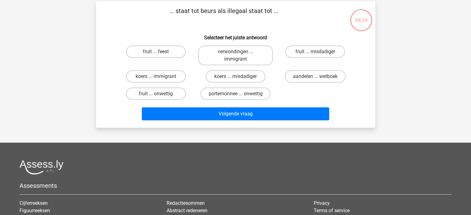
click at [243, 11] on p "... staat tot beurs als illegaal staat tot ..." at bounding box center [224, 15] width 236 height 19
drag, startPoint x: 263, startPoint y: 11, endPoint x: 292, endPoint y: 12, distance: 29.7
click at [291, 12] on p "... staat tot beurs als illegaal staat tot ..." at bounding box center [224, 15] width 236 height 19
click at [292, 12] on p "... staat tot beurs als illegaal staat tot ..." at bounding box center [224, 15] width 236 height 19
click at [361, 103] on div "Volgende vraag" at bounding box center [236, 113] width 260 height 20
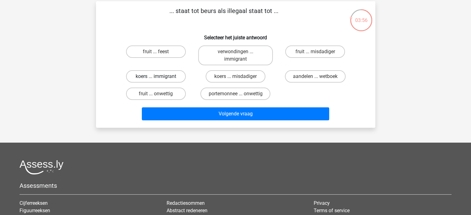
click at [172, 78] on label "koers ... immigrant" at bounding box center [156, 76] width 60 height 12
click at [160, 78] on input "koers ... immigrant" at bounding box center [158, 79] width 4 height 4
radio input "true"
click at [248, 77] on label "koers ... misdadiger" at bounding box center [236, 76] width 60 height 12
click at [239, 77] on input "koers ... misdadiger" at bounding box center [237, 79] width 4 height 4
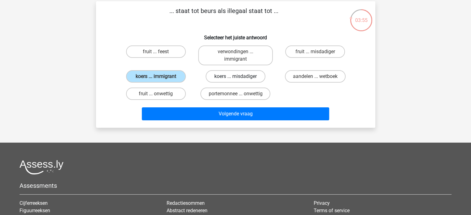
radio input "true"
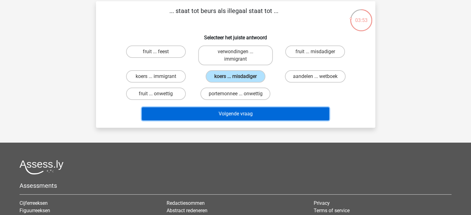
click at [259, 115] on button "Volgende vraag" at bounding box center [235, 113] width 187 height 13
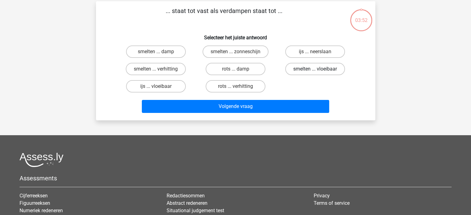
scroll to position [28, 0]
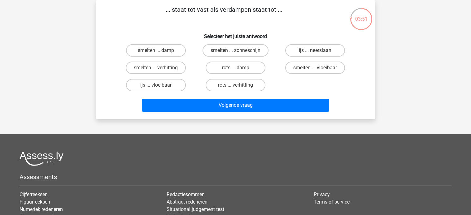
drag, startPoint x: 289, startPoint y: 16, endPoint x: 299, endPoint y: 16, distance: 9.9
click at [299, 16] on p "... staat tot vast als verdampen staat tot ..." at bounding box center [224, 14] width 236 height 19
click at [304, 16] on p "... staat tot vast als verdampen staat tot ..." at bounding box center [224, 14] width 236 height 19
drag, startPoint x: 302, startPoint y: 15, endPoint x: 180, endPoint y: 4, distance: 121.9
click at [180, 4] on div "Kies premium Dario dario.mulder@gmail.com" at bounding box center [235, 135] width 471 height 326
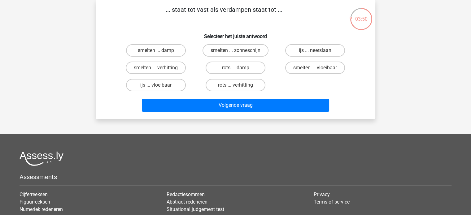
scroll to position [24, 0]
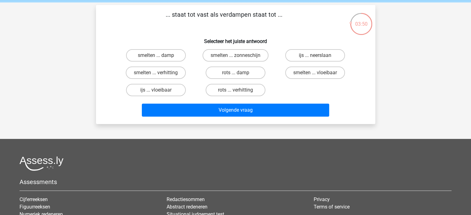
click at [180, 4] on div "Kies premium Dario dario.mulder@gmail.com" at bounding box center [235, 139] width 471 height 326
drag, startPoint x: 178, startPoint y: 10, endPoint x: 292, endPoint y: 11, distance: 114.0
click at [291, 11] on p "... staat tot vast als verdampen staat tot ..." at bounding box center [224, 19] width 236 height 19
click at [292, 11] on p "... staat tot vast als verdampen staat tot ..." at bounding box center [224, 19] width 236 height 19
click at [164, 77] on label "smelten ... verhitting" at bounding box center [156, 73] width 60 height 12
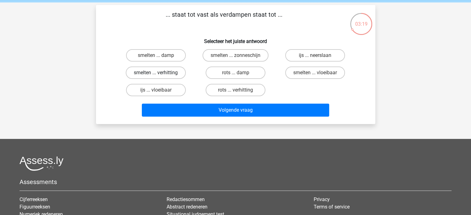
click at [160, 77] on input "smelten ... verhitting" at bounding box center [158, 75] width 4 height 4
radio input "true"
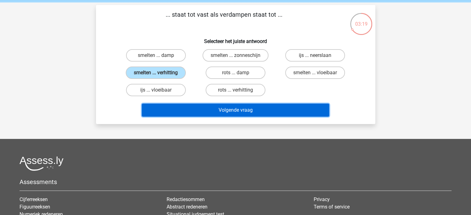
click at [241, 110] on button "Volgende vraag" at bounding box center [235, 110] width 187 height 13
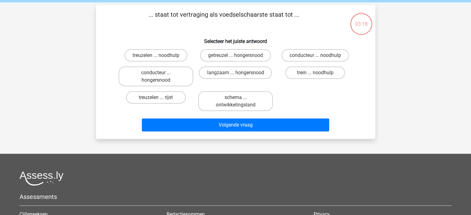
scroll to position [28, 0]
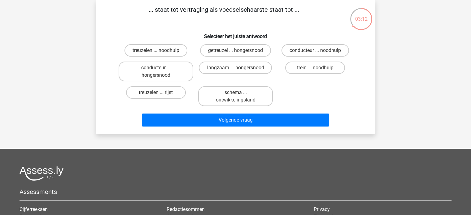
drag, startPoint x: 220, startPoint y: 10, endPoint x: 300, endPoint y: 10, distance: 79.9
click at [300, 10] on p "... staat tot vertraging als voedselschaarste staat tot ..." at bounding box center [224, 14] width 236 height 19
drag, startPoint x: 300, startPoint y: 10, endPoint x: 215, endPoint y: 10, distance: 84.3
click at [215, 10] on p "... staat tot vertraging als voedselschaarste staat tot ..." at bounding box center [224, 14] width 236 height 19
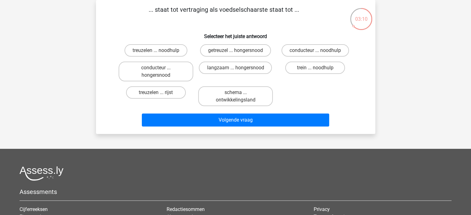
drag, startPoint x: 156, startPoint y: 10, endPoint x: 274, endPoint y: 5, distance: 118.1
click at [274, 5] on p "... staat tot vertraging als voedselschaarste staat tot ..." at bounding box center [224, 14] width 236 height 19
click at [349, 96] on div "treuzelen ... noodhulp getreuzel ... hongersnood conducteur ... noodhulp conduc…" at bounding box center [235, 75] width 239 height 67
click at [252, 53] on label "getreuzel ... hongersnood" at bounding box center [235, 50] width 71 height 12
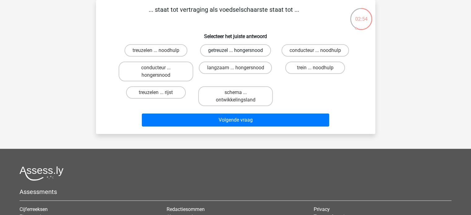
click at [239, 53] on input "getreuzel ... hongersnood" at bounding box center [237, 52] width 4 height 4
radio input "true"
click at [246, 67] on label "langzaam ... hongersnood" at bounding box center [235, 68] width 73 height 12
click at [239, 68] on input "langzaam ... hongersnood" at bounding box center [237, 70] width 4 height 4
radio input "true"
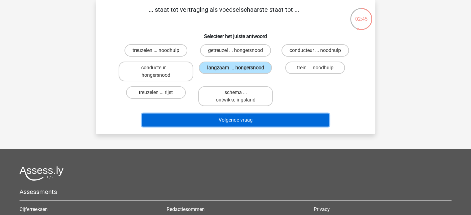
click at [235, 123] on button "Volgende vraag" at bounding box center [235, 120] width 187 height 13
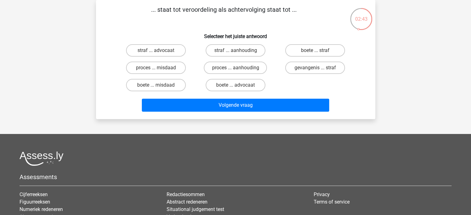
drag, startPoint x: 184, startPoint y: 7, endPoint x: 301, endPoint y: 7, distance: 116.8
click at [301, 7] on p "... staat tot veroordeling als achtervolging staat tot ..." at bounding box center [224, 14] width 236 height 19
drag, startPoint x: 165, startPoint y: 9, endPoint x: 317, endPoint y: 8, distance: 152.4
click at [317, 8] on p "... staat tot veroordeling als achtervolging staat tot ..." at bounding box center [224, 14] width 236 height 19
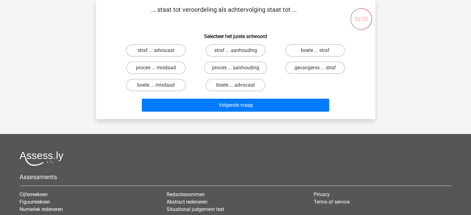
click at [297, 10] on p "... staat tot veroordeling als achtervolging staat tot ..." at bounding box center [224, 14] width 236 height 19
drag, startPoint x: 177, startPoint y: 10, endPoint x: 292, endPoint y: 10, distance: 115.2
click at [291, 10] on p "... staat tot veroordeling als achtervolging staat tot ..." at bounding box center [224, 14] width 236 height 19
click at [292, 10] on p "... staat tot veroordeling als achtervolging staat tot ..." at bounding box center [224, 14] width 236 height 19
drag, startPoint x: 186, startPoint y: 9, endPoint x: 224, endPoint y: 9, distance: 38.4
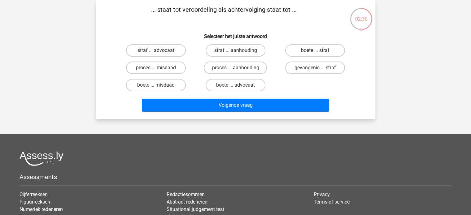
click at [224, 9] on p "... staat tot veroordeling als achtervolging staat tot ..." at bounding box center [224, 14] width 236 height 19
click at [165, 68] on label "proces ... misdaad" at bounding box center [156, 68] width 60 height 12
click at [160, 68] on input "proces ... misdaad" at bounding box center [158, 70] width 4 height 4
radio input "true"
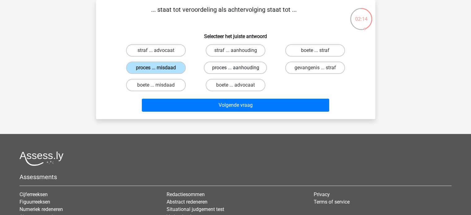
click at [246, 69] on label "proces ... aanhouding" at bounding box center [235, 68] width 63 height 12
click at [239, 69] on input "proces ... aanhouding" at bounding box center [237, 70] width 4 height 4
radio input "true"
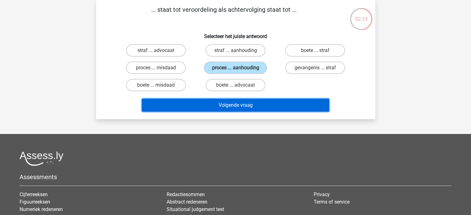
click at [249, 104] on button "Volgende vraag" at bounding box center [235, 105] width 187 height 13
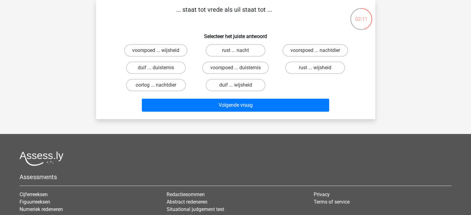
drag, startPoint x: 186, startPoint y: 8, endPoint x: 302, endPoint y: 10, distance: 116.2
click at [302, 10] on p "... staat tot vrede als uil staat tot ..." at bounding box center [224, 14] width 236 height 19
drag, startPoint x: 199, startPoint y: 34, endPoint x: 285, endPoint y: 33, distance: 85.8
click at [284, 33] on h6 "Selecteer het juiste antwoord" at bounding box center [236, 33] width 260 height 11
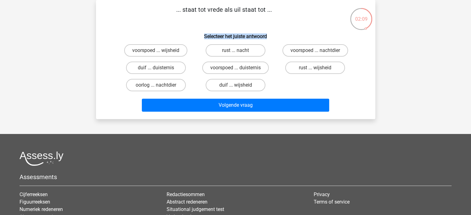
click at [285, 33] on h6 "Selecteer het juiste antwoord" at bounding box center [236, 33] width 260 height 11
drag, startPoint x: 285, startPoint y: 33, endPoint x: 180, endPoint y: 8, distance: 107.5
click at [180, 8] on div "... staat tot vrede als uil staat tot ... Selecteer het juiste antwoord voorspo…" at bounding box center [236, 59] width 274 height 109
click at [180, 8] on p "... staat tot vrede als uil staat tot ..." at bounding box center [224, 14] width 236 height 19
drag, startPoint x: 183, startPoint y: 7, endPoint x: 287, endPoint y: 33, distance: 107.3
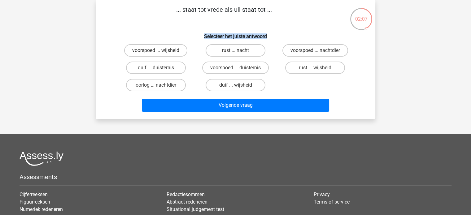
click at [287, 33] on div "... staat tot vrede als uil staat tot ... Selecteer het juiste antwoord voorspo…" at bounding box center [236, 59] width 274 height 109
click at [288, 33] on h6 "Selecteer het juiste antwoord" at bounding box center [236, 33] width 260 height 11
drag, startPoint x: 206, startPoint y: 10, endPoint x: 262, endPoint y: 8, distance: 56.4
click at [262, 8] on p "... staat tot vrede als uil staat tot ..." at bounding box center [224, 14] width 236 height 19
click at [264, 8] on p "... staat tot vrede als uil staat tot ..." at bounding box center [224, 14] width 236 height 19
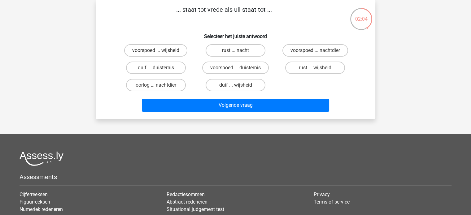
drag, startPoint x: 278, startPoint y: 6, endPoint x: 206, endPoint y: 7, distance: 71.2
click at [206, 7] on p "... staat tot vrede als uil staat tot ..." at bounding box center [224, 14] width 236 height 19
drag, startPoint x: 206, startPoint y: 7, endPoint x: 271, endPoint y: 9, distance: 65.1
click at [271, 9] on p "... staat tot vrede als uil staat tot ..." at bounding box center [224, 14] width 236 height 19
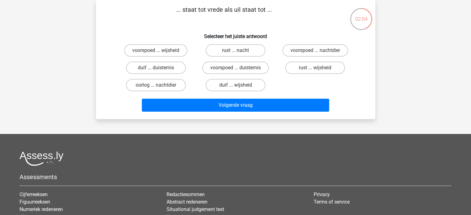
click at [271, 10] on p "... staat tot vrede als uil staat tot ..." at bounding box center [224, 14] width 236 height 19
drag, startPoint x: 271, startPoint y: 10, endPoint x: 202, endPoint y: 11, distance: 69.4
click at [202, 11] on p "... staat tot vrede als uil staat tot ..." at bounding box center [224, 14] width 236 height 19
drag, startPoint x: 319, startPoint y: 88, endPoint x: 175, endPoint y: 11, distance: 163.3
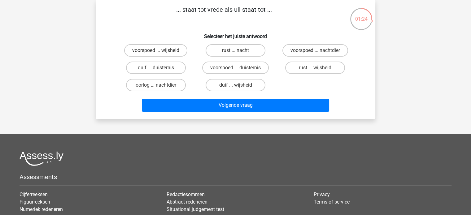
click at [187, 16] on div "... staat tot vrede als uil staat tot ... Selecteer het juiste antwoord voorspo…" at bounding box center [236, 59] width 274 height 109
click at [291, 74] on div "rust ... wijsheid" at bounding box center [315, 67] width 80 height 17
click at [244, 88] on label "duif ... wijsheid" at bounding box center [236, 85] width 60 height 12
click at [239, 88] on input "duif ... wijsheid" at bounding box center [237, 87] width 4 height 4
radio input "true"
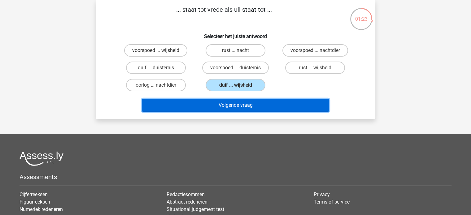
click at [239, 99] on button "Volgende vraag" at bounding box center [235, 105] width 187 height 13
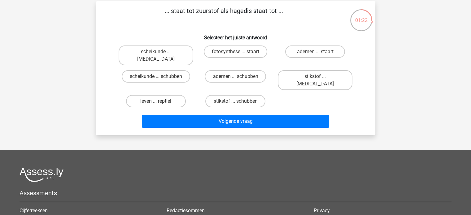
drag, startPoint x: 216, startPoint y: 5, endPoint x: 274, endPoint y: 9, distance: 57.8
click at [272, 9] on p "... staat tot zuurstof als hagedis staat tot ..." at bounding box center [224, 15] width 236 height 19
click at [274, 9] on p "... staat tot zuurstof als hagedis staat tot ..." at bounding box center [224, 15] width 236 height 19
drag, startPoint x: 290, startPoint y: 11, endPoint x: 169, endPoint y: 4, distance: 121.3
click at [170, 4] on div "... staat tot zuurstof als hagedis staat tot ... Selecteer het juiste antwoord …" at bounding box center [235, 68] width 279 height 134
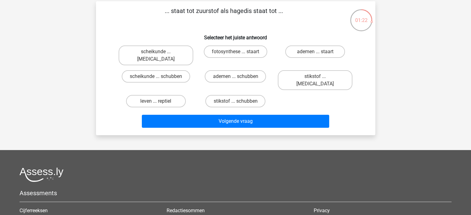
scroll to position [24, 0]
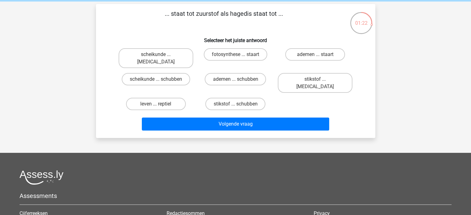
click at [169, 4] on div "... staat tot zuurstof als hagedis staat tot ... Selecteer het juiste antwoord …" at bounding box center [235, 71] width 279 height 134
drag, startPoint x: 181, startPoint y: 8, endPoint x: 312, endPoint y: 24, distance: 132.0
click at [309, 23] on div "... staat tot zuurstof als hagedis staat tot ... Selecteer het juiste antwoord …" at bounding box center [235, 71] width 279 height 134
click at [313, 24] on p "... staat tot zuurstof als hagedis staat tot ..." at bounding box center [224, 18] width 236 height 19
drag, startPoint x: 169, startPoint y: 13, endPoint x: 292, endPoint y: 18, distance: 123.7
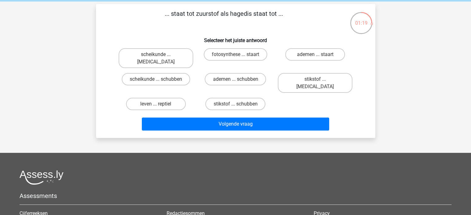
click at [290, 18] on p "... staat tot zuurstof als hagedis staat tot ..." at bounding box center [224, 18] width 236 height 19
click at [295, 18] on p "... staat tot zuurstof als hagedis staat tot ..." at bounding box center [224, 18] width 236 height 19
click at [153, 98] on label "leven ... reptiel" at bounding box center [156, 104] width 60 height 12
click at [156, 104] on input "leven ... reptiel" at bounding box center [158, 106] width 4 height 4
radio input "true"
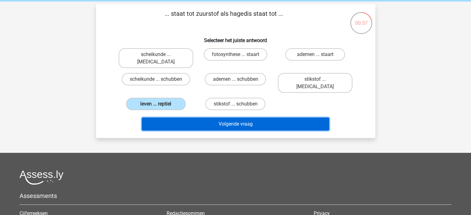
click at [232, 118] on button "Volgende vraag" at bounding box center [235, 124] width 187 height 13
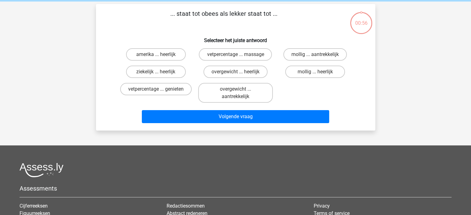
scroll to position [28, 0]
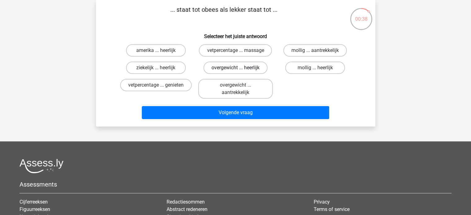
click at [237, 67] on label "overgewicht ... heerlijk" at bounding box center [236, 68] width 64 height 12
click at [237, 68] on input "overgewicht ... heerlijk" at bounding box center [237, 70] width 4 height 4
radio input "true"
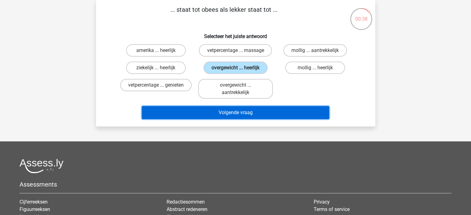
click at [249, 112] on button "Volgende vraag" at bounding box center [235, 112] width 187 height 13
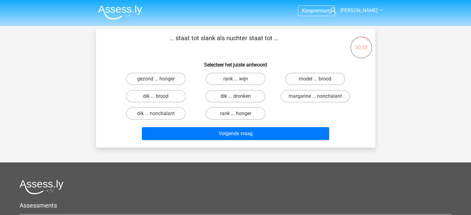
scroll to position [31, 0]
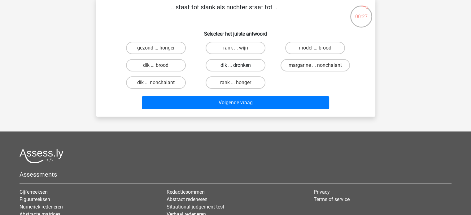
click at [236, 64] on label "dik ... dronken" at bounding box center [236, 65] width 60 height 12
click at [236, 65] on input "dik ... dronken" at bounding box center [237, 67] width 4 height 4
radio input "true"
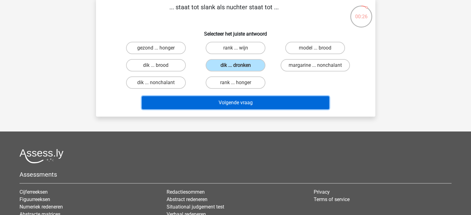
click at [246, 99] on button "Volgende vraag" at bounding box center [235, 102] width 187 height 13
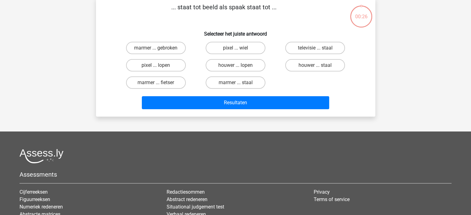
scroll to position [28, 0]
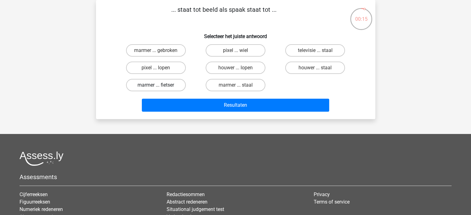
click at [168, 85] on label "marmer ... fietser" at bounding box center [156, 85] width 60 height 12
click at [160, 85] on input "marmer ... fietser" at bounding box center [158, 87] width 4 height 4
radio input "true"
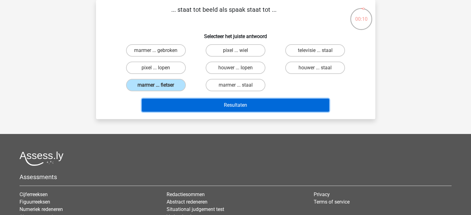
click at [239, 103] on button "Resultaten" at bounding box center [235, 105] width 187 height 13
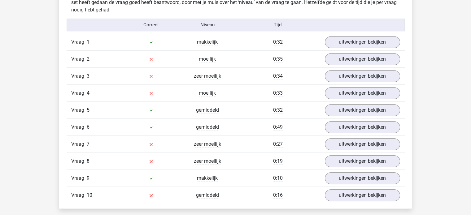
scroll to position [496, 0]
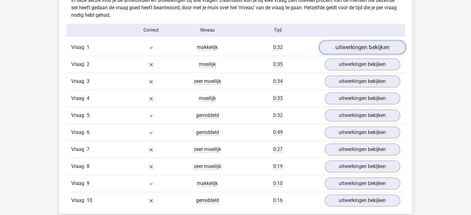
click at [356, 44] on link "uitwerkingen bekijken" at bounding box center [362, 48] width 86 height 14
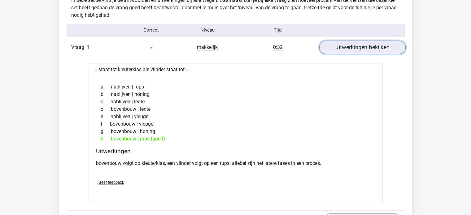
click at [364, 45] on link "uitwerkingen bekijken" at bounding box center [362, 48] width 86 height 14
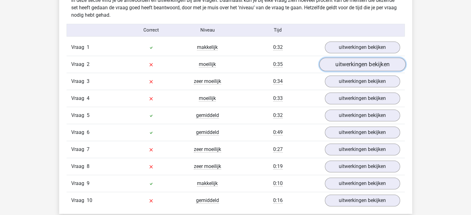
click at [362, 64] on link "uitwerkingen bekijken" at bounding box center [362, 65] width 86 height 14
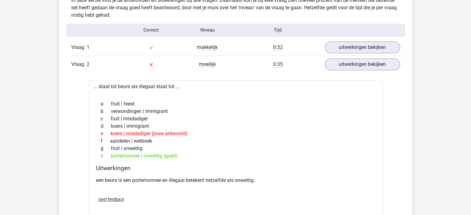
drag, startPoint x: 182, startPoint y: 148, endPoint x: 199, endPoint y: 159, distance: 20.8
click at [199, 159] on div "a fruit | feest b verwondingen | immigrant c fruit | misdadiger d koers | immig…" at bounding box center [235, 130] width 279 height 64
click at [199, 159] on div "h portemonnee | onwettig (goed)" at bounding box center [235, 155] width 279 height 7
click at [354, 67] on link "uitwerkingen bekijken" at bounding box center [362, 65] width 86 height 14
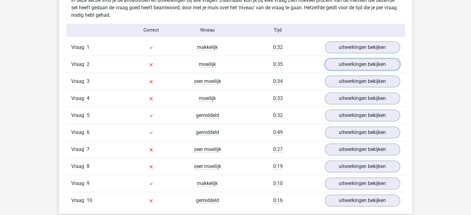
scroll to position [527, 0]
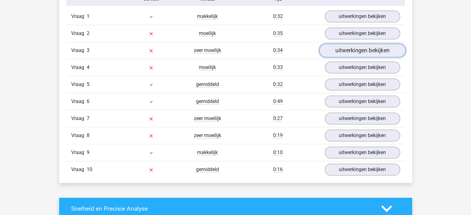
click at [369, 52] on link "uitwerkingen bekijken" at bounding box center [362, 51] width 86 height 14
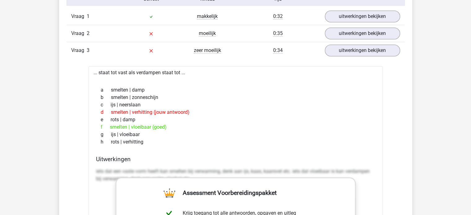
drag, startPoint x: 108, startPoint y: 84, endPoint x: 104, endPoint y: 78, distance: 7.1
drag, startPoint x: 164, startPoint y: 93, endPoint x: 221, endPoint y: 125, distance: 65.9
click at [222, 125] on div "f smelten | vloeibaar (goed)" at bounding box center [235, 127] width 279 height 7
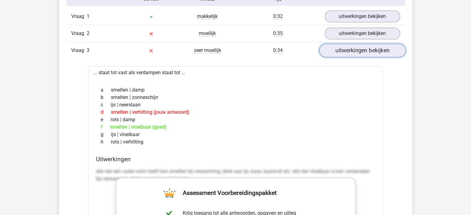
click at [351, 50] on link "uitwerkingen bekijken" at bounding box center [362, 51] width 86 height 14
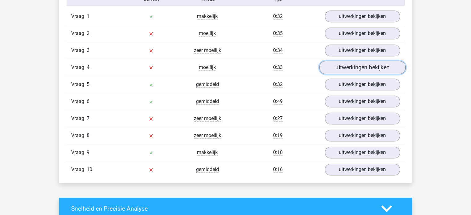
click at [351, 71] on link "uitwerkingen bekijken" at bounding box center [362, 68] width 86 height 14
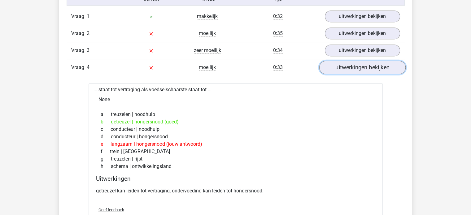
click at [373, 65] on link "uitwerkingen bekijken" at bounding box center [362, 68] width 86 height 14
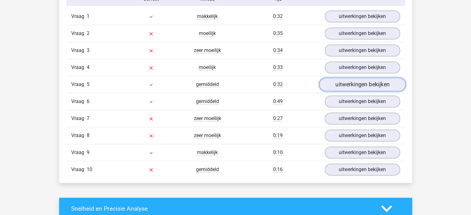
click at [375, 88] on link "uitwerkingen bekijken" at bounding box center [362, 85] width 86 height 14
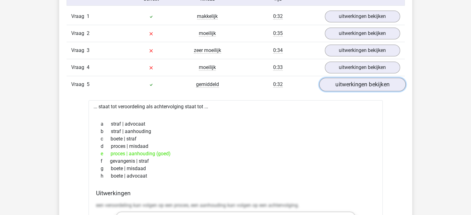
click at [374, 86] on link "uitwerkingen bekijken" at bounding box center [362, 85] width 86 height 14
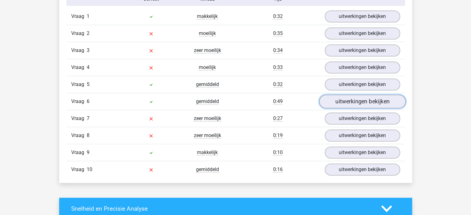
click at [366, 99] on link "uitwerkingen bekijken" at bounding box center [362, 102] width 86 height 14
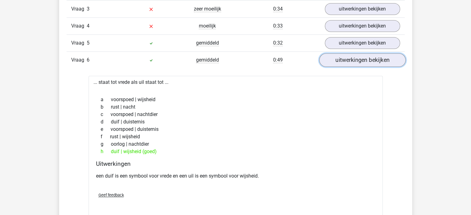
scroll to position [558, 0]
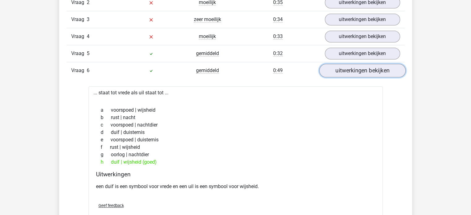
click at [361, 68] on link "uitwerkingen bekijken" at bounding box center [362, 71] width 86 height 14
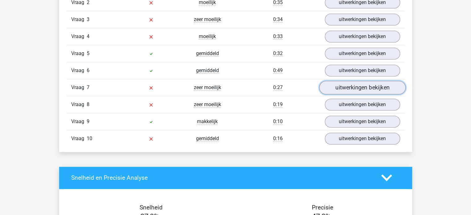
click at [354, 88] on link "uitwerkingen bekijken" at bounding box center [362, 88] width 86 height 14
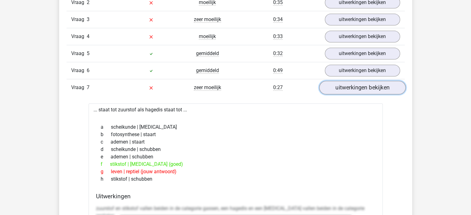
click at [361, 85] on link "uitwerkingen bekijken" at bounding box center [362, 88] width 86 height 14
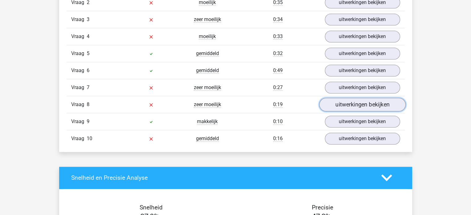
click at [359, 104] on link "uitwerkingen bekijken" at bounding box center [362, 105] width 86 height 14
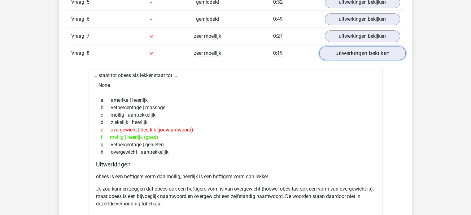
scroll to position [620, 0]
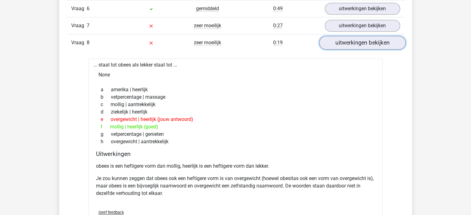
click at [369, 43] on link "uitwerkingen bekijken" at bounding box center [362, 43] width 86 height 14
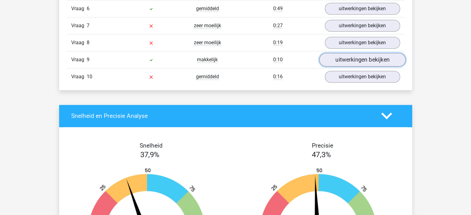
click at [367, 57] on link "uitwerkingen bekijken" at bounding box center [362, 60] width 86 height 14
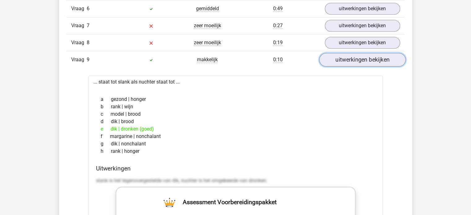
click at [367, 57] on link "uitwerkingen bekijken" at bounding box center [362, 60] width 86 height 14
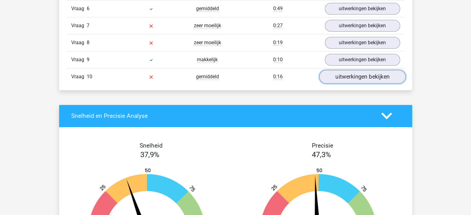
click at [364, 71] on link "uitwerkingen bekijken" at bounding box center [362, 77] width 86 height 14
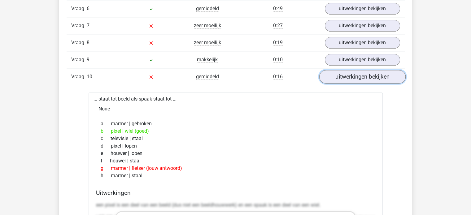
click at [364, 70] on link "uitwerkingen bekijken" at bounding box center [362, 77] width 86 height 14
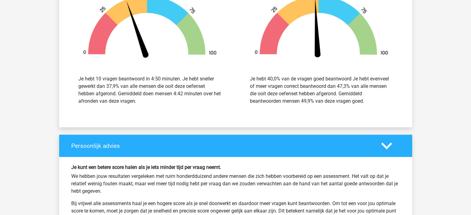
scroll to position [805, 0]
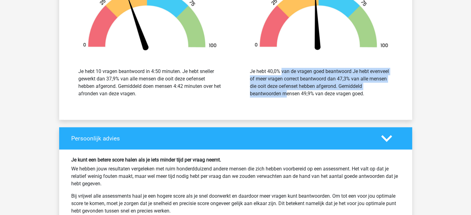
drag, startPoint x: 270, startPoint y: 73, endPoint x: 366, endPoint y: 84, distance: 96.1
click at [366, 84] on div "Je hebt 40,0% van de vragen goed beantwoord Je hebt evenveel of meer vragen cor…" at bounding box center [321, 83] width 143 height 30
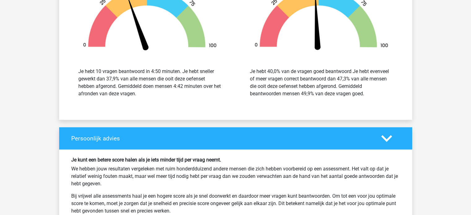
scroll to position [743, 0]
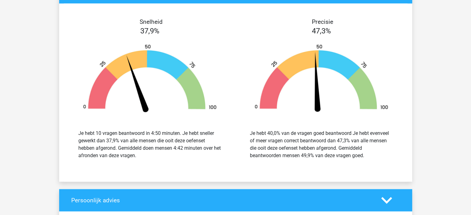
drag, startPoint x: 148, startPoint y: 24, endPoint x: 381, endPoint y: 166, distance: 273.0
click at [381, 166] on div "Snelheid 37,9% Je hebt 10 vragen beantwoord in 4:50 minuten. Je hebt sneller ge…" at bounding box center [235, 93] width 353 height 164
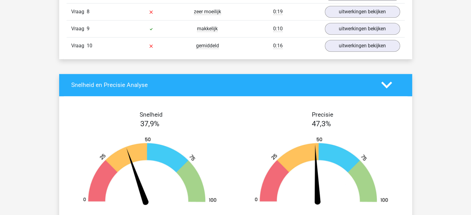
scroll to position [434, 0]
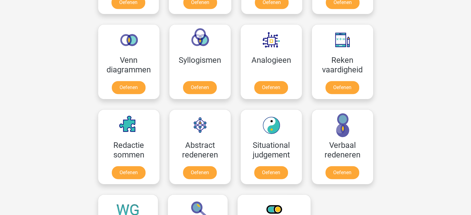
scroll to position [341, 0]
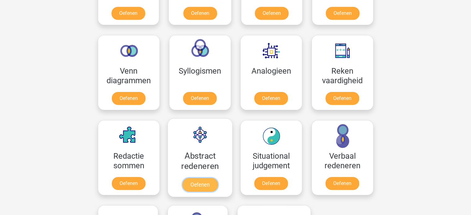
click at [198, 186] on link "Oefenen" at bounding box center [199, 185] width 35 height 14
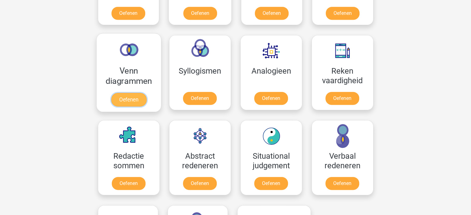
click at [133, 97] on link "Oefenen" at bounding box center [128, 100] width 35 height 14
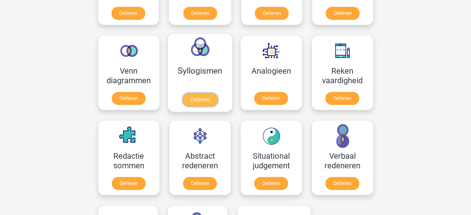
click at [207, 93] on link "Oefenen" at bounding box center [199, 100] width 35 height 14
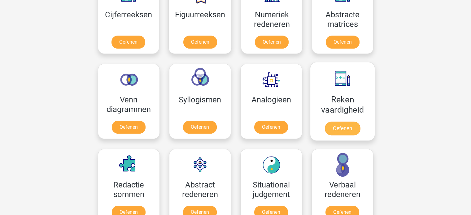
scroll to position [279, 0]
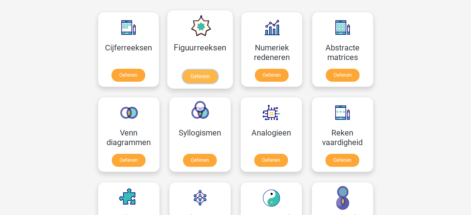
click at [208, 70] on link "Oefenen" at bounding box center [199, 77] width 35 height 14
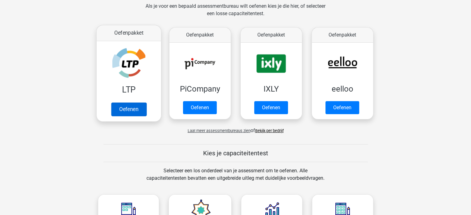
scroll to position [93, 0]
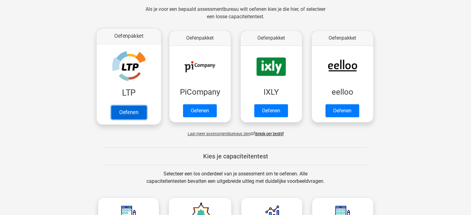
click at [140, 106] on link "Oefenen" at bounding box center [128, 113] width 35 height 14
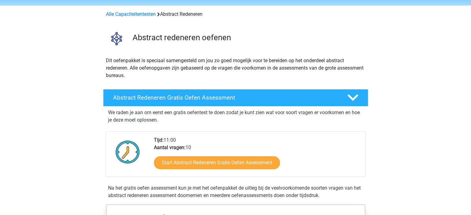
scroll to position [62, 0]
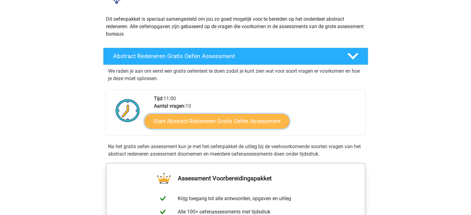
click at [225, 124] on link "Start Abstract Redeneren Gratis Oefen Assessment" at bounding box center [216, 121] width 145 height 15
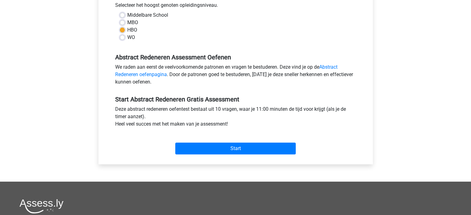
scroll to position [186, 0]
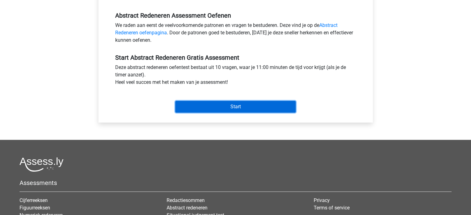
click at [234, 106] on input "Start" at bounding box center [235, 107] width 120 height 12
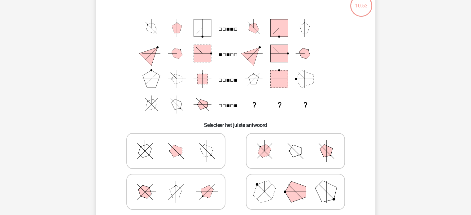
scroll to position [31, 0]
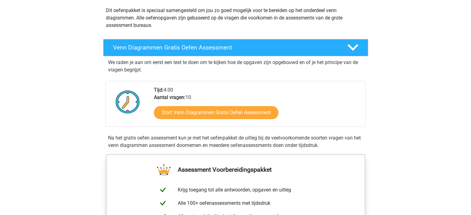
scroll to position [93, 0]
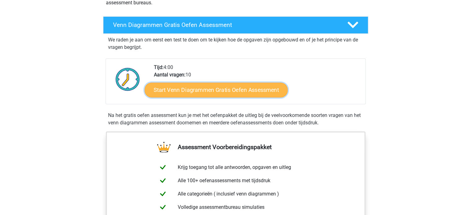
click at [211, 92] on link "Start Venn Diagrammen Gratis Oefen Assessment" at bounding box center [216, 90] width 143 height 15
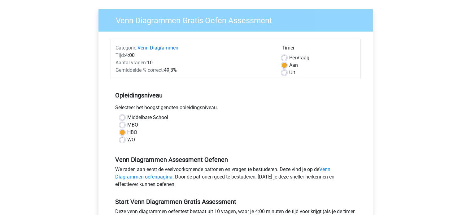
scroll to position [93, 0]
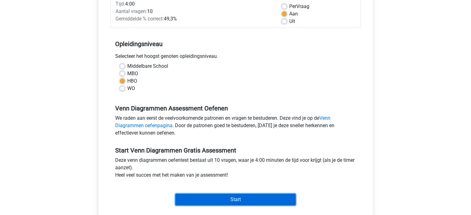
click at [280, 202] on input "Start" at bounding box center [235, 200] width 120 height 12
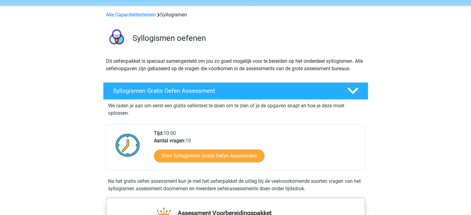
scroll to position [31, 0]
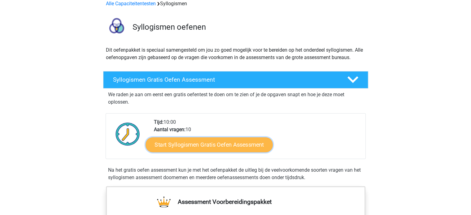
click at [223, 148] on link "Start Syllogismen Gratis Oefen Assessment" at bounding box center [209, 144] width 127 height 15
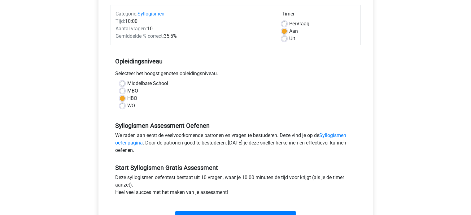
scroll to position [124, 0]
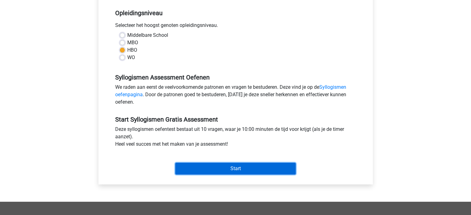
click at [237, 174] on input "Start" at bounding box center [235, 169] width 120 height 12
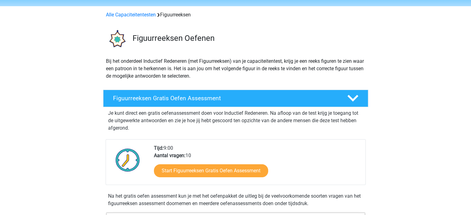
scroll to position [62, 0]
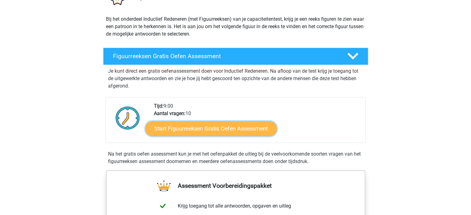
click at [210, 123] on link "Start Figuurreeksen Gratis Oefen Assessment" at bounding box center [210, 128] width 131 height 15
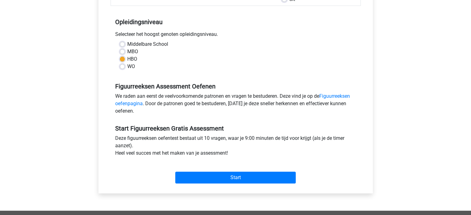
scroll to position [155, 0]
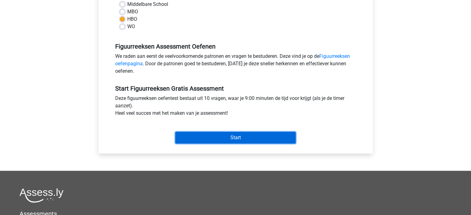
click at [238, 137] on input "Start" at bounding box center [235, 138] width 120 height 12
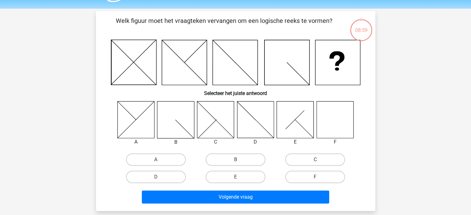
scroll to position [31, 0]
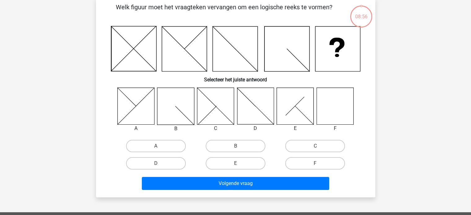
click at [362, 90] on div "A B C D E F" at bounding box center [236, 130] width 260 height 85
click at [305, 161] on label "F" at bounding box center [315, 163] width 60 height 12
click at [315, 164] on input "F" at bounding box center [317, 166] width 4 height 4
radio input "true"
click at [287, 193] on div "Welk figuur moet het vraagteken vervangen om een logische reeks te vormen? Sele…" at bounding box center [235, 98] width 279 height 200
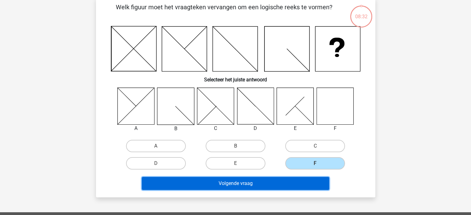
click at [286, 181] on button "Volgende vraag" at bounding box center [235, 183] width 187 height 13
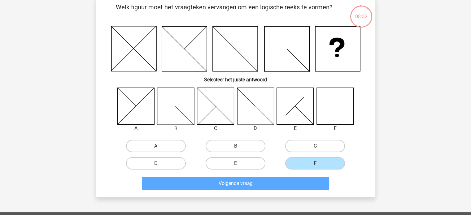
scroll to position [28, 0]
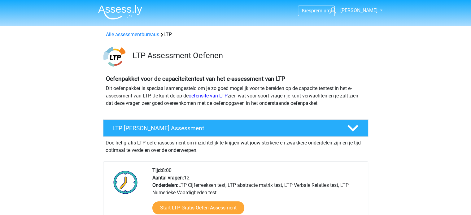
scroll to position [31, 0]
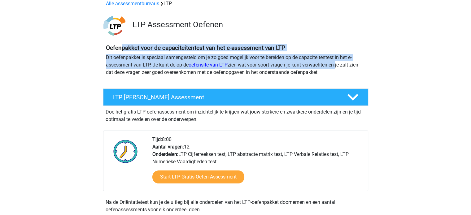
drag, startPoint x: 157, startPoint y: 52, endPoint x: 339, endPoint y: 68, distance: 182.2
click at [339, 68] on div "Oefenpakket voor de capaciteitentest van het e-assessment van LTP Dit oefenpakk…" at bounding box center [235, 62] width 265 height 37
click at [339, 68] on p "Dit oefenpakket is speciaal samengesteld om je zo goed mogelijk voor te bereide…" at bounding box center [236, 65] width 260 height 22
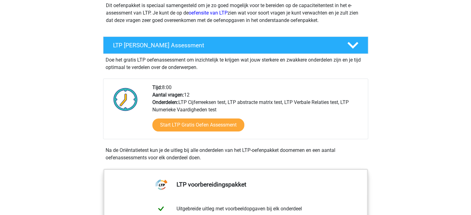
scroll to position [93, 0]
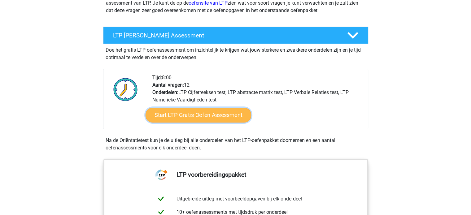
click at [216, 117] on link "Start LTP Gratis Oefen Assessment" at bounding box center [198, 115] width 106 height 15
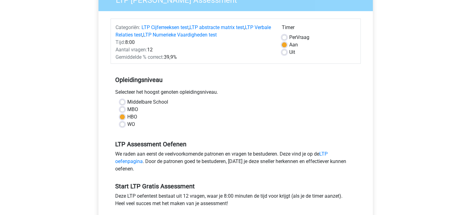
scroll to position [186, 0]
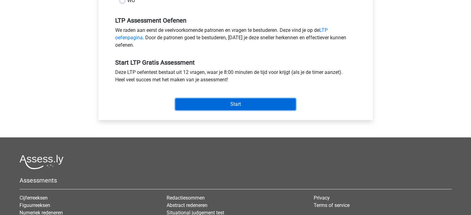
click at [245, 104] on input "Start" at bounding box center [235, 105] width 120 height 12
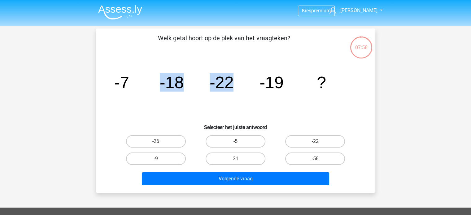
drag, startPoint x: 126, startPoint y: 85, endPoint x: 244, endPoint y: 86, distance: 118.0
click at [244, 86] on icon "image/svg+xml -7 -18 -22 -19 ?" at bounding box center [236, 88] width 250 height 63
click at [162, 160] on label "-9" at bounding box center [156, 159] width 60 height 12
click at [160, 160] on input "-9" at bounding box center [158, 161] width 4 height 4
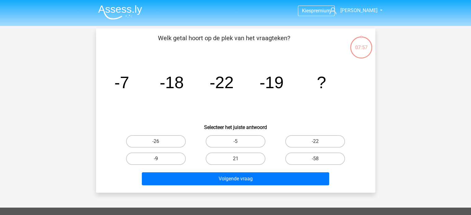
radio input "true"
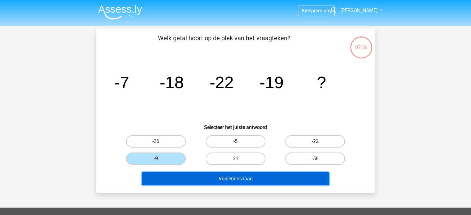
click at [234, 175] on button "Volgende vraag" at bounding box center [235, 179] width 187 height 13
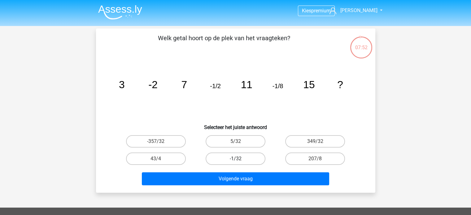
click at [250, 156] on label "-1/32" at bounding box center [236, 159] width 60 height 12
click at [239, 159] on input "-1/32" at bounding box center [237, 161] width 4 height 4
radio input "true"
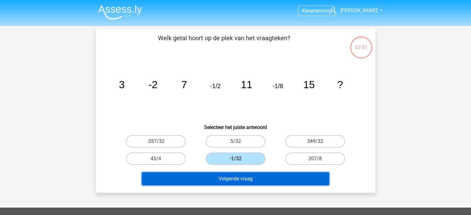
click at [250, 175] on button "Volgende vraag" at bounding box center [235, 179] width 187 height 13
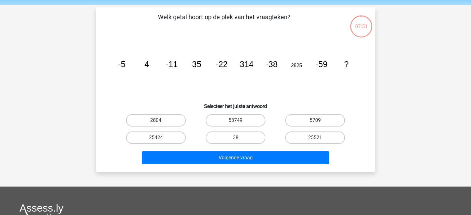
scroll to position [28, 0]
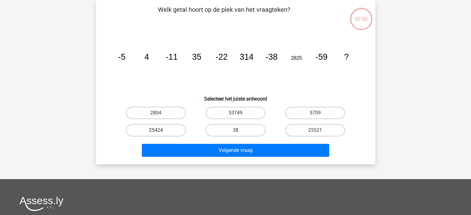
click at [165, 128] on label "25424" at bounding box center [156, 130] width 60 height 12
click at [160, 130] on input "25424" at bounding box center [158, 132] width 4 height 4
radio input "true"
click at [243, 157] on div "Volgende vraag" at bounding box center [235, 151] width 239 height 15
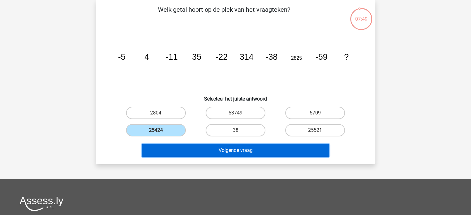
click at [246, 153] on button "Volgende vraag" at bounding box center [235, 150] width 187 height 13
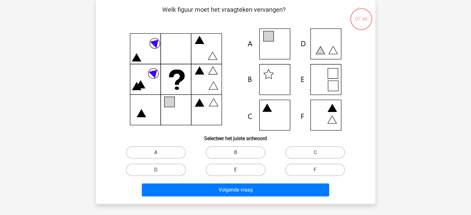
click at [184, 153] on label "A" at bounding box center [156, 153] width 60 height 12
click at [160, 153] on input "A" at bounding box center [158, 155] width 4 height 4
radio input "true"
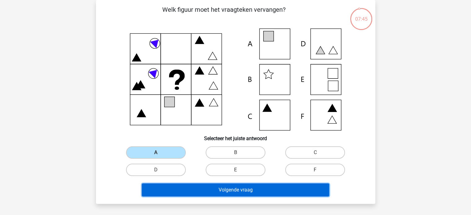
click at [239, 193] on button "Volgende vraag" at bounding box center [235, 190] width 187 height 13
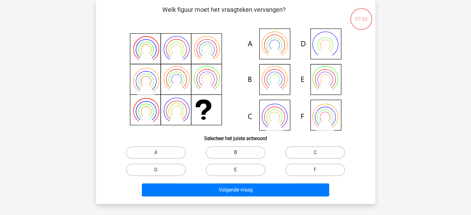
click at [234, 153] on label "B" at bounding box center [236, 153] width 60 height 12
click at [235, 153] on input "B" at bounding box center [237, 155] width 4 height 4
radio input "true"
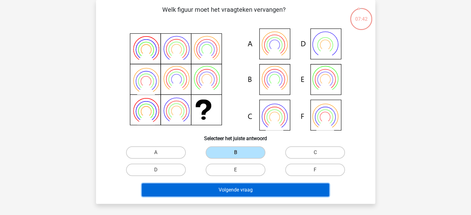
click at [237, 187] on button "Volgende vraag" at bounding box center [235, 190] width 187 height 13
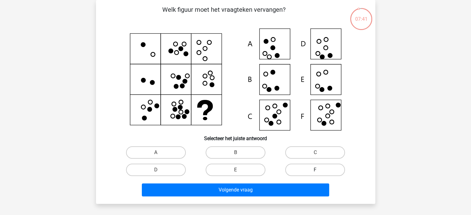
click at [305, 170] on label "F" at bounding box center [315, 170] width 60 height 12
click at [315, 170] on input "F" at bounding box center [317, 172] width 4 height 4
radio input "true"
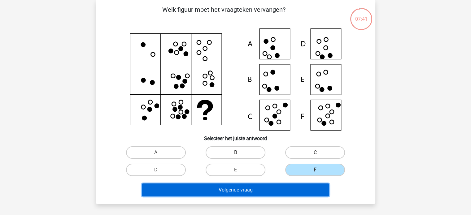
click at [289, 191] on button "Volgende vraag" at bounding box center [235, 190] width 187 height 13
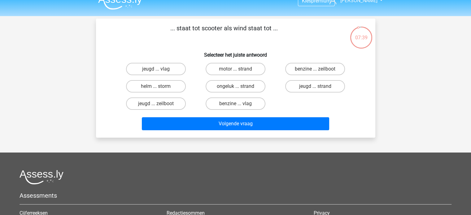
scroll to position [0, 0]
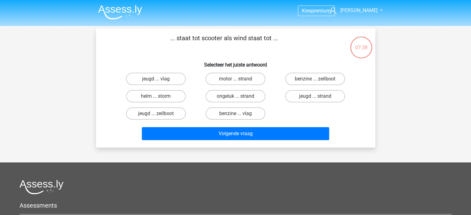
drag, startPoint x: 185, startPoint y: 41, endPoint x: 281, endPoint y: 41, distance: 96.0
click at [281, 41] on p "... staat tot scooter als wind staat tot ..." at bounding box center [224, 42] width 236 height 19
drag, startPoint x: 282, startPoint y: 41, endPoint x: 181, endPoint y: 33, distance: 101.6
click at [181, 33] on p "... staat tot scooter als wind staat tot ..." at bounding box center [224, 42] width 236 height 19
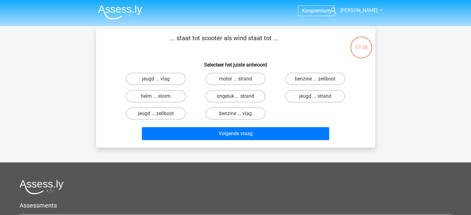
click at [181, 33] on p "... staat tot scooter als wind staat tot ..." at bounding box center [224, 42] width 236 height 19
drag, startPoint x: 175, startPoint y: 34, endPoint x: 295, endPoint y: 38, distance: 120.3
click at [263, 37] on p "... staat tot scooter als wind staat tot ..." at bounding box center [224, 42] width 236 height 19
click at [296, 38] on p "... staat tot scooter als wind staat tot ..." at bounding box center [224, 42] width 236 height 19
drag, startPoint x: 235, startPoint y: 43, endPoint x: 297, endPoint y: 42, distance: 61.4
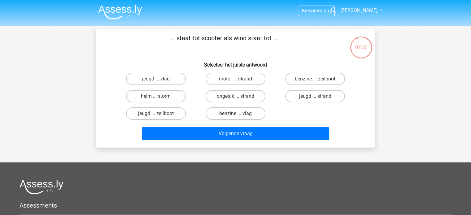
click at [296, 42] on p "... staat tot scooter als wind staat tot ..." at bounding box center [224, 42] width 236 height 19
click at [297, 42] on p "... staat tot scooter als wind staat tot ..." at bounding box center [224, 42] width 236 height 19
click at [238, 77] on label "motor ... strand" at bounding box center [236, 79] width 60 height 12
click at [238, 79] on input "motor ... strand" at bounding box center [237, 81] width 4 height 4
radio input "true"
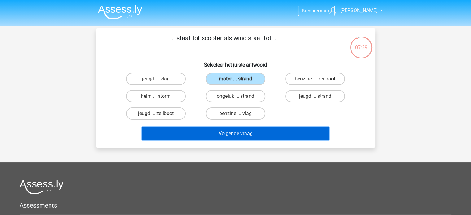
click at [249, 135] on button "Volgende vraag" at bounding box center [235, 133] width 187 height 13
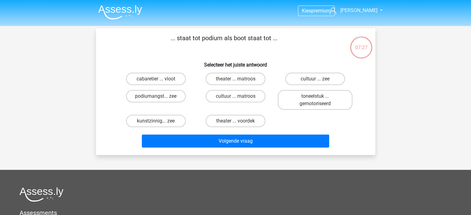
drag, startPoint x: 195, startPoint y: 36, endPoint x: 315, endPoint y: 50, distance: 121.0
click at [309, 49] on p "... staat tot podium als boot staat tot ..." at bounding box center [224, 42] width 236 height 19
click at [315, 50] on p "... staat tot podium als boot staat tot ..." at bounding box center [224, 42] width 236 height 19
click at [296, 53] on div "... staat tot podium als boot staat tot ... Selecteer het juiste antwoord cabar…" at bounding box center [236, 91] width 274 height 117
drag, startPoint x: 202, startPoint y: 40, endPoint x: 279, endPoint y: 40, distance: 76.8
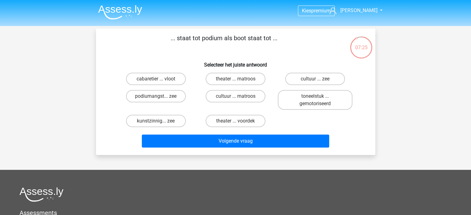
click at [279, 40] on p "... staat tot podium als boot staat tot ..." at bounding box center [224, 42] width 236 height 19
drag, startPoint x: 179, startPoint y: 37, endPoint x: 276, endPoint y: 41, distance: 97.3
click at [276, 41] on p "... staat tot podium als boot staat tot ..." at bounding box center [224, 42] width 236 height 19
click at [277, 42] on p "... staat tot podium als boot staat tot ..." at bounding box center [224, 42] width 236 height 19
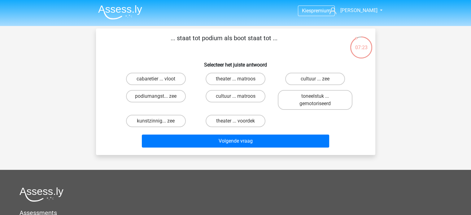
drag, startPoint x: 171, startPoint y: 36, endPoint x: 301, endPoint y: 46, distance: 130.5
click at [301, 46] on p "... staat tot podium als boot staat tot ..." at bounding box center [224, 42] width 236 height 19
drag, startPoint x: 167, startPoint y: 45, endPoint x: 301, endPoint y: 51, distance: 134.3
click at [295, 51] on p "... staat tot podium als boot staat tot ..." at bounding box center [224, 42] width 236 height 19
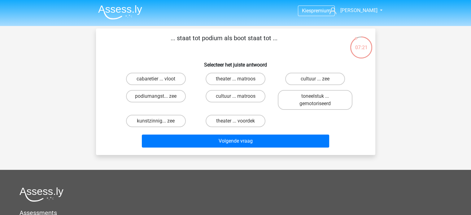
click at [301, 51] on p "... staat tot podium als boot staat tot ..." at bounding box center [224, 42] width 236 height 19
drag, startPoint x: 201, startPoint y: 40, endPoint x: 273, endPoint y: 40, distance: 71.9
click at [273, 40] on p "... staat tot podium als boot staat tot ..." at bounding box center [224, 42] width 236 height 19
click at [248, 83] on label "theater ... matroos" at bounding box center [236, 79] width 60 height 12
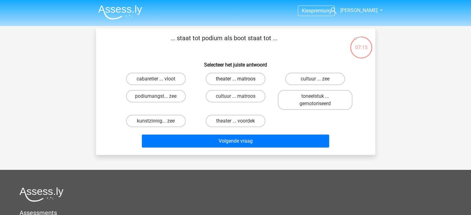
click at [239, 83] on input "theater ... matroos" at bounding box center [237, 81] width 4 height 4
radio input "true"
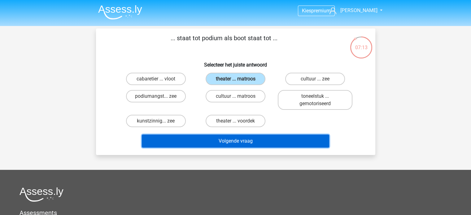
click at [244, 138] on button "Volgende vraag" at bounding box center [235, 141] width 187 height 13
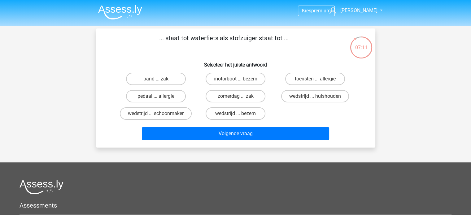
drag, startPoint x: 167, startPoint y: 38, endPoint x: 335, endPoint y: 42, distance: 167.9
click at [335, 42] on p "... staat tot waterfiets als stofzuiger staat tot ..." at bounding box center [224, 42] width 236 height 19
drag, startPoint x: 245, startPoint y: 44, endPoint x: 175, endPoint y: 44, distance: 70.0
click at [175, 44] on p "... staat tot waterfiets als stofzuiger staat tot ..." at bounding box center [224, 42] width 236 height 19
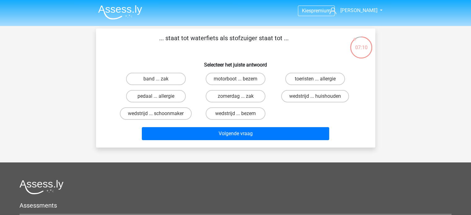
click at [175, 44] on p "... staat tot waterfiets als stofzuiger staat tot ..." at bounding box center [224, 42] width 236 height 19
drag, startPoint x: 160, startPoint y: 39, endPoint x: 318, endPoint y: 46, distance: 158.1
click at [318, 46] on p "... staat tot waterfiets als stofzuiger staat tot ..." at bounding box center [224, 42] width 236 height 19
drag, startPoint x: 308, startPoint y: 44, endPoint x: 158, endPoint y: 32, distance: 151.0
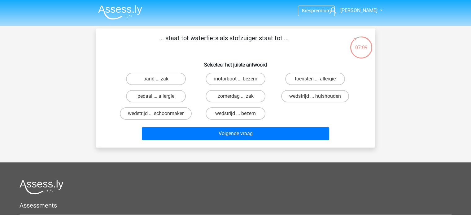
click at [158, 32] on div "... staat tot waterfiets als stofzuiger staat tot ... Selecteer het juiste antw…" at bounding box center [235, 87] width 279 height 119
click at [157, 32] on div "... staat tot waterfiets als stofzuiger staat tot ... Selecteer het juiste antw…" at bounding box center [235, 87] width 279 height 119
drag, startPoint x: 201, startPoint y: 34, endPoint x: 267, endPoint y: 34, distance: 66.6
click at [267, 34] on div "... staat tot waterfiets als stofzuiger staat tot ... Selecteer het juiste antw…" at bounding box center [235, 87] width 279 height 119
click at [272, 34] on p "... staat tot waterfiets als stofzuiger staat tot ..." at bounding box center [224, 42] width 236 height 19
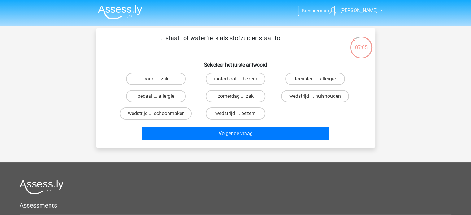
click at [236, 80] on input "motorboot ... bezem" at bounding box center [237, 81] width 4 height 4
radio input "true"
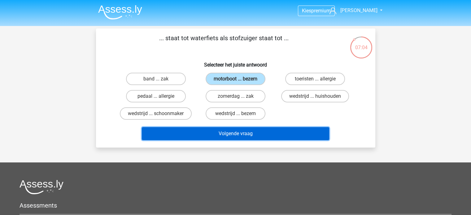
click at [253, 134] on button "Volgende vraag" at bounding box center [235, 133] width 187 height 13
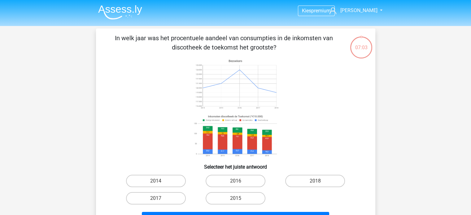
scroll to position [28, 0]
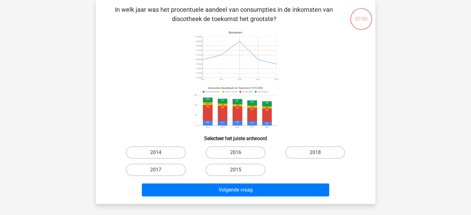
drag, startPoint x: 166, startPoint y: 16, endPoint x: 272, endPoint y: 16, distance: 106.2
click at [270, 15] on p "In welk jaar was het procentuele aandeel van consumpties in de inkomsten van di…" at bounding box center [224, 14] width 236 height 19
click at [272, 16] on p "In welk jaar was het procentuele aandeel van consumpties in de inkomsten van di…" at bounding box center [224, 14] width 236 height 19
drag, startPoint x: 302, startPoint y: 22, endPoint x: 308, endPoint y: 24, distance: 6.5
click at [304, 22] on p "In welk jaar was het procentuele aandeel van consumpties in de inkomsten van di…" at bounding box center [224, 14] width 236 height 19
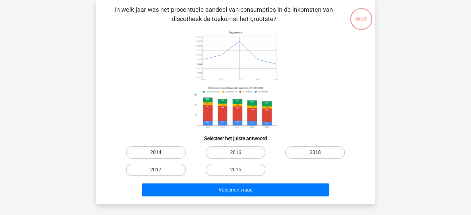
click at [309, 24] on div "In welk jaar was het procentuele aandeel van consumpties in de inkomsten van di…" at bounding box center [236, 102] width 274 height 194
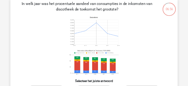
scroll to position [8, 0]
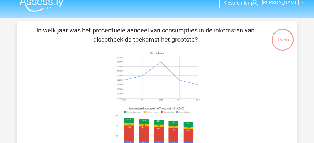
drag, startPoint x: 182, startPoint y: 33, endPoint x: 206, endPoint y: 39, distance: 25.6
click at [206, 39] on p "In welk jaar was het procentuele aandeel van consumpties in de inkomsten van di…" at bounding box center [145, 35] width 236 height 19
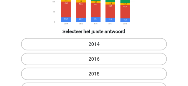
scroll to position [132, 0]
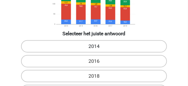
click at [98, 46] on label "2014" at bounding box center [94, 46] width 146 height 12
click at [98, 46] on input "2014" at bounding box center [96, 48] width 4 height 4
radio input "true"
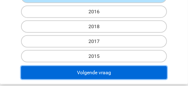
click at [98, 67] on button "Volgende vraag" at bounding box center [94, 72] width 146 height 13
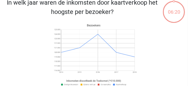
scroll to position [24, 0]
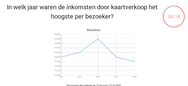
drag, startPoint x: 72, startPoint y: 6, endPoint x: 129, endPoint y: 11, distance: 58.2
click at [129, 11] on p "In welk jaar waren de inkomsten door kaartverkoop het hoogste per bezoeker?" at bounding box center [82, 11] width 160 height 19
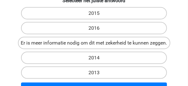
scroll to position [172, 0]
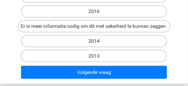
click at [128, 41] on label "2014" at bounding box center [94, 41] width 146 height 12
click at [98, 41] on input "2014" at bounding box center [96, 43] width 4 height 4
radio input "true"
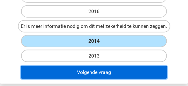
click at [112, 72] on button "Volgende vraag" at bounding box center [94, 72] width 146 height 13
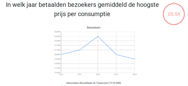
scroll to position [24, 0]
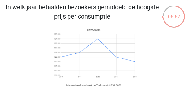
drag, startPoint x: 49, startPoint y: 7, endPoint x: 125, endPoint y: 18, distance: 77.2
click at [125, 18] on p "In welk jaar betaalden bezoekers gemiddeld de hoogste prijs per consumptie" at bounding box center [82, 11] width 160 height 19
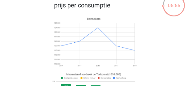
scroll to position [11, 0]
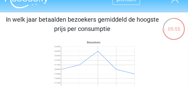
drag, startPoint x: 96, startPoint y: 19, endPoint x: 127, endPoint y: 28, distance: 32.5
click at [127, 28] on p "In welk jaar betaalden bezoekers gemiddeld de hoogste prijs per consumptie" at bounding box center [82, 24] width 160 height 19
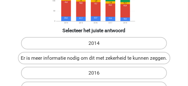
scroll to position [147, 0]
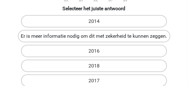
click at [130, 37] on label "Er is meer informatie nodig om dit met zekerheid te kunnen zeggen." at bounding box center [94, 36] width 153 height 12
click at [98, 37] on input "Er is meer informatie nodig om dit met zekerheid te kunnen zeggen." at bounding box center [96, 38] width 4 height 4
radio input "true"
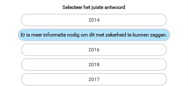
scroll to position [186, 0]
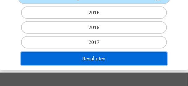
click at [127, 53] on button "Resultaten" at bounding box center [94, 58] width 146 height 13
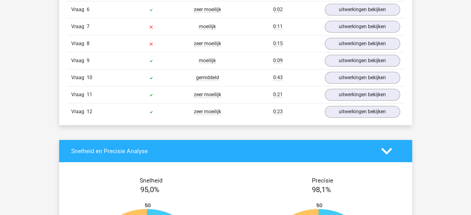
scroll to position [731, 0]
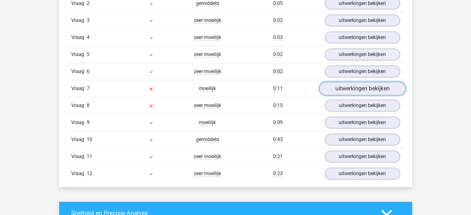
click at [188, 86] on link "uitwerkingen bekijken" at bounding box center [362, 89] width 86 height 14
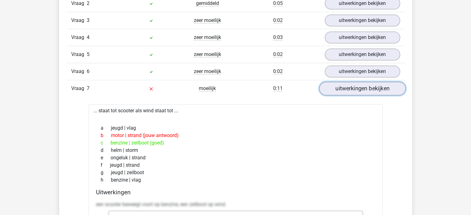
click at [188, 86] on link "uitwerkingen bekijken" at bounding box center [362, 89] width 86 height 14
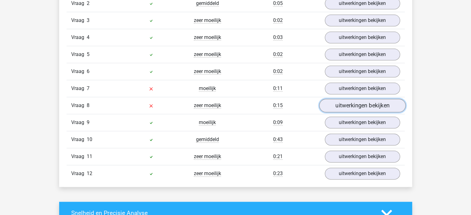
click at [188, 86] on link "uitwerkingen bekijken" at bounding box center [362, 106] width 86 height 14
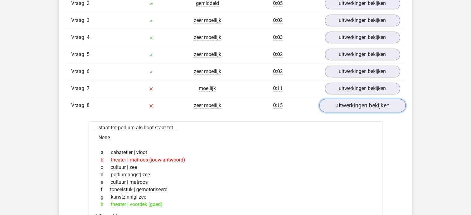
click at [188, 86] on link "uitwerkingen bekijken" at bounding box center [362, 106] width 86 height 14
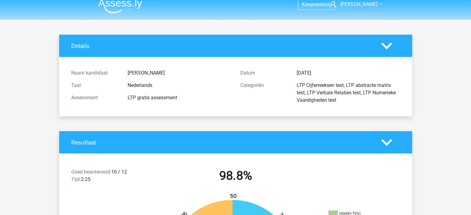
scroll to position [0, 0]
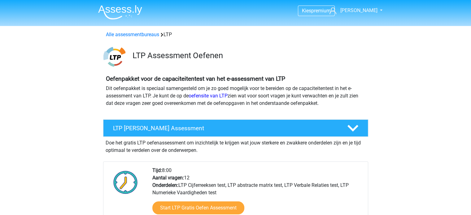
click at [120, 4] on li at bounding box center [117, 10] width 49 height 17
click at [119, 10] on img at bounding box center [120, 12] width 44 height 15
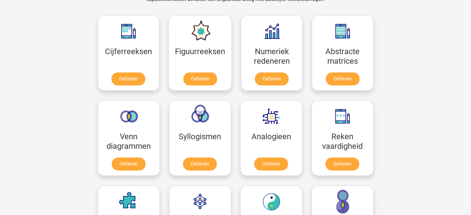
scroll to position [279, 0]
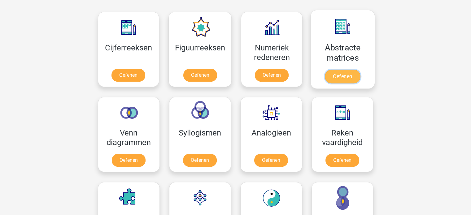
click at [339, 70] on link "Oefenen" at bounding box center [342, 77] width 35 height 14
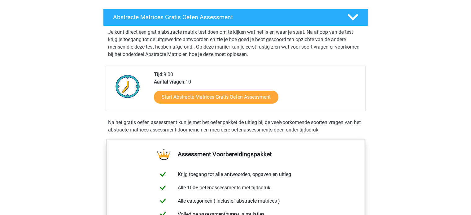
scroll to position [124, 0]
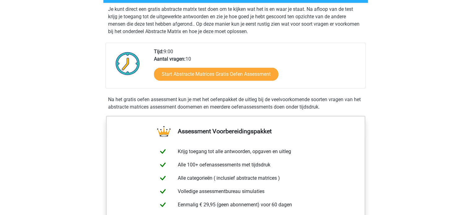
click at [210, 93] on div "Je kunt direct een gratis abstracte matrix test doen om te kijken wat het is en…" at bounding box center [236, 57] width 260 height 108
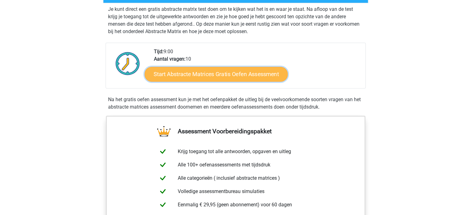
click at [214, 71] on link "Start Abstracte Matrices Gratis Oefen Assessment" at bounding box center [216, 74] width 143 height 15
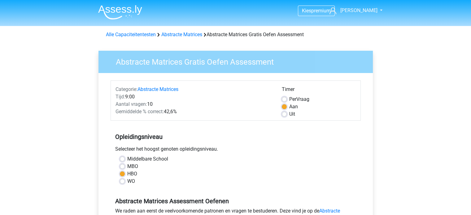
scroll to position [93, 0]
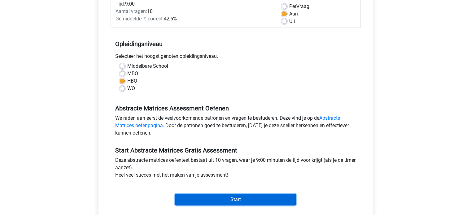
click at [243, 200] on input "Start" at bounding box center [235, 200] width 120 height 12
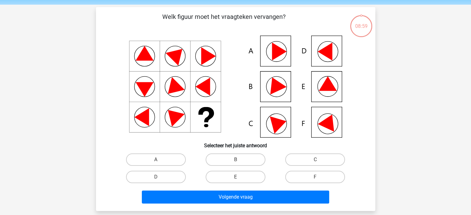
scroll to position [31, 0]
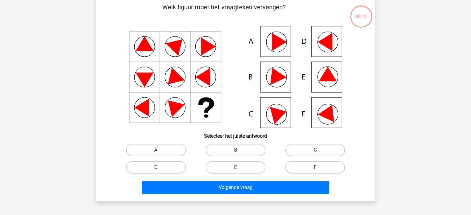
click at [315, 167] on label "F" at bounding box center [315, 167] width 60 height 12
click at [315, 168] on input "F" at bounding box center [317, 170] width 4 height 4
radio input "true"
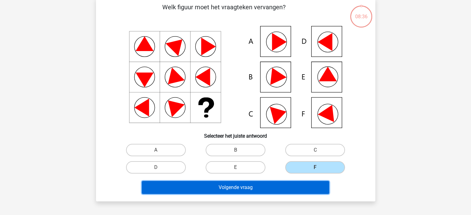
click at [302, 187] on button "Volgende vraag" at bounding box center [235, 187] width 187 height 13
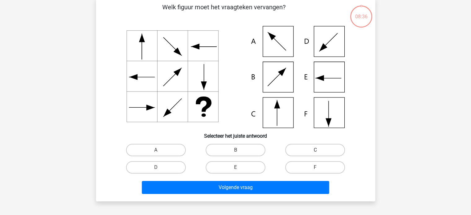
scroll to position [28, 0]
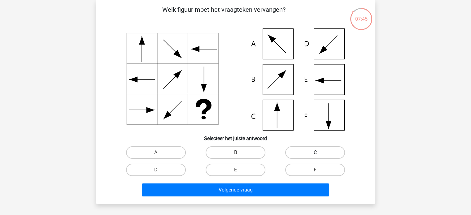
click at [327, 151] on label "C" at bounding box center [315, 153] width 60 height 12
click at [319, 153] on input "C" at bounding box center [317, 155] width 4 height 4
radio input "true"
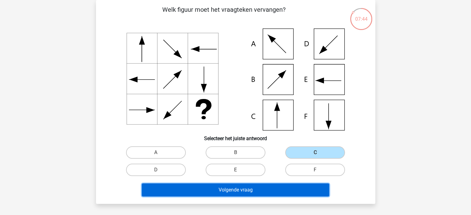
click at [276, 190] on button "Volgende vraag" at bounding box center [235, 190] width 187 height 13
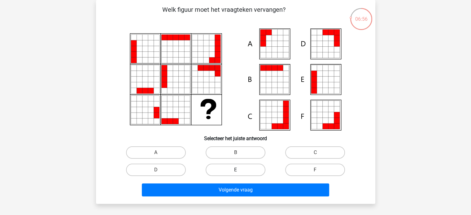
click at [247, 167] on label "E" at bounding box center [236, 170] width 60 height 12
click at [239, 170] on input "E" at bounding box center [237, 172] width 4 height 4
radio input "true"
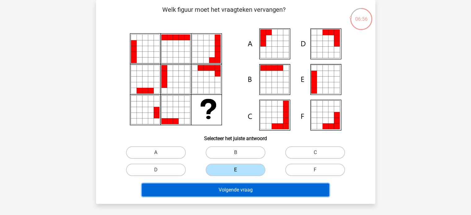
click at [248, 188] on button "Volgende vraag" at bounding box center [235, 190] width 187 height 13
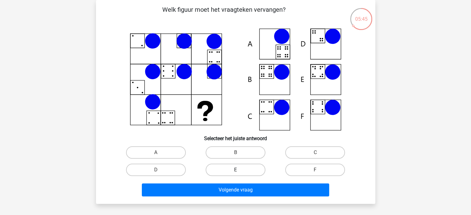
click at [225, 173] on label "E" at bounding box center [236, 170] width 60 height 12
click at [235, 173] on input "E" at bounding box center [237, 172] width 4 height 4
radio input "true"
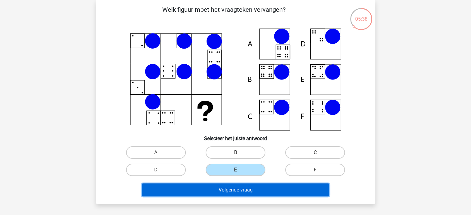
click at [248, 190] on button "Volgende vraag" at bounding box center [235, 190] width 187 height 13
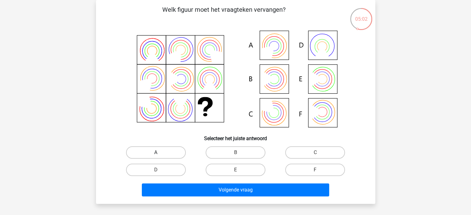
click at [170, 156] on label "A" at bounding box center [156, 153] width 60 height 12
click at [160, 156] on input "A" at bounding box center [158, 155] width 4 height 4
radio input "true"
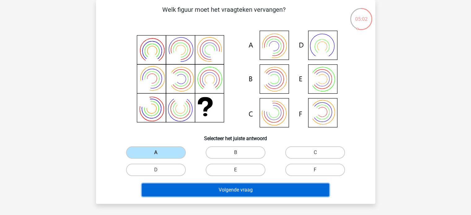
click at [227, 190] on button "Volgende vraag" at bounding box center [235, 190] width 187 height 13
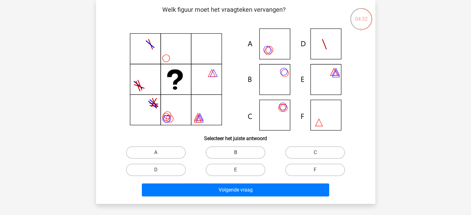
click at [240, 148] on label "B" at bounding box center [236, 153] width 60 height 12
click at [239, 153] on input "B" at bounding box center [237, 155] width 4 height 4
radio input "true"
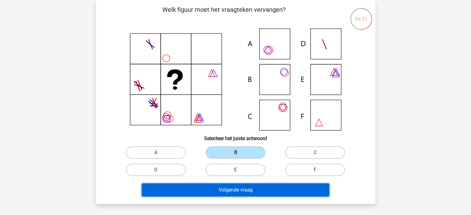
click at [239, 189] on button "Volgende vraag" at bounding box center [235, 190] width 187 height 13
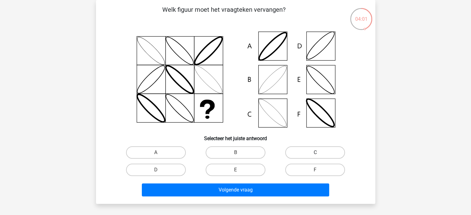
click at [310, 156] on label "C" at bounding box center [315, 153] width 60 height 12
click at [315, 156] on input "C" at bounding box center [317, 155] width 4 height 4
radio input "true"
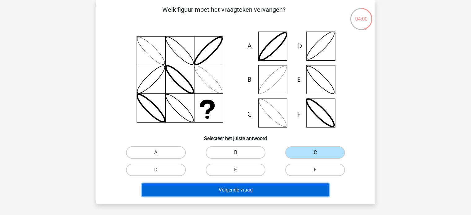
click at [292, 190] on button "Volgende vraag" at bounding box center [235, 190] width 187 height 13
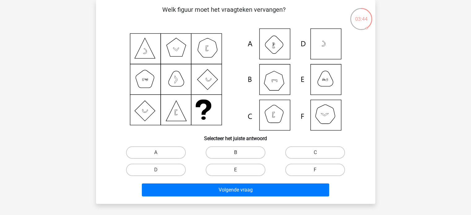
click at [247, 151] on label "B" at bounding box center [236, 153] width 60 height 12
click at [239, 153] on input "B" at bounding box center [237, 155] width 4 height 4
radio input "true"
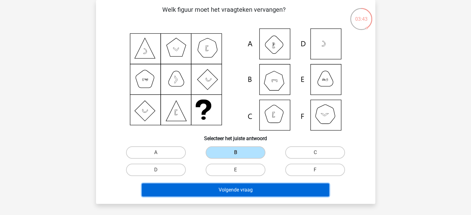
click at [255, 189] on button "Volgende vraag" at bounding box center [235, 190] width 187 height 13
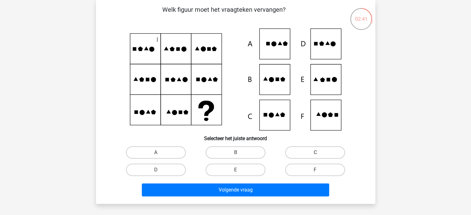
click at [294, 153] on label "C" at bounding box center [315, 153] width 60 height 12
click at [315, 153] on input "C" at bounding box center [317, 155] width 4 height 4
radio input "true"
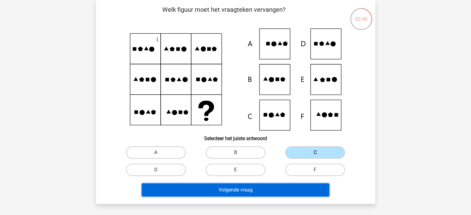
click at [288, 191] on button "Volgende vraag" at bounding box center [235, 190] width 187 height 13
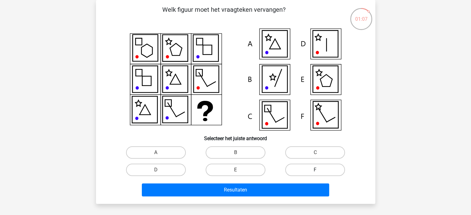
click at [322, 169] on label "F" at bounding box center [315, 170] width 60 height 12
click at [319, 170] on input "F" at bounding box center [317, 172] width 4 height 4
radio input "true"
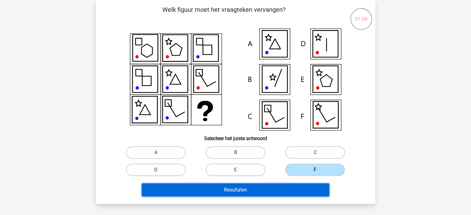
click at [272, 194] on button "Resultaten" at bounding box center [235, 190] width 187 height 13
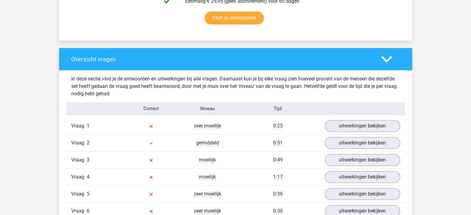
scroll to position [465, 0]
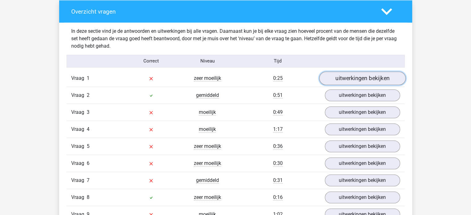
click at [352, 80] on link "uitwerkingen bekijken" at bounding box center [362, 79] width 86 height 14
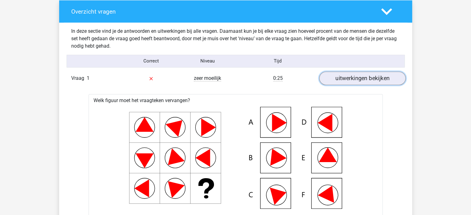
click at [360, 79] on link "uitwerkingen bekijken" at bounding box center [362, 79] width 86 height 14
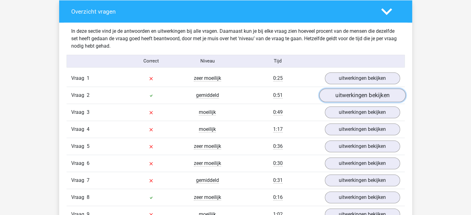
click at [374, 98] on link "uitwerkingen bekijken" at bounding box center [362, 96] width 86 height 14
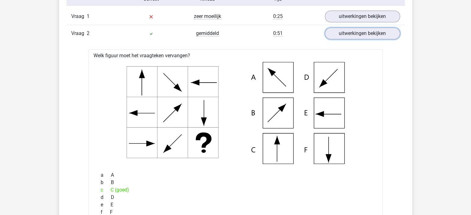
scroll to position [558, 0]
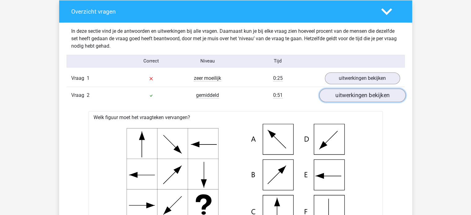
click at [366, 94] on link "uitwerkingen bekijken" at bounding box center [362, 96] width 86 height 14
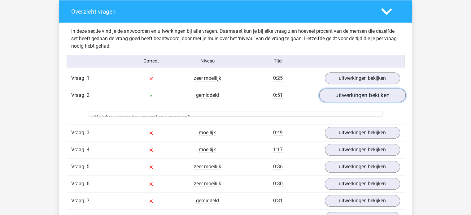
scroll to position [527, 0]
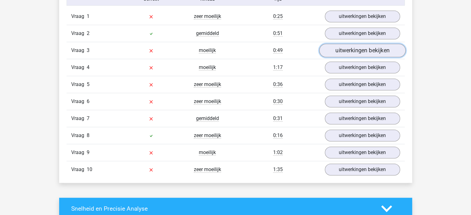
click at [363, 52] on link "uitwerkingen bekijken" at bounding box center [362, 51] width 86 height 14
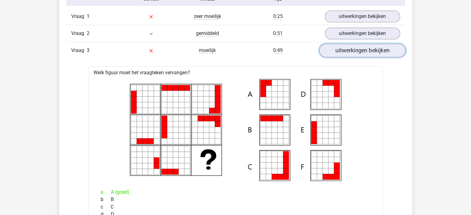
click at [366, 48] on link "uitwerkingen bekijken" at bounding box center [362, 51] width 86 height 14
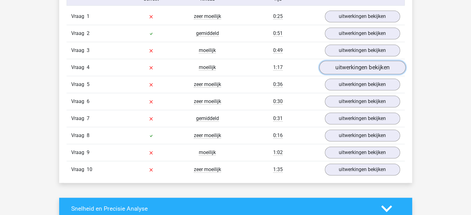
click at [364, 62] on link "uitwerkingen bekijken" at bounding box center [362, 68] width 86 height 14
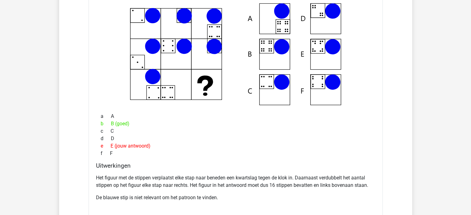
scroll to position [589, 0]
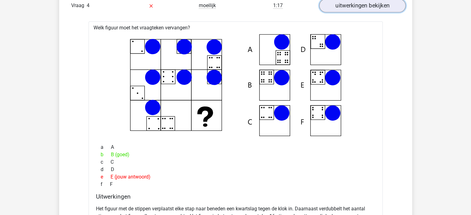
click at [364, 4] on link "uitwerkingen bekijken" at bounding box center [362, 6] width 86 height 14
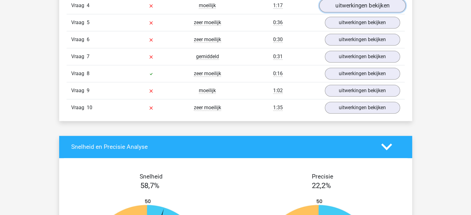
click at [364, 4] on link "uitwerkingen bekijken" at bounding box center [362, 6] width 86 height 14
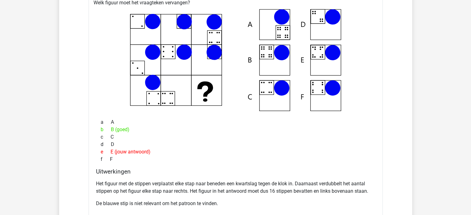
scroll to position [558, 0]
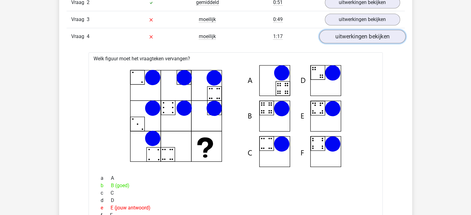
click at [353, 39] on link "uitwerkingen bekijken" at bounding box center [362, 37] width 86 height 14
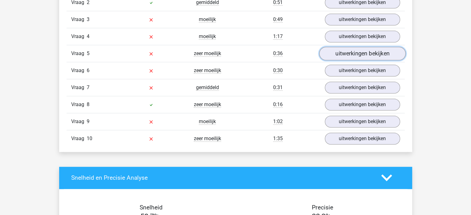
click at [352, 54] on link "uitwerkingen bekijken" at bounding box center [362, 54] width 86 height 14
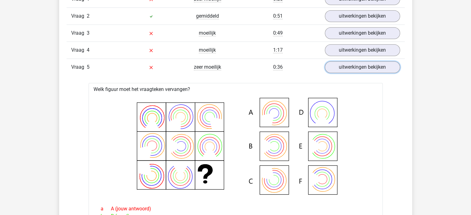
scroll to position [527, 0]
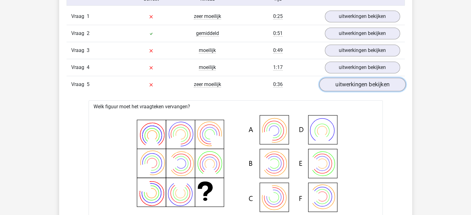
click at [374, 86] on link "uitwerkingen bekijken" at bounding box center [362, 85] width 86 height 14
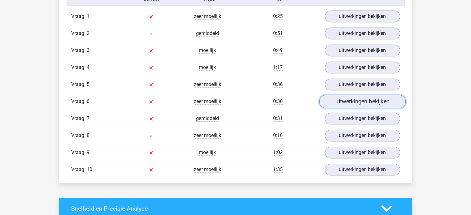
click at [363, 101] on link "uitwerkingen bekijken" at bounding box center [362, 102] width 86 height 14
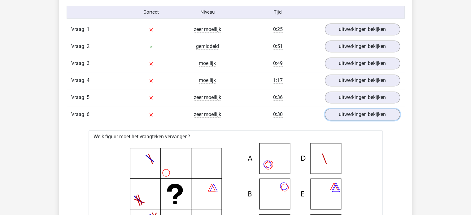
scroll to position [465, 0]
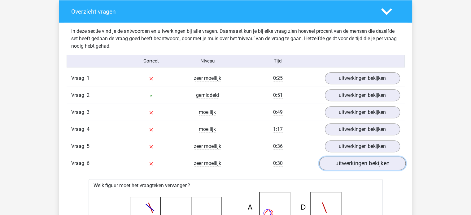
click at [366, 167] on link "uitwerkingen bekijken" at bounding box center [362, 164] width 86 height 14
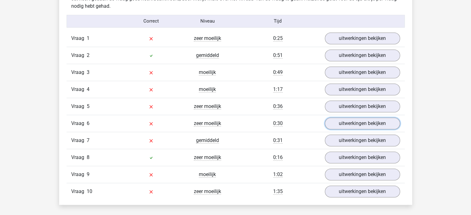
scroll to position [589, 0]
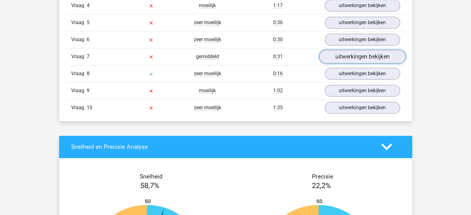
click at [368, 51] on link "uitwerkingen bekijken" at bounding box center [362, 57] width 86 height 14
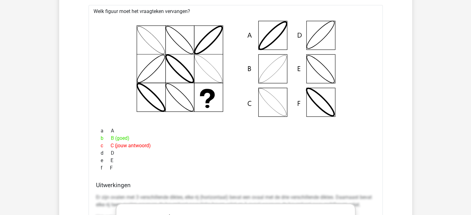
scroll to position [620, 0]
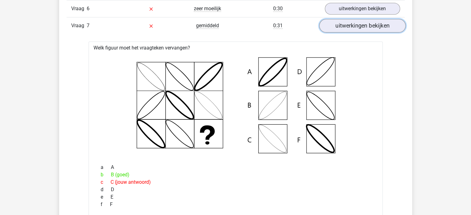
click at [363, 27] on link "uitwerkingen bekijken" at bounding box center [362, 26] width 86 height 14
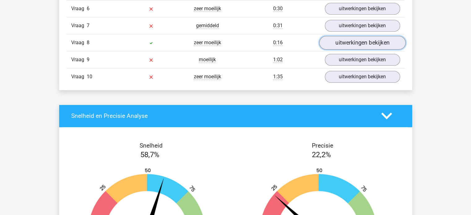
click at [363, 43] on link "uitwerkingen bekijken" at bounding box center [362, 43] width 86 height 14
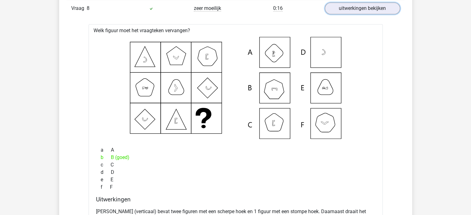
scroll to position [650, 0]
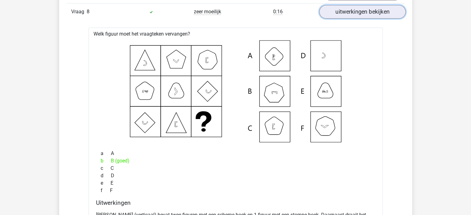
click at [367, 13] on link "uitwerkingen bekijken" at bounding box center [362, 12] width 86 height 14
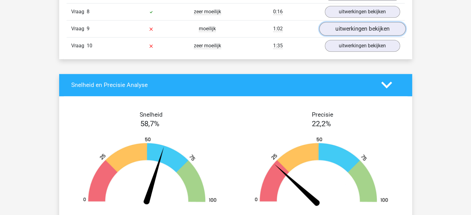
click at [362, 26] on link "uitwerkingen bekijken" at bounding box center [362, 29] width 86 height 14
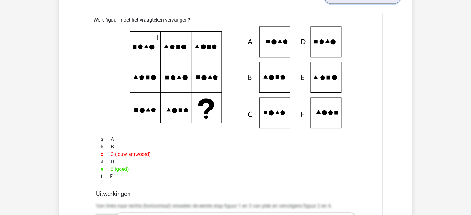
scroll to position [589, 0]
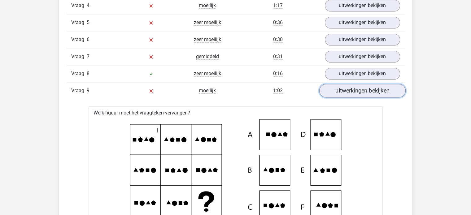
click at [357, 89] on link "uitwerkingen bekijken" at bounding box center [362, 91] width 86 height 14
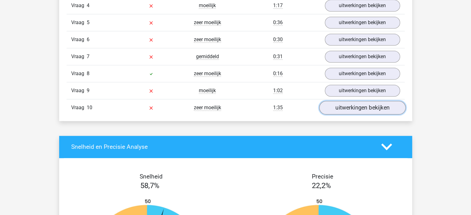
click at [349, 105] on link "uitwerkingen bekijken" at bounding box center [362, 108] width 86 height 14
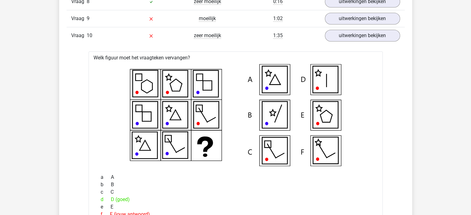
scroll to position [650, 0]
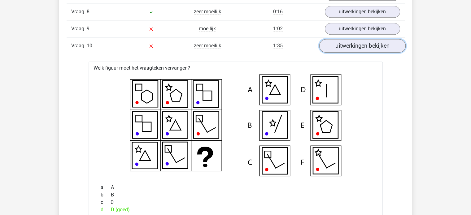
click at [368, 42] on link "uitwerkingen bekijken" at bounding box center [362, 46] width 86 height 14
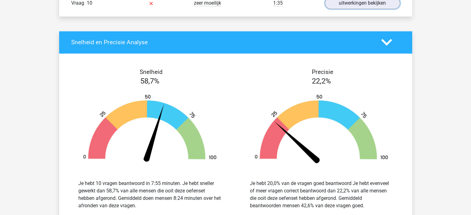
scroll to position [774, 0]
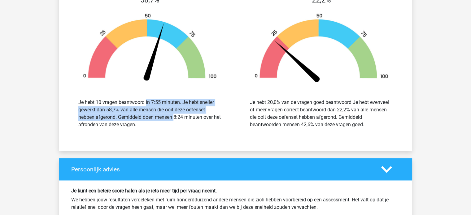
drag, startPoint x: 108, startPoint y: 98, endPoint x: 165, endPoint y: 117, distance: 59.5
click at [165, 117] on div "Je hebt 10 vragen beantwoord in 7:55 minuten. Je hebt sneller gewerkt dan 58,7%…" at bounding box center [149, 114] width 143 height 30
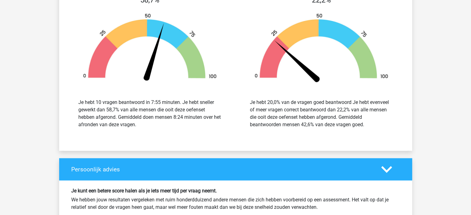
drag, startPoint x: 171, startPoint y: 122, endPoint x: 190, endPoint y: 127, distance: 19.5
click at [190, 127] on div "Je hebt 10 vragen beantwoord in 7:55 minuten. Je hebt sneller gewerkt dan 58,7%…" at bounding box center [150, 113] width 162 height 45
click at [193, 128] on div "Je hebt 10 vragen beantwoord in 7:55 minuten. Je hebt sneller gewerkt dan 58,7%…" at bounding box center [150, 113] width 162 height 45
drag, startPoint x: 317, startPoint y: 114, endPoint x: 352, endPoint y: 124, distance: 36.4
click at [352, 124] on div "Je hebt 20,0% van de vragen goed beantwoord Je hebt evenveel of meer vragen cor…" at bounding box center [321, 114] width 143 height 30
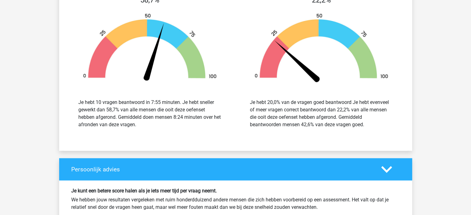
click at [352, 124] on div "Je hebt 20,0% van de vragen goed beantwoord Je hebt evenveel of meer vragen cor…" at bounding box center [321, 114] width 143 height 30
drag, startPoint x: 380, startPoint y: 125, endPoint x: 293, endPoint y: 107, distance: 88.4
click at [298, 108] on div "Je hebt 20,0% van de vragen goed beantwoord Je hebt evenveel of meer vragen cor…" at bounding box center [321, 114] width 143 height 30
click at [293, 107] on div "Je hebt 20,0% van de vragen goed beantwoord Je hebt evenveel of meer vragen cor…" at bounding box center [321, 114] width 143 height 30
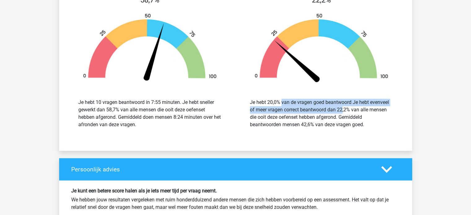
drag, startPoint x: 252, startPoint y: 99, endPoint x: 363, endPoint y: 118, distance: 112.5
click at [327, 112] on div "Je hebt 20,0% van de vragen goed beantwoord Je hebt evenveel of meer vragen cor…" at bounding box center [321, 114] width 143 height 30
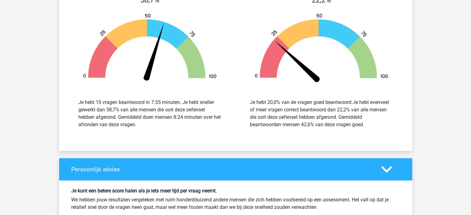
click at [375, 121] on div "Je hebt 20,0% van de vragen goed beantwoord Je hebt evenveel of meer vragen cor…" at bounding box center [321, 114] width 143 height 30
drag, startPoint x: 349, startPoint y: 90, endPoint x: 374, endPoint y: 121, distance: 39.8
click at [374, 121] on div "Je hebt 20,0% van de vragen goed beantwoord Je hebt evenveel of meer vragen cor…" at bounding box center [321, 113] width 162 height 45
click at [374, 121] on div "Je hebt 20,0% van de vragen goed beantwoord Je hebt evenveel of meer vragen cor…" at bounding box center [321, 114] width 143 height 30
drag, startPoint x: 289, startPoint y: 111, endPoint x: 415, endPoint y: 142, distance: 130.2
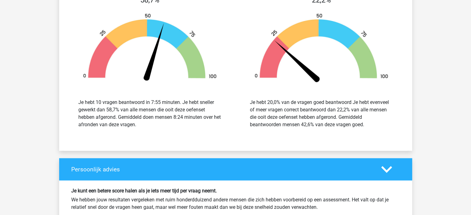
drag, startPoint x: 311, startPoint y: 110, endPoint x: 367, endPoint y: 127, distance: 58.8
click at [367, 127] on div "Je hebt 20,0% van de vragen goed beantwoord Je hebt evenveel of meer vragen cor…" at bounding box center [321, 113] width 162 height 45
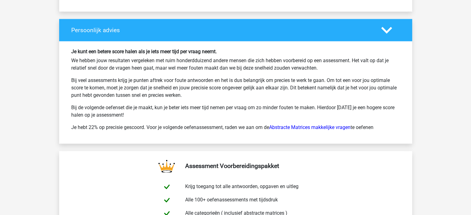
scroll to position [929, 0]
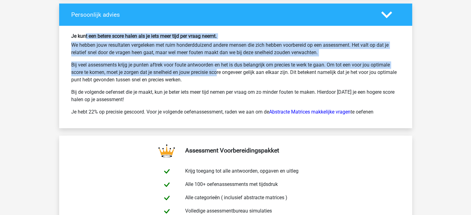
drag, startPoint x: 139, startPoint y: 49, endPoint x: 195, endPoint y: 72, distance: 60.1
click at [195, 72] on div "Je kunt een betere score halen als je iets meer tijd per vraag neemt. We hebben…" at bounding box center [236, 77] width 338 height 88
click at [195, 72] on p "Bij veel assessments krijg je punten aftrek voor foute antwoorden en het is dus…" at bounding box center [235, 72] width 329 height 22
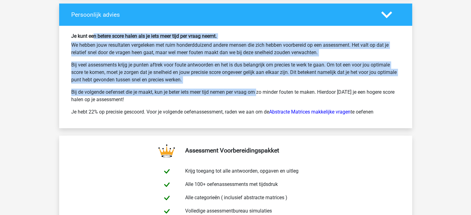
drag, startPoint x: 185, startPoint y: 68, endPoint x: 243, endPoint y: 86, distance: 60.8
click at [243, 86] on div "Je kunt een betere score halen als je iets meer tijd per vraag neemt. We hebben…" at bounding box center [236, 77] width 338 height 88
click at [243, 89] on p "Bij de volgende oefenset die je maakt, kun je beter iets meer tijd nemen per vr…" at bounding box center [235, 96] width 329 height 15
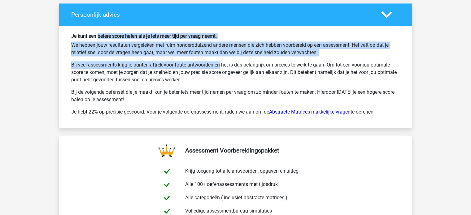
drag, startPoint x: 131, startPoint y: 45, endPoint x: 246, endPoint y: 77, distance: 119.8
click at [246, 77] on div "Je kunt een betere score halen als je iets meer tijd per vraag neemt. We hebben…" at bounding box center [235, 77] width 353 height 103
click at [249, 78] on p "Bij veel assessments krijg je punten aftrek voor foute antwoorden en het is dus…" at bounding box center [235, 72] width 329 height 22
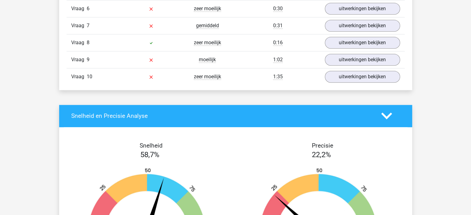
scroll to position [434, 0]
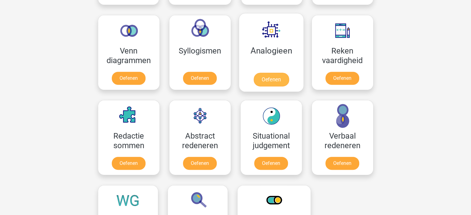
scroll to position [372, 0]
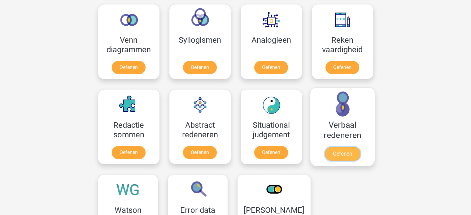
click at [338, 147] on link "Oefenen" at bounding box center [342, 154] width 35 height 14
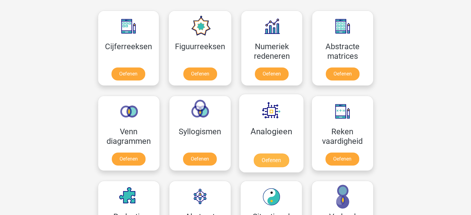
scroll to position [279, 0]
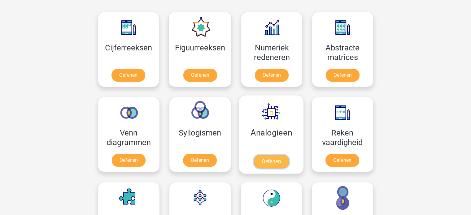
click at [279, 155] on link "Oefenen" at bounding box center [270, 162] width 35 height 14
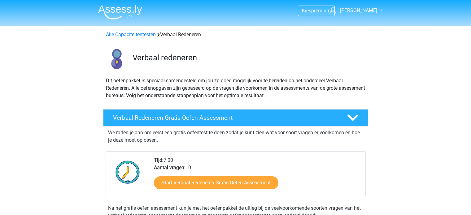
scroll to position [62, 0]
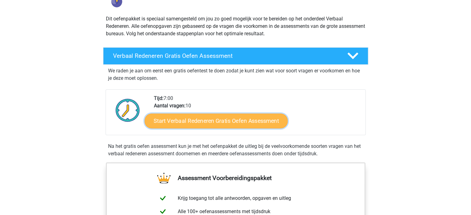
click at [208, 120] on link "Start Verbaal Redeneren Gratis Oefen Assessment" at bounding box center [216, 121] width 143 height 15
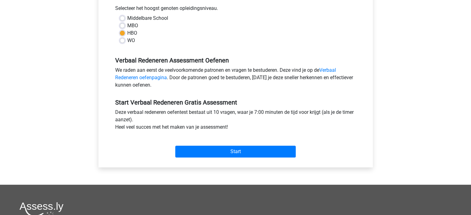
scroll to position [186, 0]
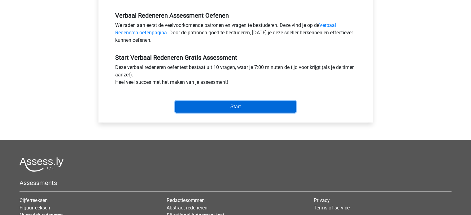
click at [245, 106] on input "Start" at bounding box center [235, 107] width 120 height 12
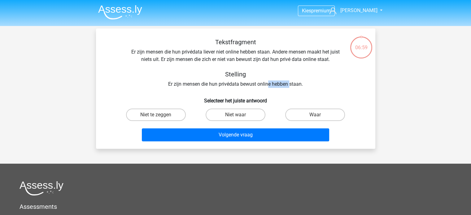
drag, startPoint x: 291, startPoint y: 86, endPoint x: 265, endPoint y: 81, distance: 26.7
click at [266, 81] on div "Tekstfragment Er zijn mensen die hun privédata liever niet online hebben staan.…" at bounding box center [236, 63] width 260 height 50
click at [219, 72] on h5 "Stelling" at bounding box center [236, 74] width 220 height 7
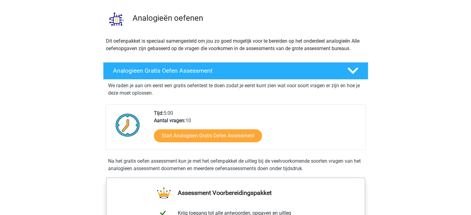
scroll to position [93, 0]
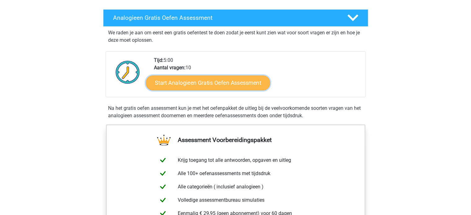
click at [212, 86] on link "Start Analogieen Gratis Oefen Assessment" at bounding box center [208, 82] width 124 height 15
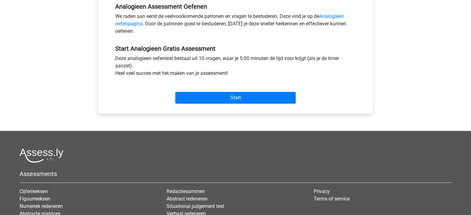
scroll to position [217, 0]
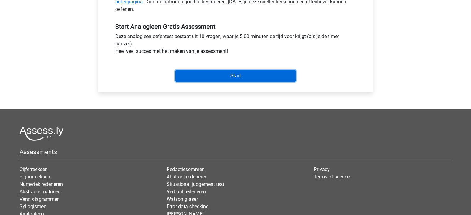
click at [234, 75] on input "Start" at bounding box center [235, 76] width 120 height 12
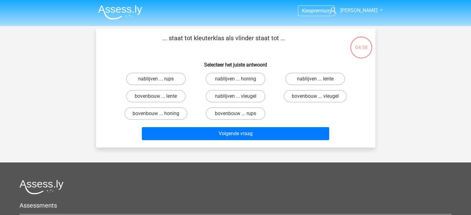
click at [190, 37] on p "... staat tot kleuterklas als vlinder staat tot ..." at bounding box center [224, 42] width 236 height 19
click at [170, 37] on p "... staat tot kleuterklas als vlinder staat tot ..." at bounding box center [224, 42] width 236 height 19
click at [262, 38] on p "... staat tot kleuterklas als vlinder staat tot ..." at bounding box center [224, 42] width 236 height 19
drag, startPoint x: 266, startPoint y: 38, endPoint x: 250, endPoint y: 37, distance: 15.9
click at [250, 37] on p "... staat tot kleuterklas als vlinder staat tot ..." at bounding box center [224, 42] width 236 height 19
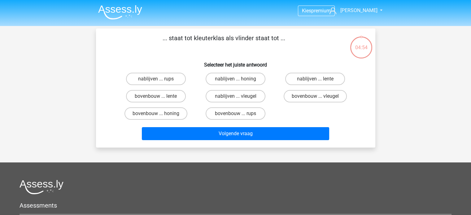
click at [235, 40] on p "... staat tot kleuterklas als vlinder staat tot ..." at bounding box center [224, 42] width 236 height 19
click at [239, 115] on input "bovenbouw ... rups" at bounding box center [237, 116] width 4 height 4
radio input "true"
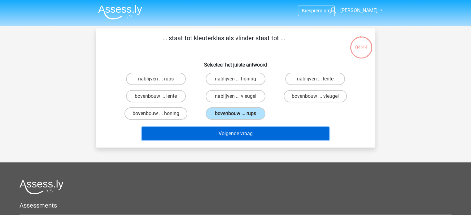
click at [242, 131] on button "Volgende vraag" at bounding box center [235, 133] width 187 height 13
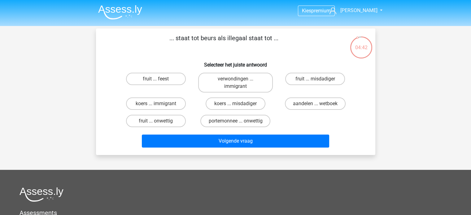
click at [200, 36] on p "... staat tot beurs als illegaal staat tot ..." at bounding box center [224, 42] width 236 height 19
click at [243, 119] on label "portemonnee ... onwettig" at bounding box center [235, 121] width 70 height 12
click at [239, 121] on input "portemonnee ... onwettig" at bounding box center [237, 123] width 4 height 4
radio input "true"
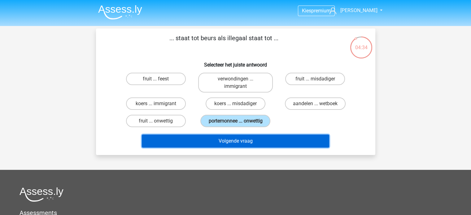
click at [247, 138] on button "Volgende vraag" at bounding box center [235, 141] width 187 height 13
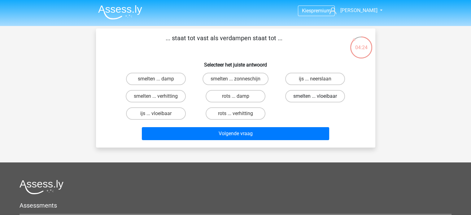
click at [291, 95] on label "smelten ... vloeibaar" at bounding box center [315, 96] width 60 height 12
click at [315, 96] on input "smelten ... vloeibaar" at bounding box center [317, 98] width 4 height 4
radio input "true"
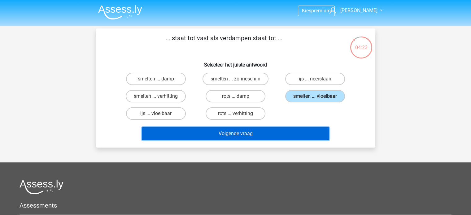
click at [283, 131] on button "Volgende vraag" at bounding box center [235, 133] width 187 height 13
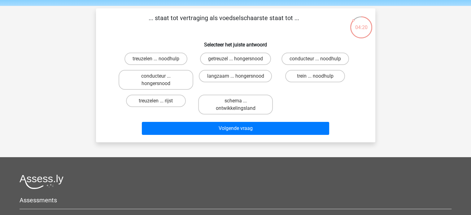
scroll to position [31, 0]
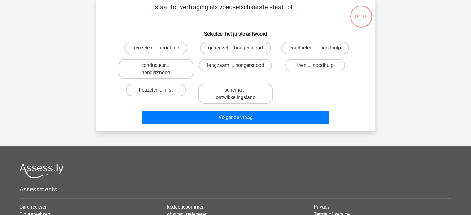
click at [278, 88] on div "treuzelen ... noodhulp getreuzel ... hongersnood conducteur ... noodhulp conduc…" at bounding box center [235, 72] width 239 height 67
click at [281, 87] on div "treuzelen ... noodhulp getreuzel ... hongersnood conducteur ... noodhulp conduc…" at bounding box center [235, 72] width 239 height 67
click at [231, 43] on label "getreuzel ... hongersnood" at bounding box center [235, 48] width 71 height 12
click at [235, 48] on input "getreuzel ... hongersnood" at bounding box center [237, 50] width 4 height 4
radio input "true"
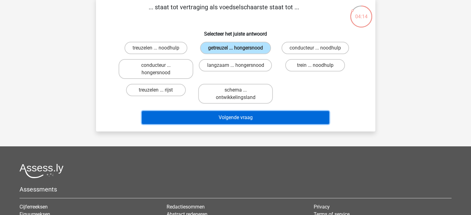
click at [256, 115] on button "Volgende vraag" at bounding box center [235, 117] width 187 height 13
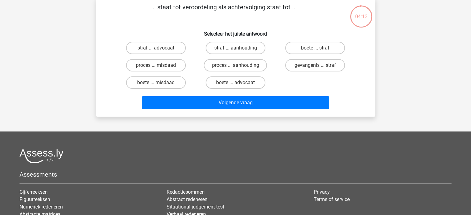
scroll to position [28, 0]
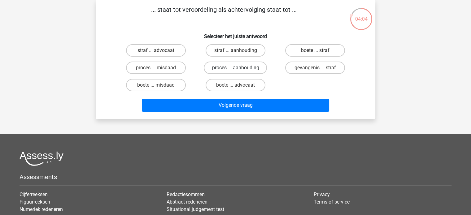
click at [259, 66] on label "proces ... aanhouding" at bounding box center [235, 68] width 63 height 12
click at [239, 68] on input "proces ... aanhouding" at bounding box center [237, 70] width 4 height 4
radio input "true"
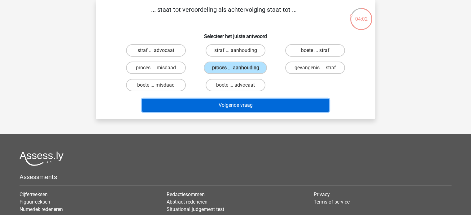
click at [259, 108] on button "Volgende vraag" at bounding box center [235, 105] width 187 height 13
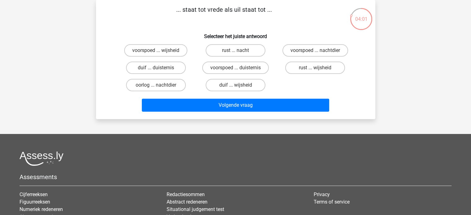
click at [283, 77] on div "voorspoed ... wijsheid rust ... nacht voorspoed ... nachtdier duif ... duistern…" at bounding box center [235, 68] width 239 height 52
click at [243, 88] on label "duif ... wijsheid" at bounding box center [236, 85] width 60 height 12
click at [239, 88] on input "duif ... wijsheid" at bounding box center [237, 87] width 4 height 4
radio input "true"
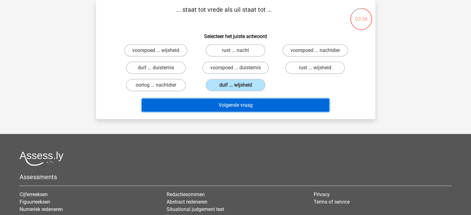
click at [247, 106] on button "Volgende vraag" at bounding box center [235, 105] width 187 height 13
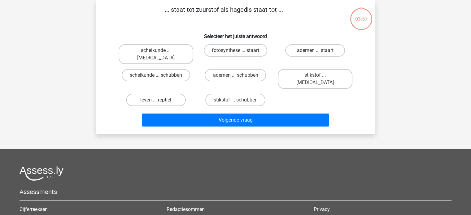
click at [271, 94] on div "stikstof ... schubben" at bounding box center [235, 100] width 75 height 12
click at [275, 91] on div "stikstof ... schubben" at bounding box center [236, 99] width 80 height 17
click at [152, 94] on label "leven ... reptiel" at bounding box center [156, 100] width 60 height 12
click at [156, 100] on input "leven ... reptiel" at bounding box center [158, 102] width 4 height 4
radio input "true"
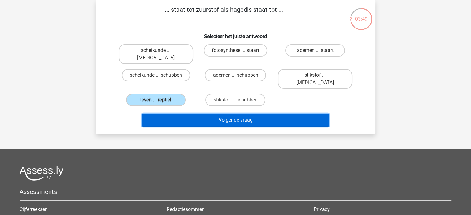
click at [254, 114] on button "Volgende vraag" at bounding box center [235, 120] width 187 height 13
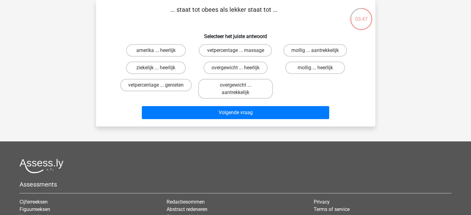
click at [282, 81] on div "amerika ... heerlijk vetpercentage ... massage mollig ... aantrekkelijk ziekeli…" at bounding box center [235, 71] width 239 height 59
click at [313, 67] on label "mollig ... heerlijk" at bounding box center [315, 68] width 60 height 12
click at [315, 68] on input "mollig ... heerlijk" at bounding box center [317, 70] width 4 height 4
radio input "true"
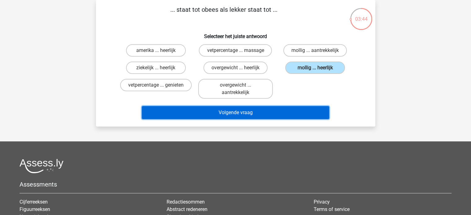
click at [289, 112] on button "Volgende vraag" at bounding box center [235, 112] width 187 height 13
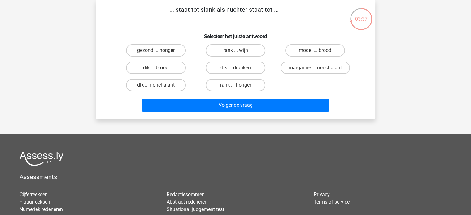
click at [271, 59] on div "dik ... dronken" at bounding box center [236, 67] width 80 height 17
click at [165, 48] on label "gezond ... honger" at bounding box center [156, 50] width 60 height 12
click at [160, 50] on input "gezond ... honger" at bounding box center [158, 52] width 4 height 4
radio input "true"
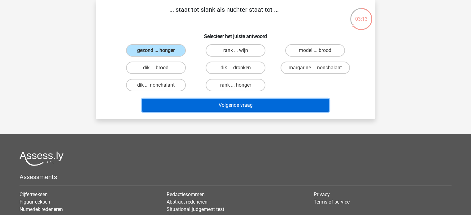
click at [259, 99] on button "Volgende vraag" at bounding box center [235, 105] width 187 height 13
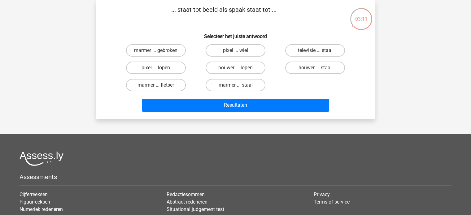
click at [275, 51] on div "pixel ... wiel" at bounding box center [236, 50] width 80 height 17
click at [153, 70] on label "pixel ... lopen" at bounding box center [156, 68] width 60 height 12
click at [156, 70] on input "pixel ... lopen" at bounding box center [158, 70] width 4 height 4
radio input "true"
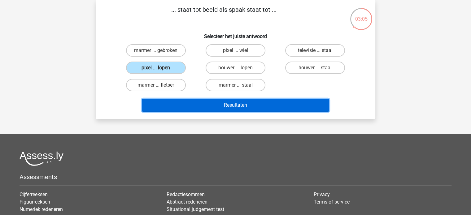
click at [250, 105] on button "Resultaten" at bounding box center [235, 105] width 187 height 13
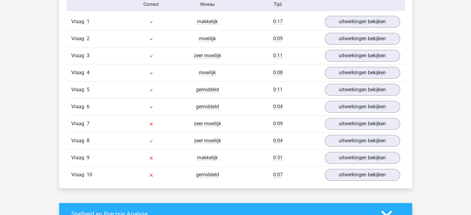
scroll to position [558, 0]
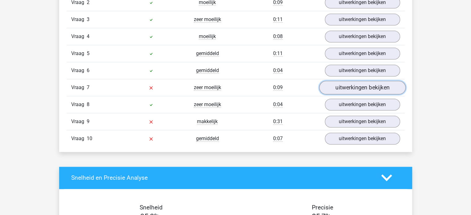
click at [354, 89] on link "uitwerkingen bekijken" at bounding box center [362, 88] width 86 height 14
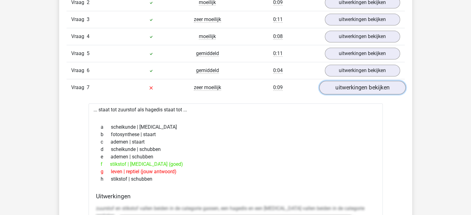
click at [356, 86] on link "uitwerkingen bekijken" at bounding box center [362, 88] width 86 height 14
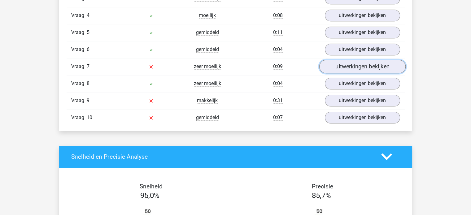
scroll to position [589, 0]
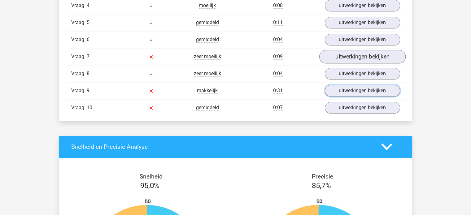
click at [356, 86] on link "uitwerkingen bekijken" at bounding box center [362, 91] width 75 height 12
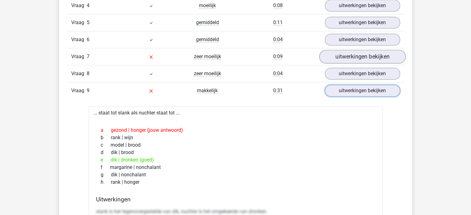
click at [356, 86] on link "uitwerkingen bekijken" at bounding box center [362, 91] width 75 height 12
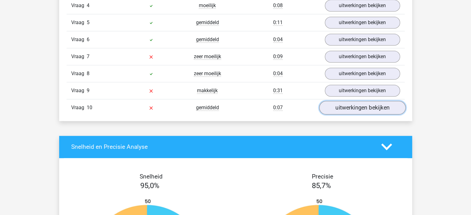
click at [362, 109] on link "uitwerkingen bekijken" at bounding box center [362, 108] width 86 height 14
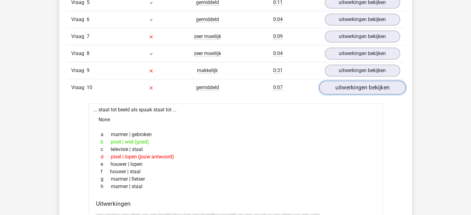
scroll to position [620, 0]
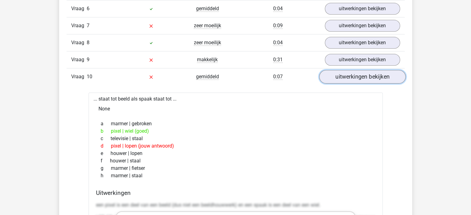
click at [363, 79] on link "uitwerkingen bekijken" at bounding box center [362, 77] width 86 height 14
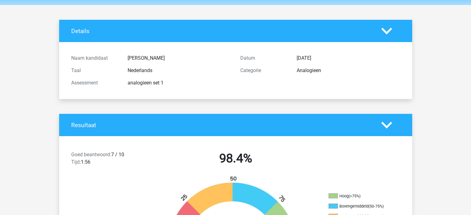
scroll to position [0, 0]
